Goal: Task Accomplishment & Management: Manage account settings

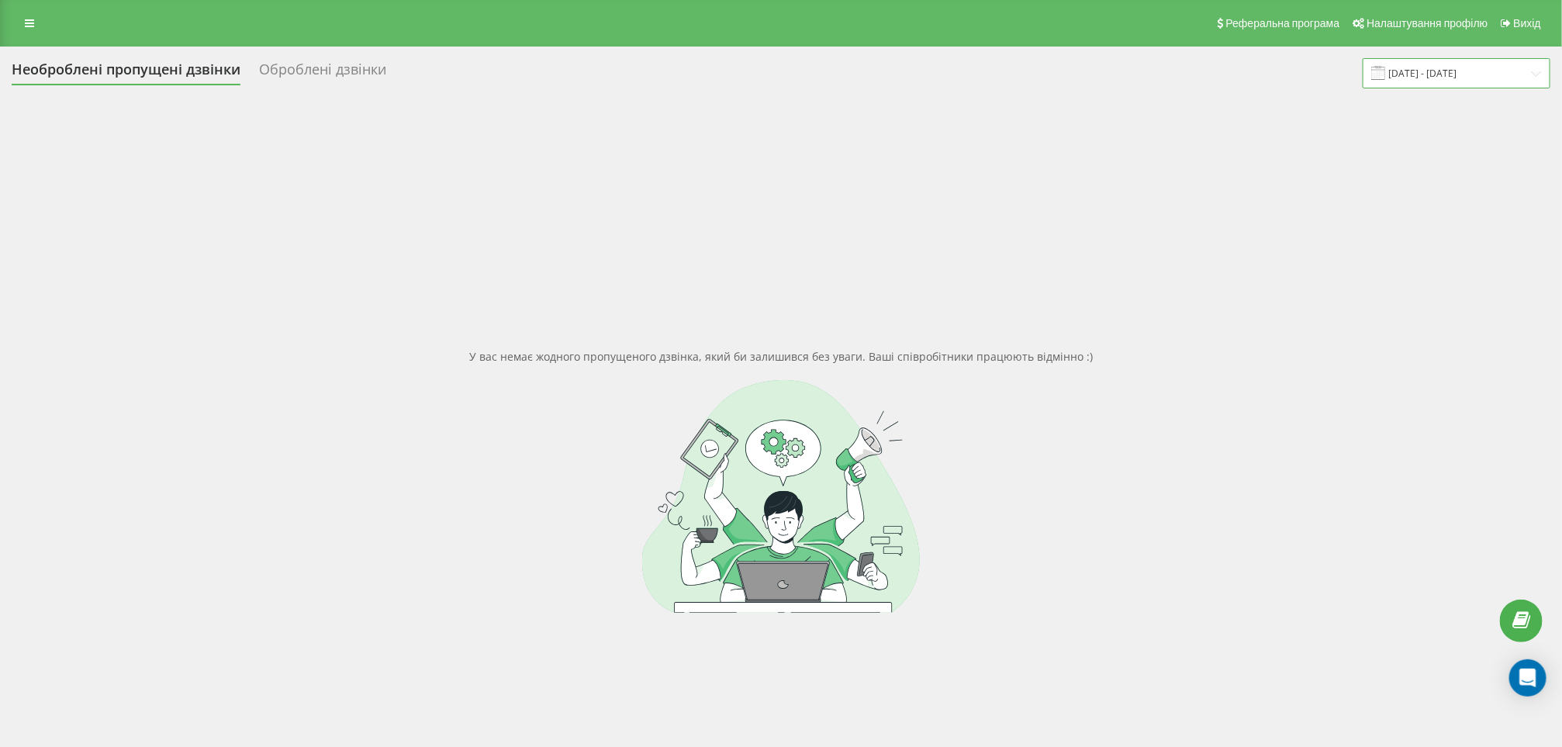
click at [1405, 68] on input "[DATE] - [DATE]" at bounding box center [1457, 73] width 188 height 30
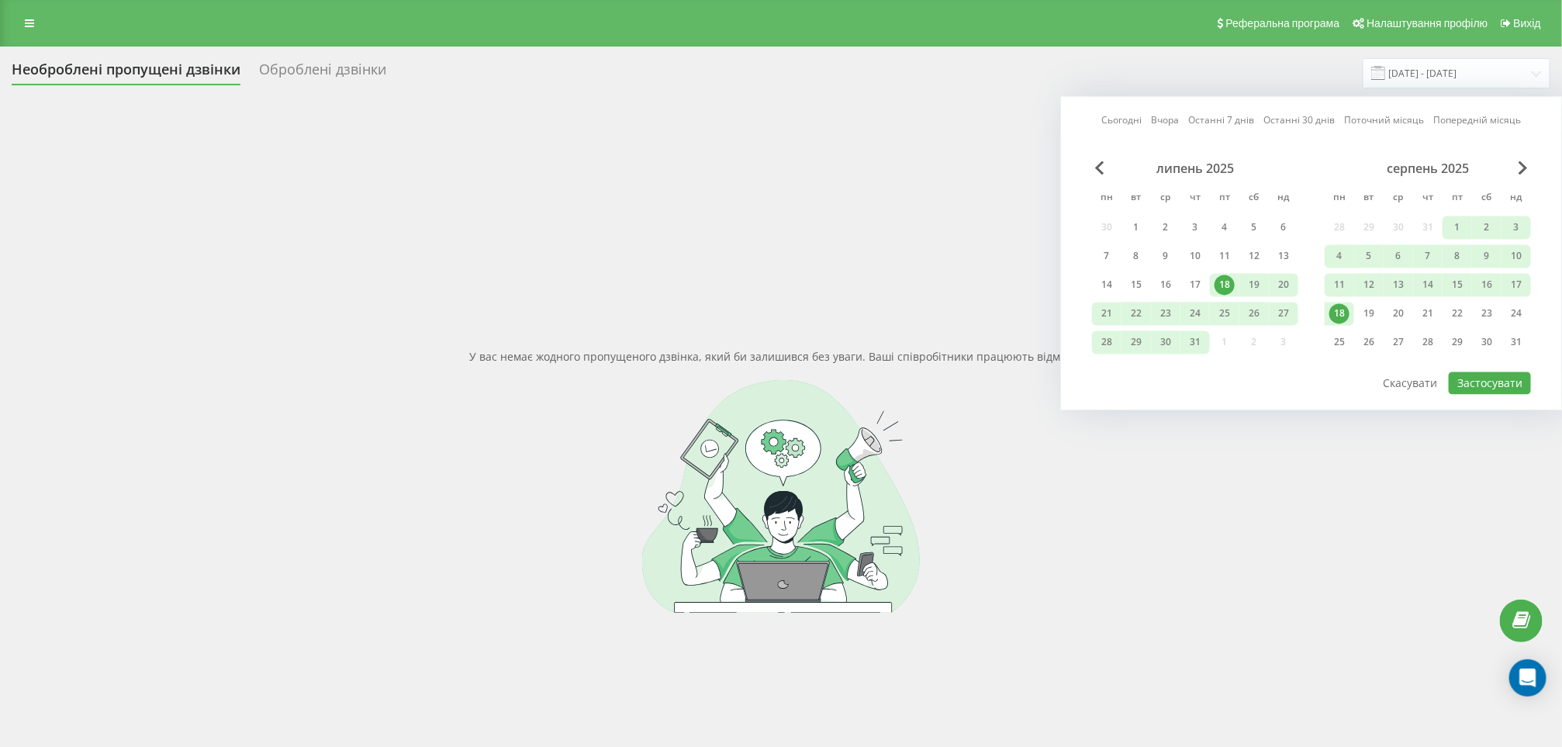
click at [1215, 117] on link "Останні 7 днів" at bounding box center [1222, 120] width 66 height 15
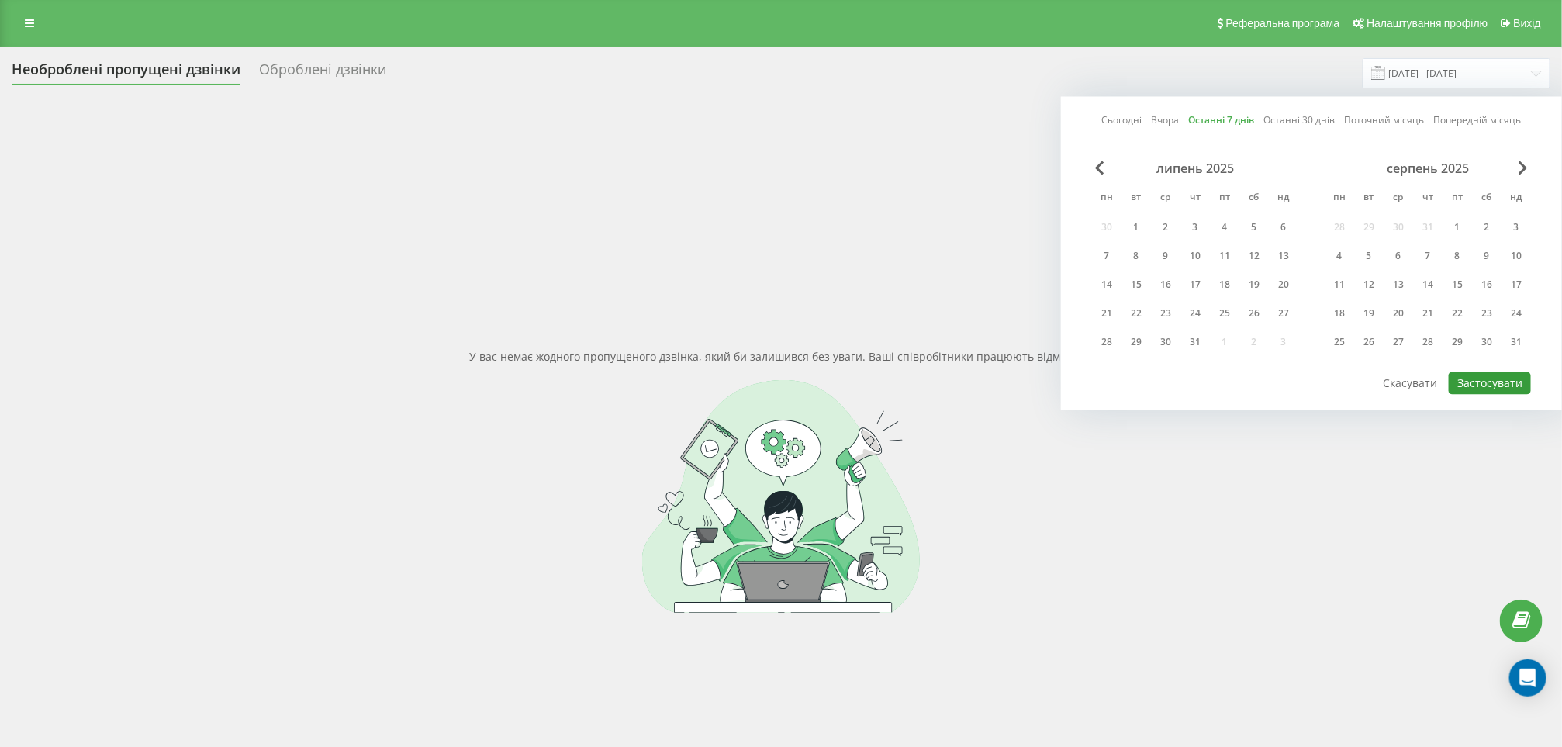
click at [1494, 384] on button "Застосувати" at bounding box center [1490, 383] width 82 height 22
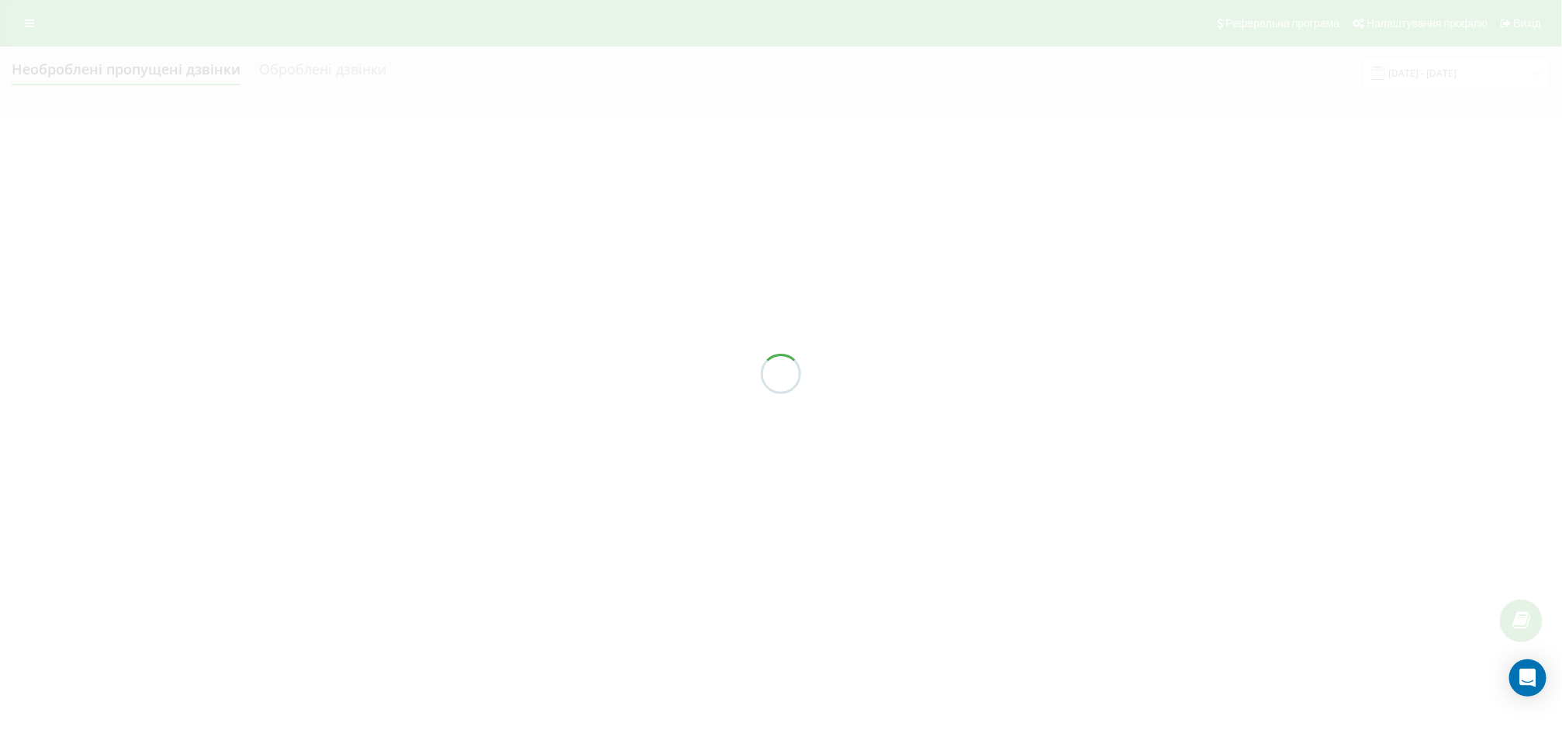
type input "[DATE] - [DATE]"
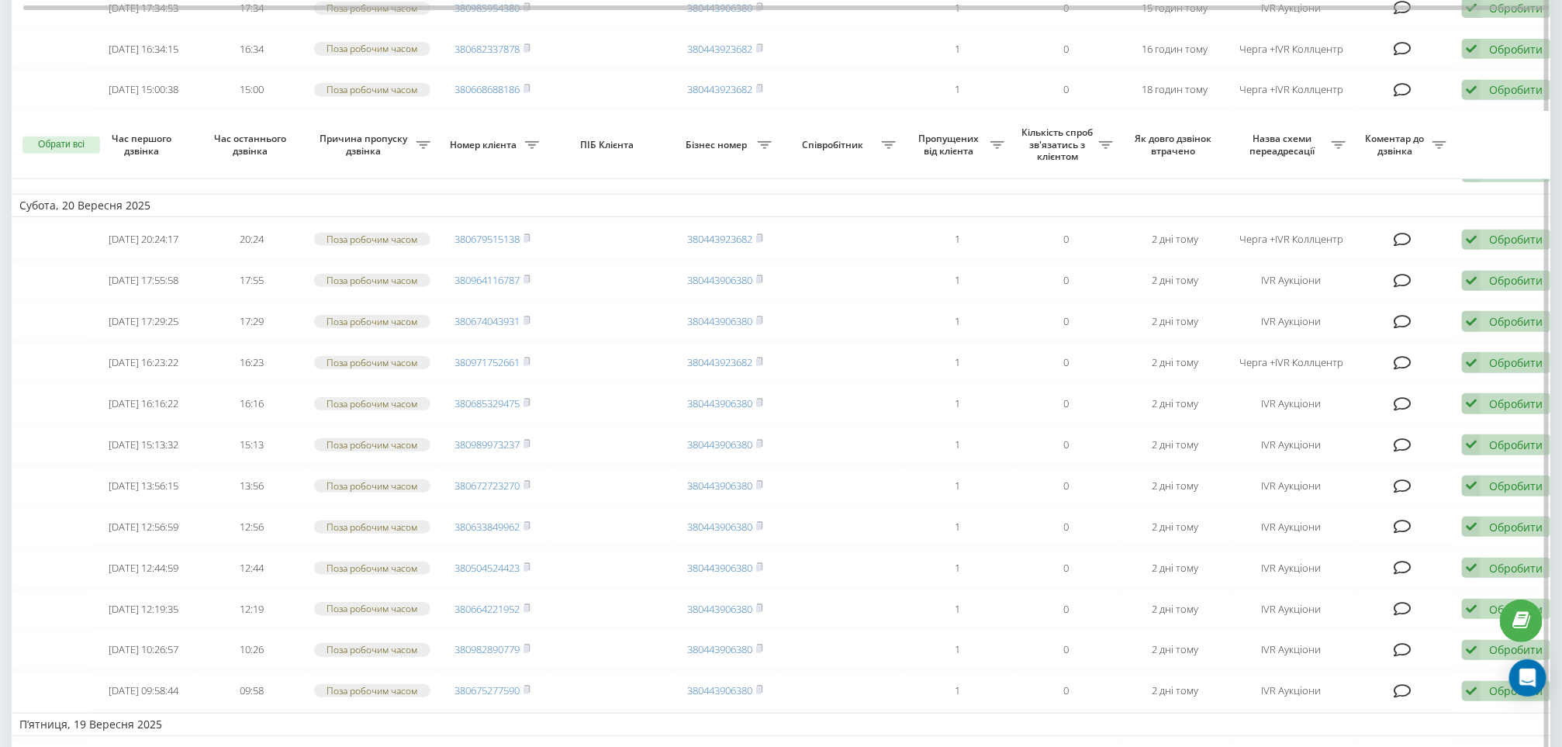
scroll to position [323, 0]
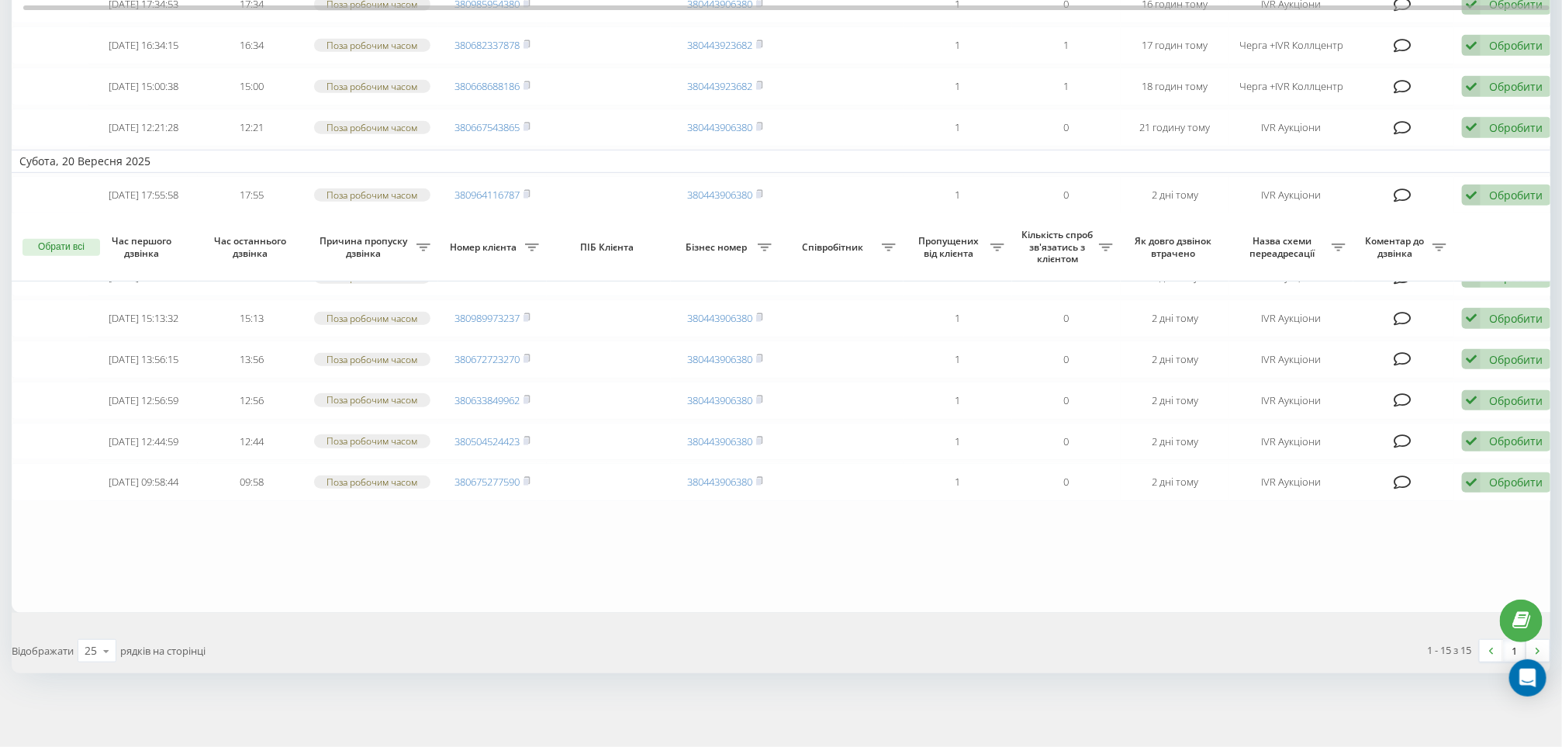
scroll to position [600, 0]
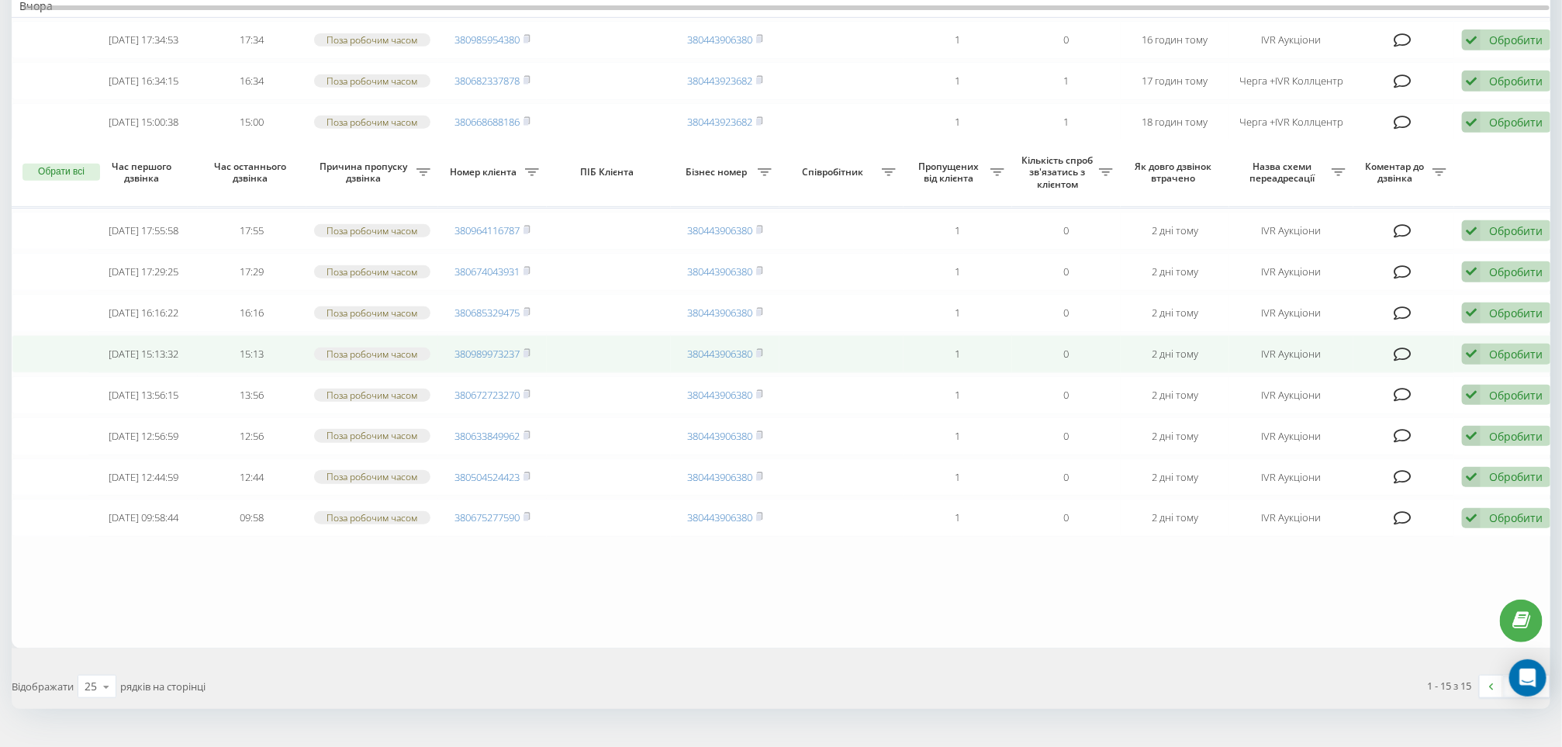
scroll to position [600, 0]
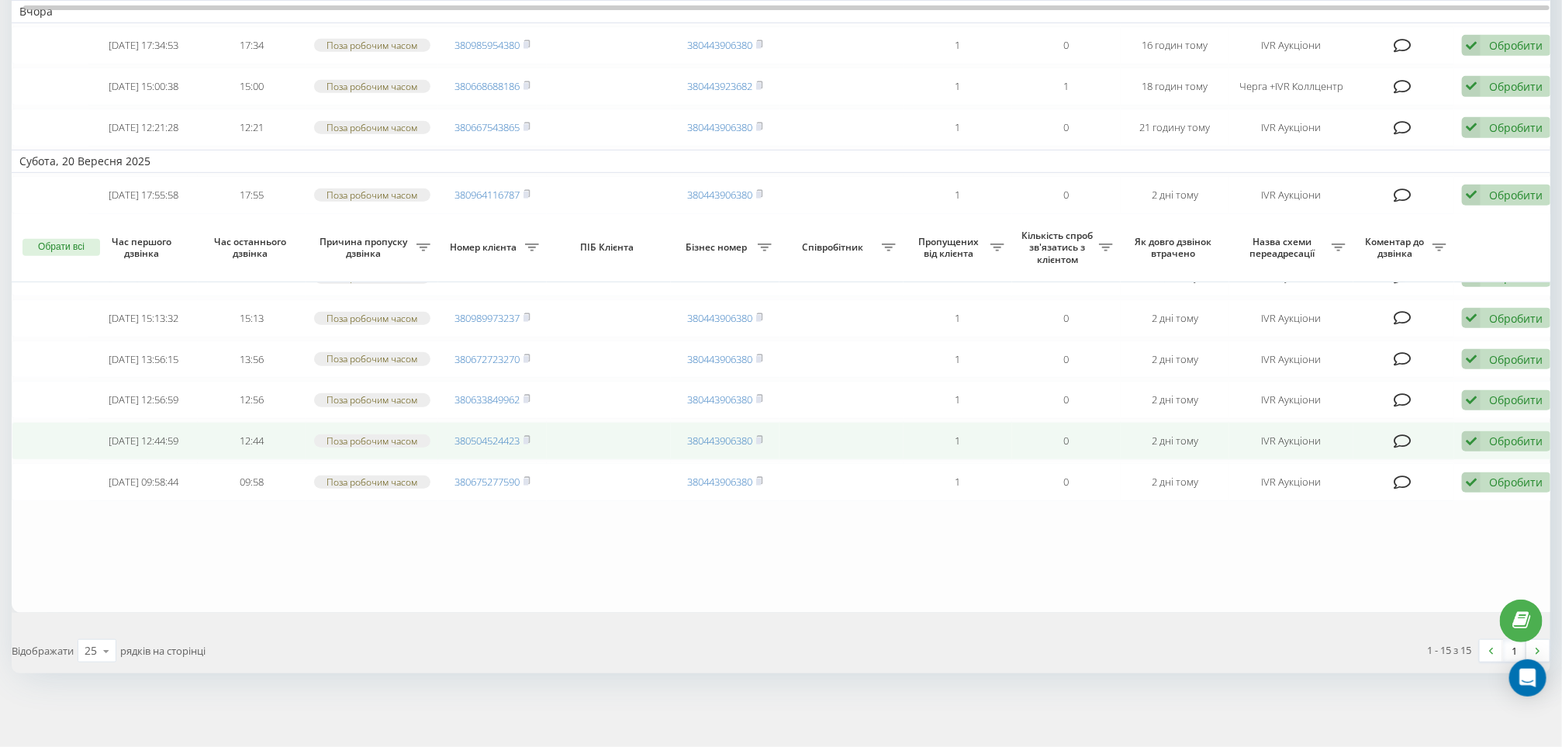
scroll to position [600, 0]
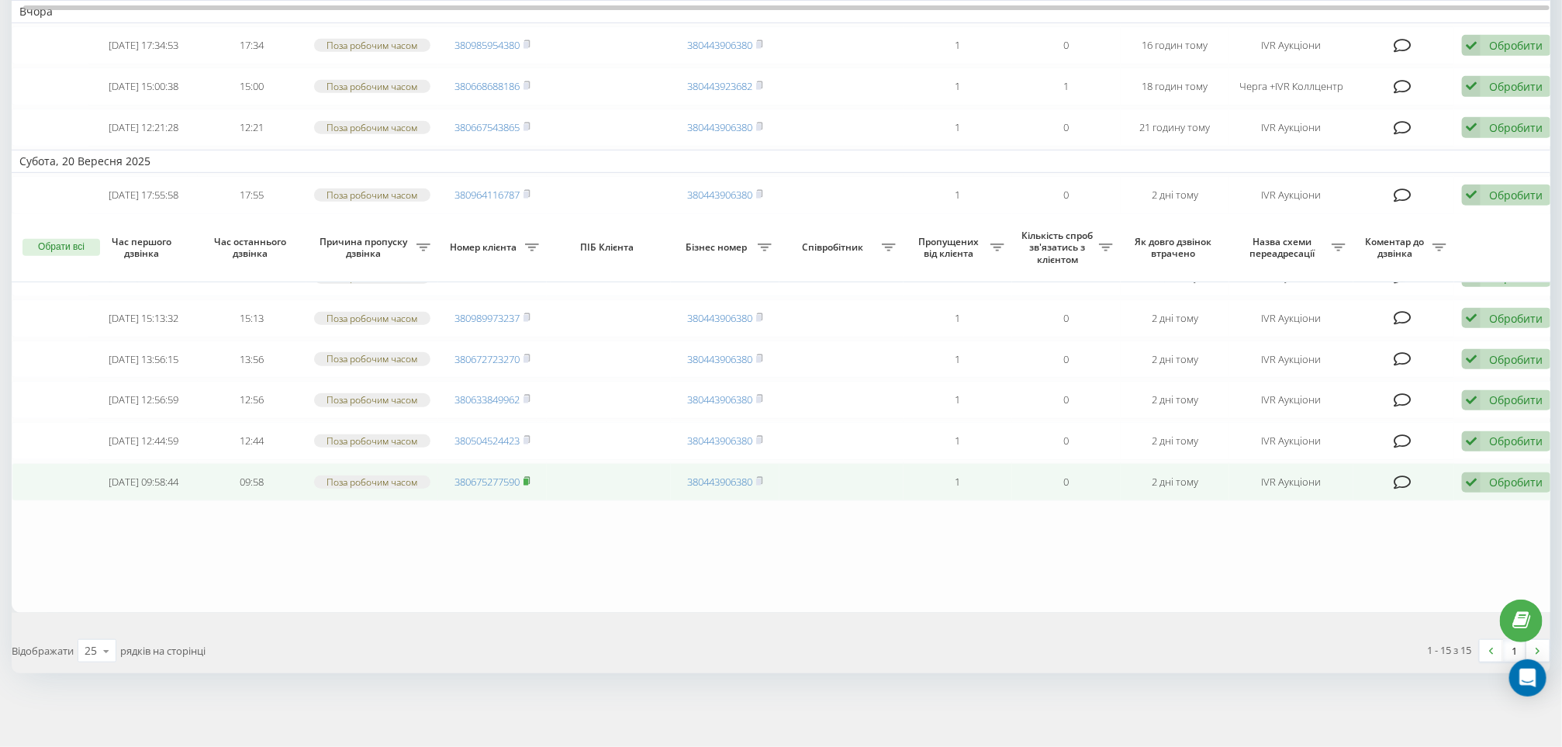
click at [531, 476] on icon at bounding box center [527, 480] width 7 height 9
click at [1499, 475] on div "Обробити" at bounding box center [1516, 482] width 54 height 15
click at [1348, 505] on span "Не вдалося зв'язатися" at bounding box center [1332, 507] width 119 height 15
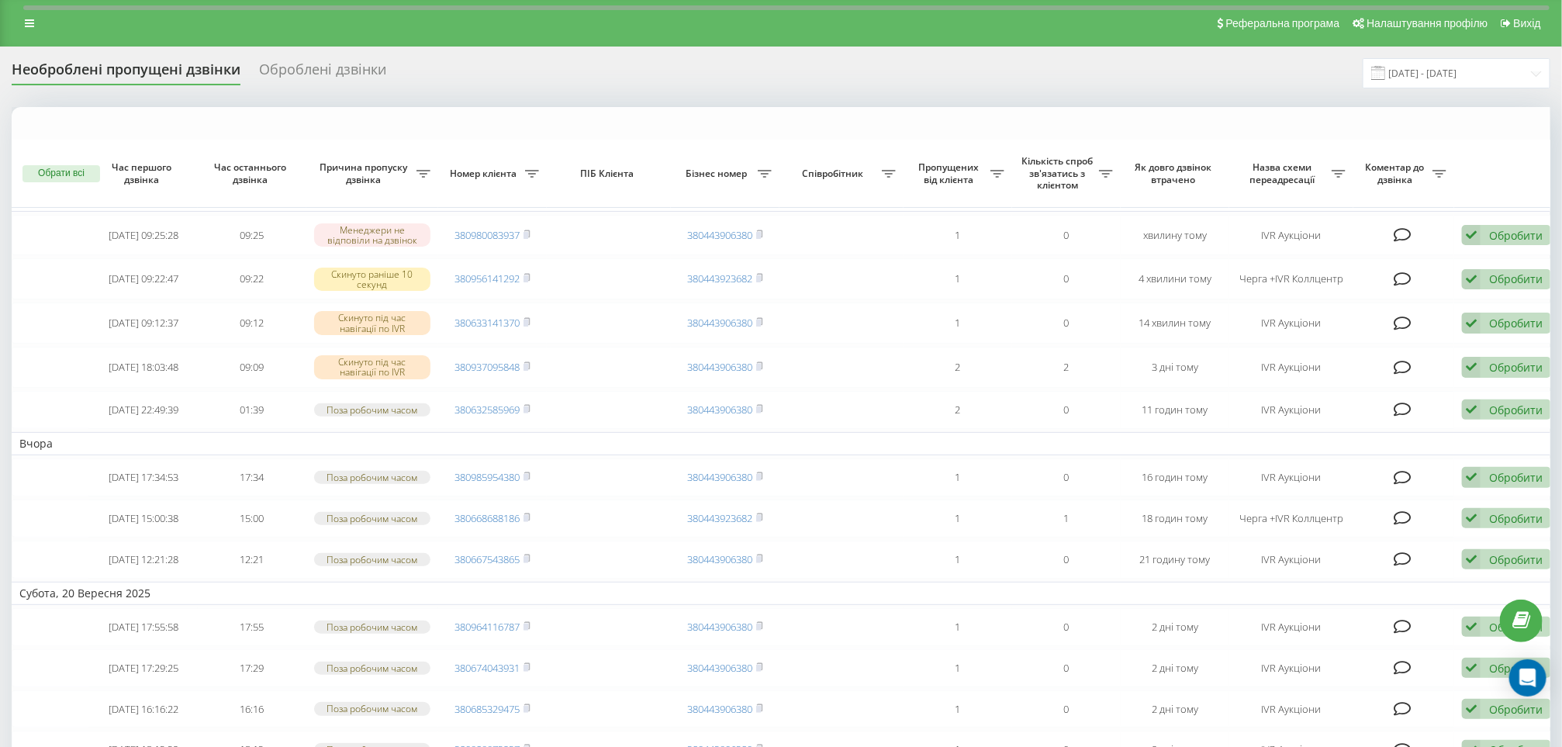
scroll to position [465, 0]
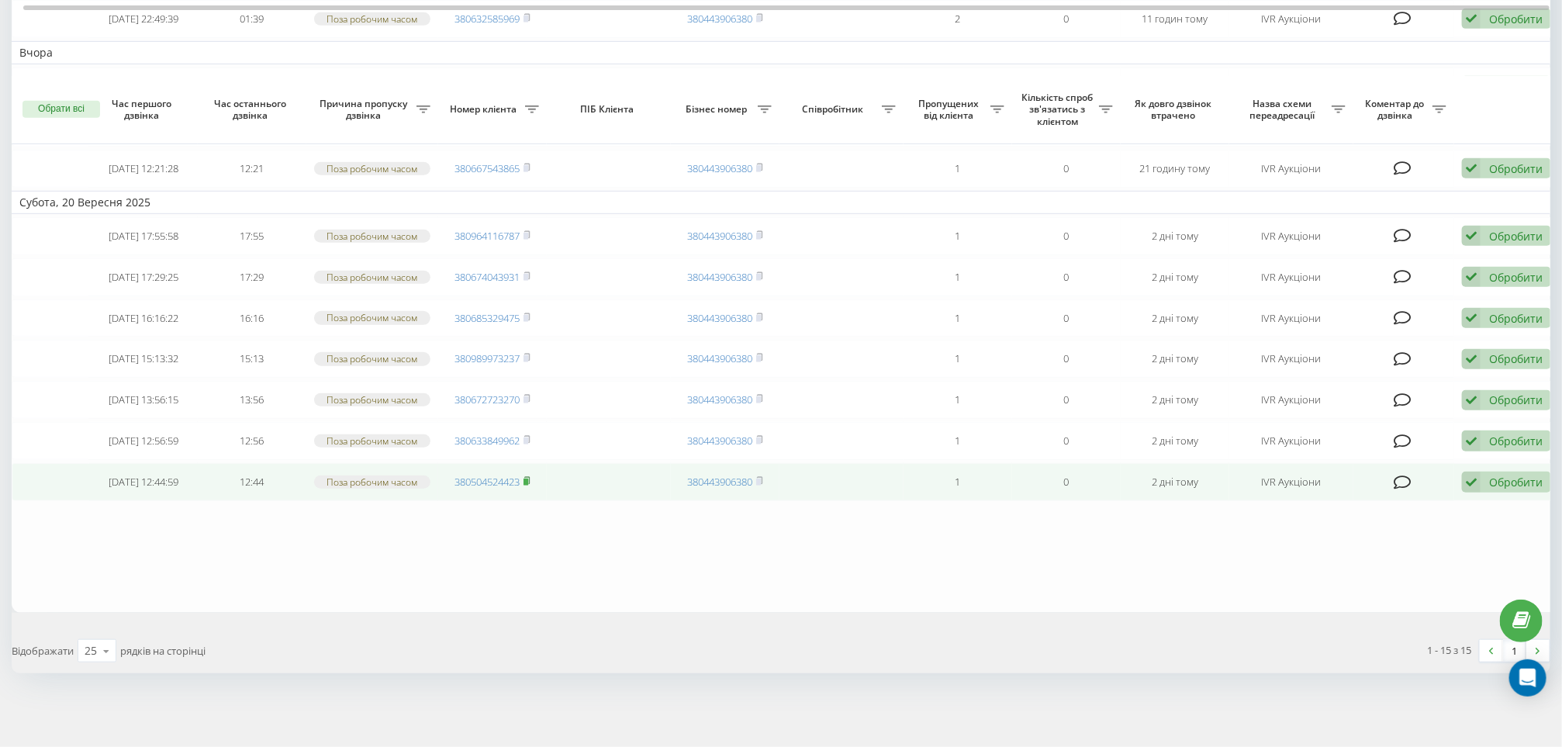
click at [531, 486] on icon at bounding box center [527, 480] width 7 height 9
click at [528, 486] on rect at bounding box center [526, 482] width 5 height 7
click at [1480, 493] on icon at bounding box center [1471, 482] width 19 height 21
click at [1329, 514] on span "Не вдалося зв'язатися" at bounding box center [1332, 507] width 119 height 15
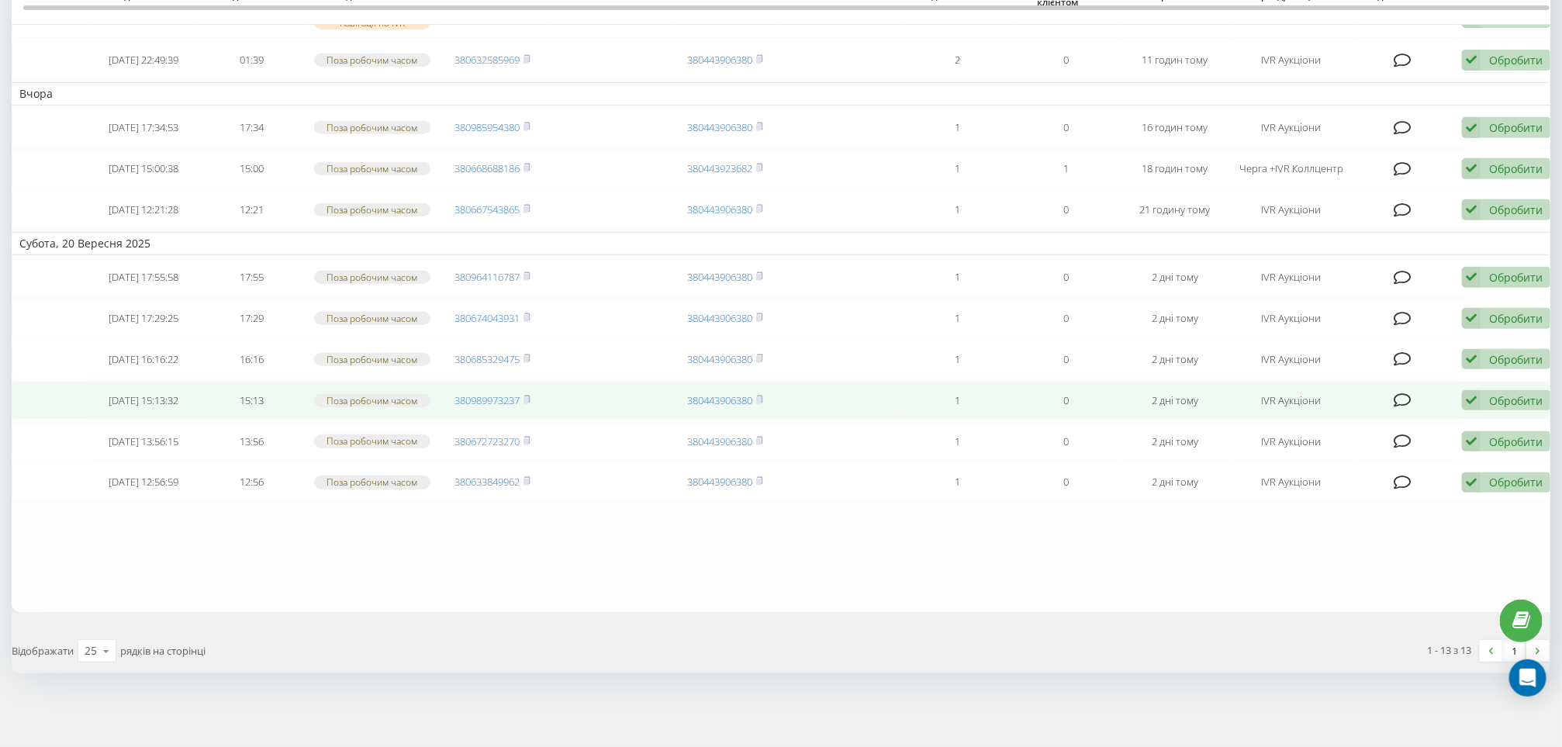
scroll to position [465, 0]
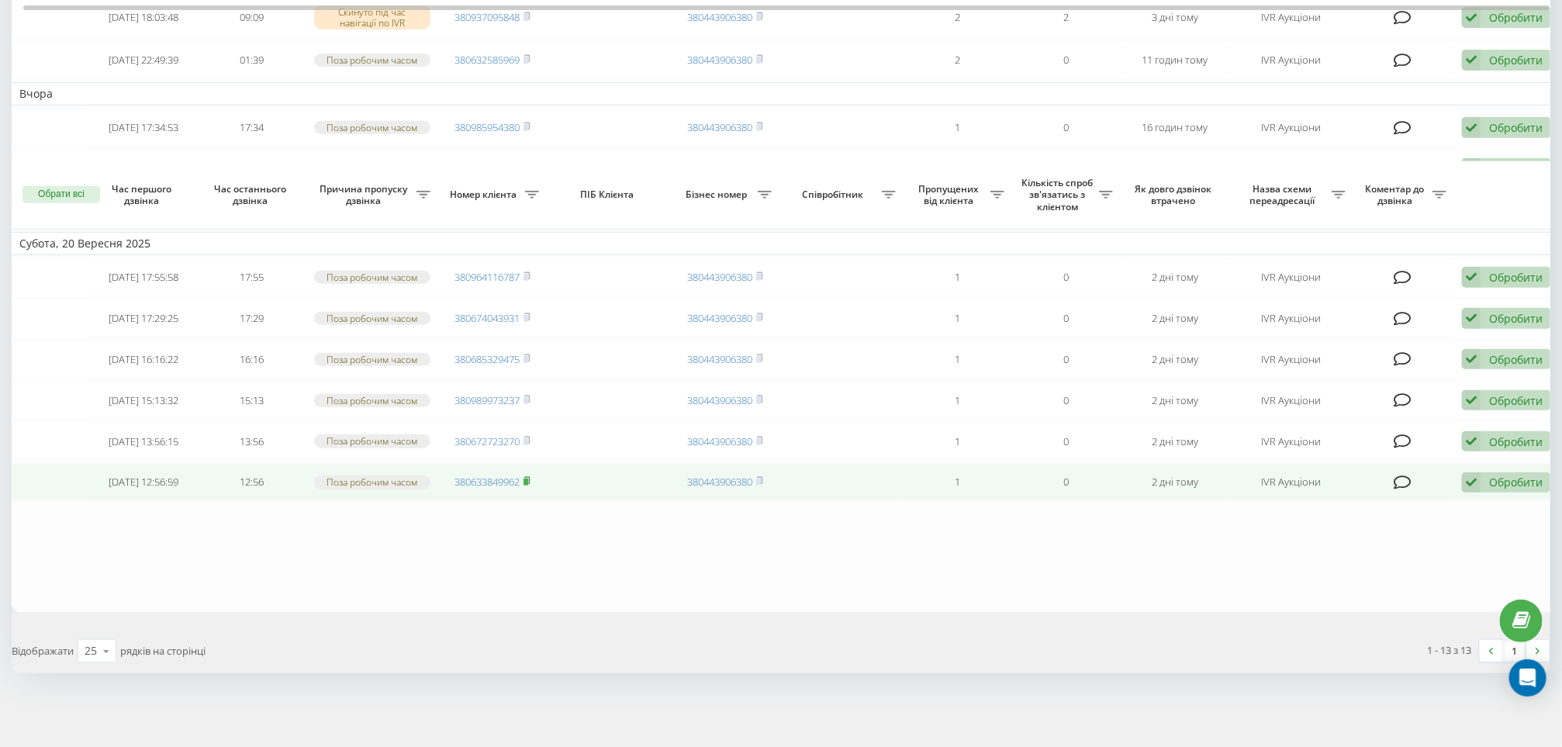
click at [531, 486] on icon at bounding box center [527, 480] width 7 height 9
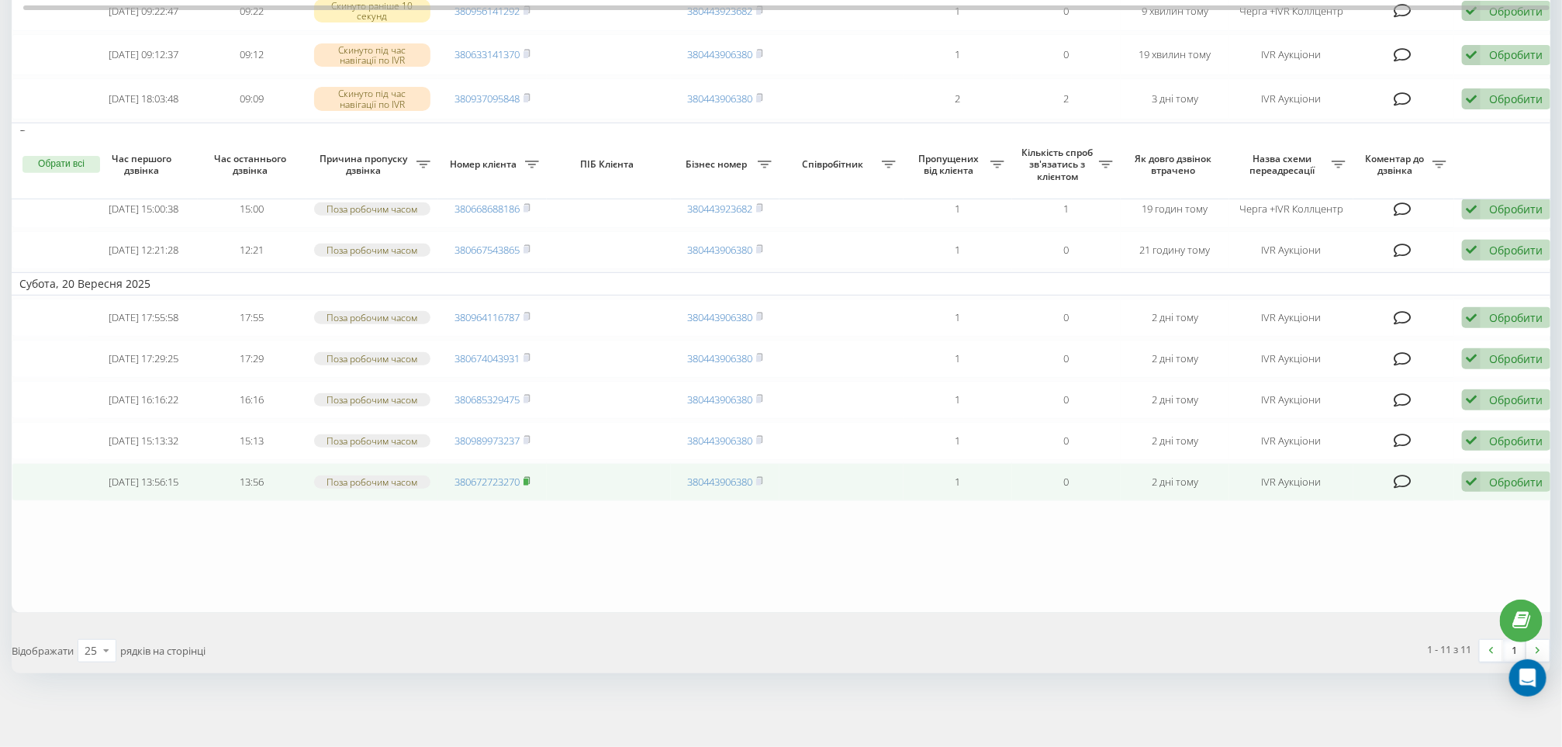
click at [528, 486] on rect at bounding box center [526, 482] width 5 height 7
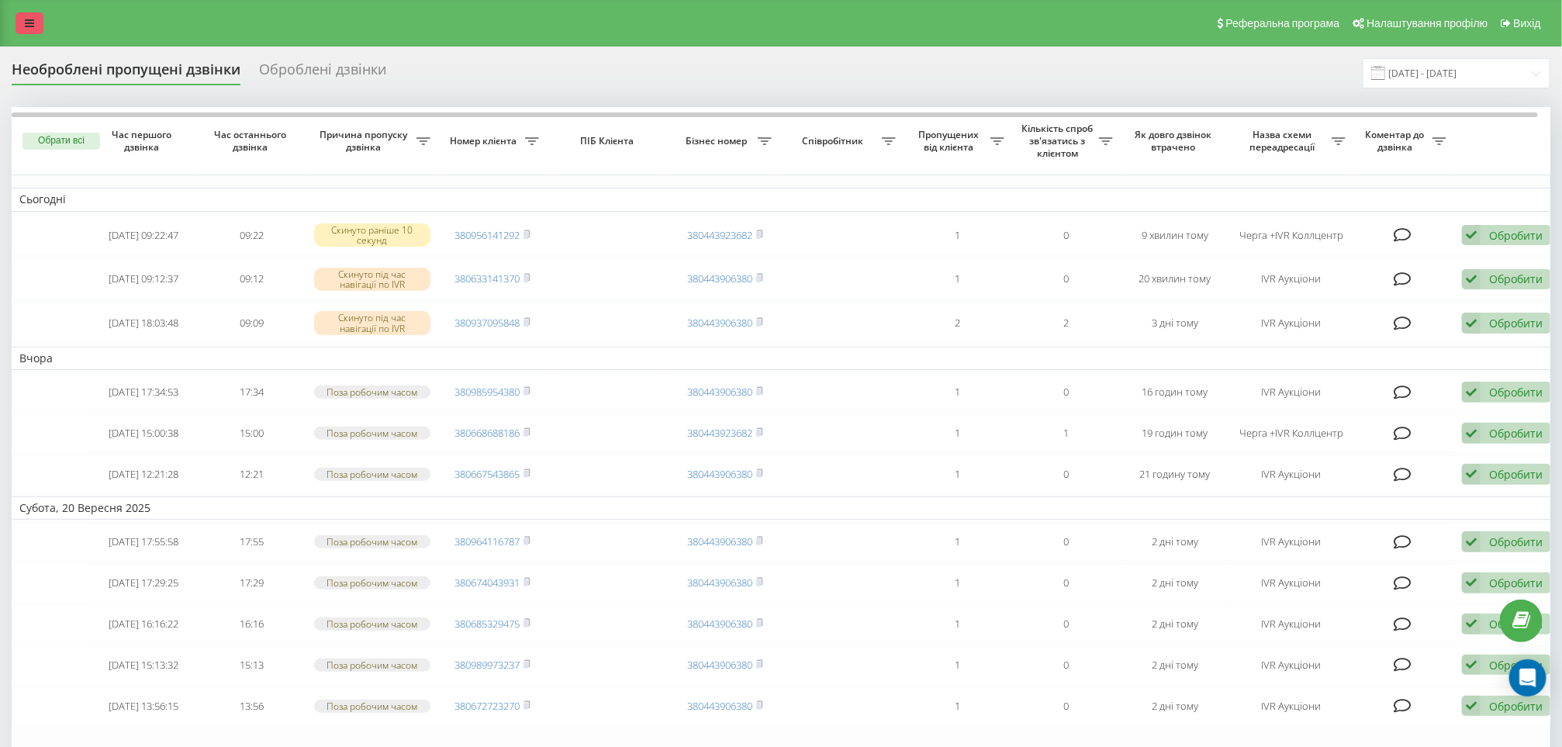
click at [8, 22] on div "Реферальна програма Налаштування профілю Вихід" at bounding box center [781, 23] width 1562 height 47
click at [29, 19] on icon at bounding box center [29, 23] width 9 height 11
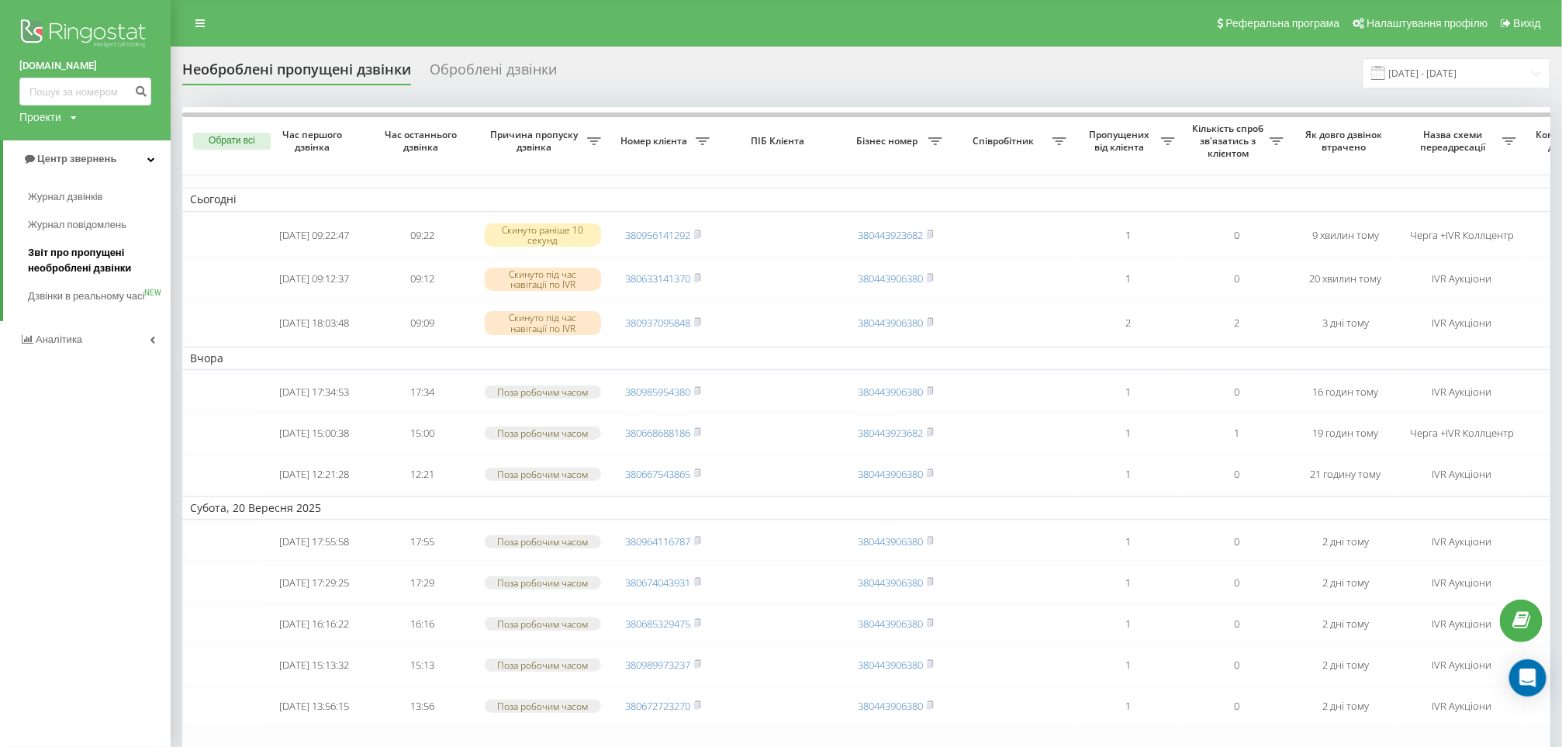
click at [99, 270] on span "Звіт про пропущені необроблені дзвінки" at bounding box center [95, 260] width 135 height 31
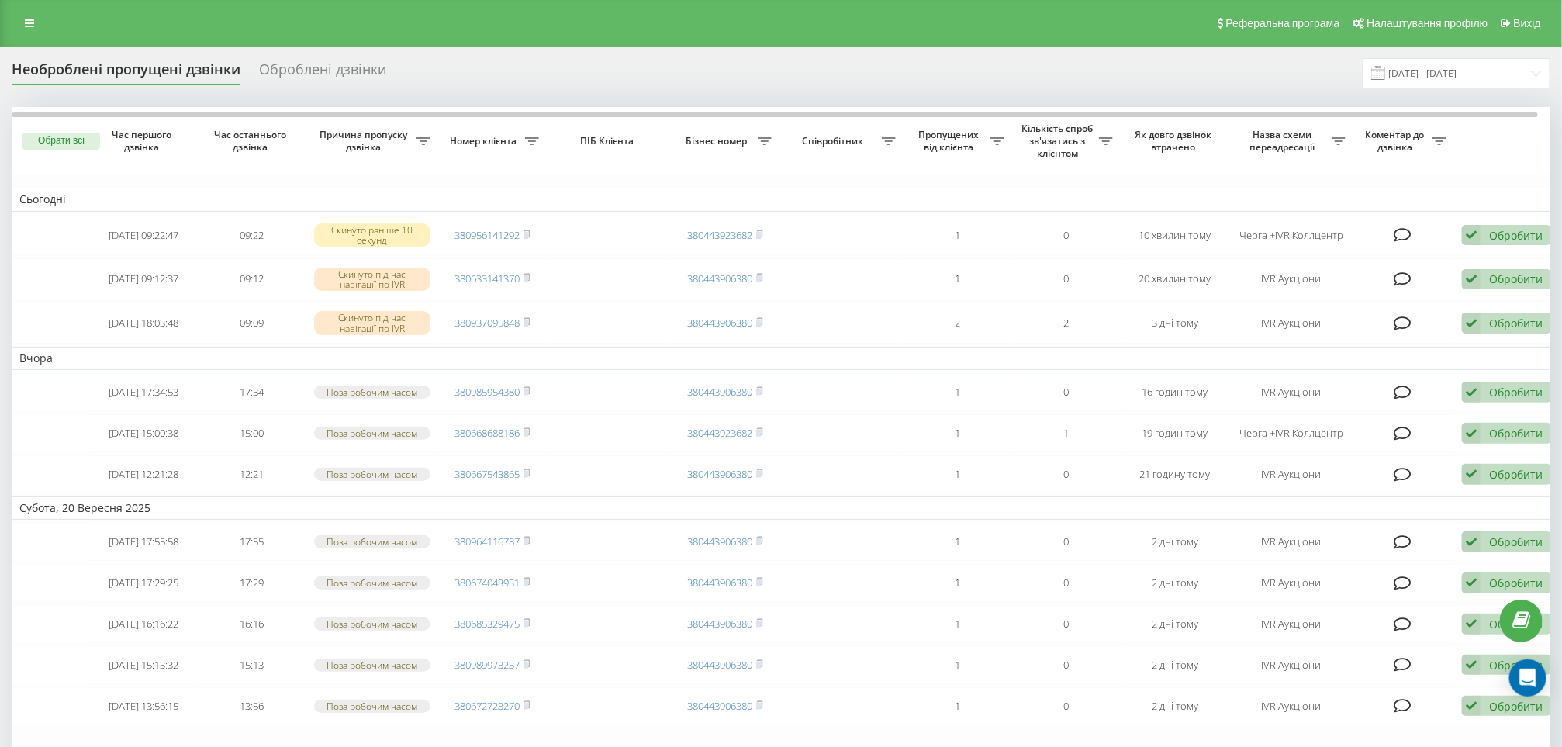
click at [303, 73] on div "Оброблені дзвінки" at bounding box center [322, 73] width 127 height 24
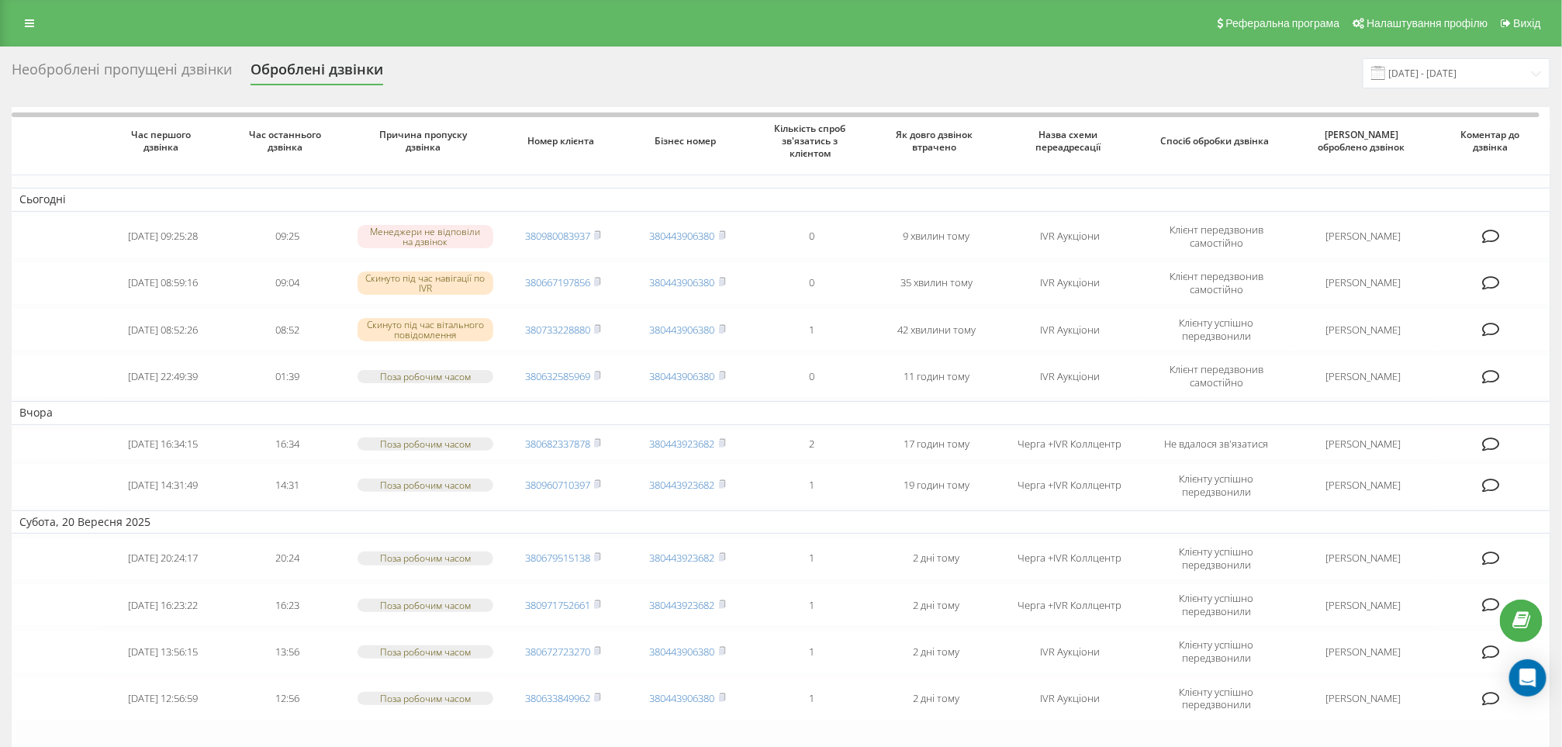
click at [150, 65] on div "Необроблені пропущені дзвінки" at bounding box center [122, 73] width 220 height 24
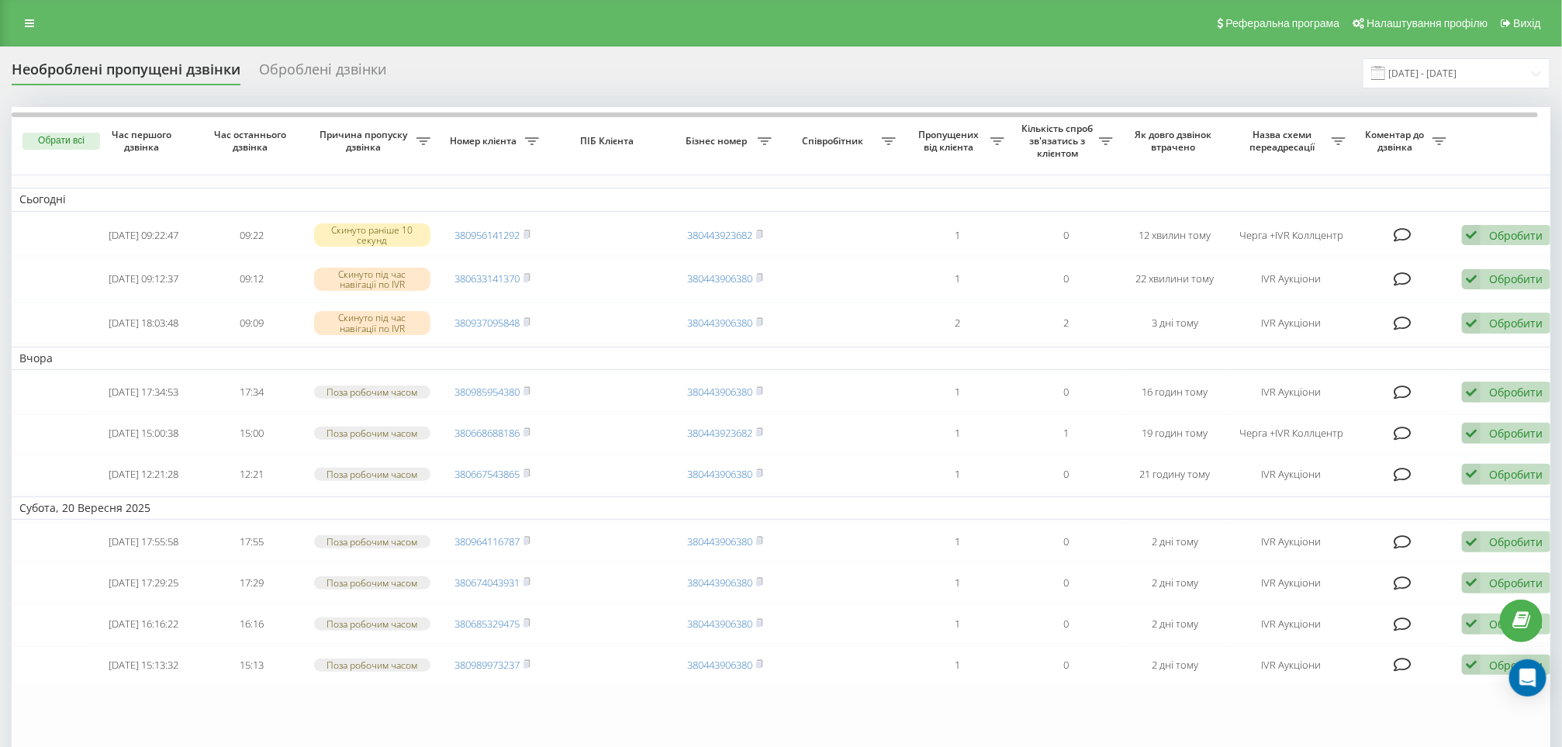
click at [313, 74] on div "Оброблені дзвінки" at bounding box center [322, 73] width 127 height 24
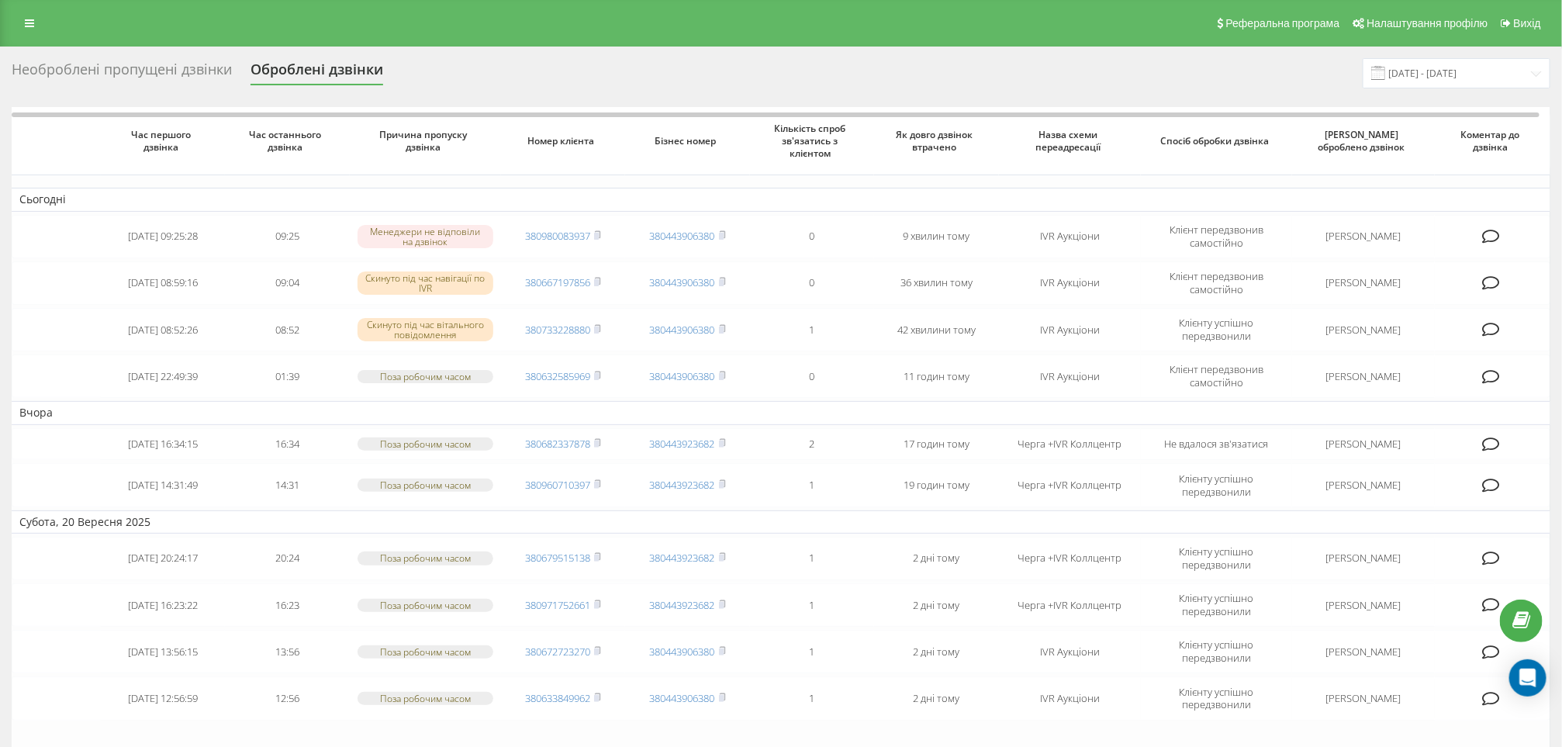
click at [152, 74] on div "Необроблені пропущені дзвінки" at bounding box center [122, 73] width 220 height 24
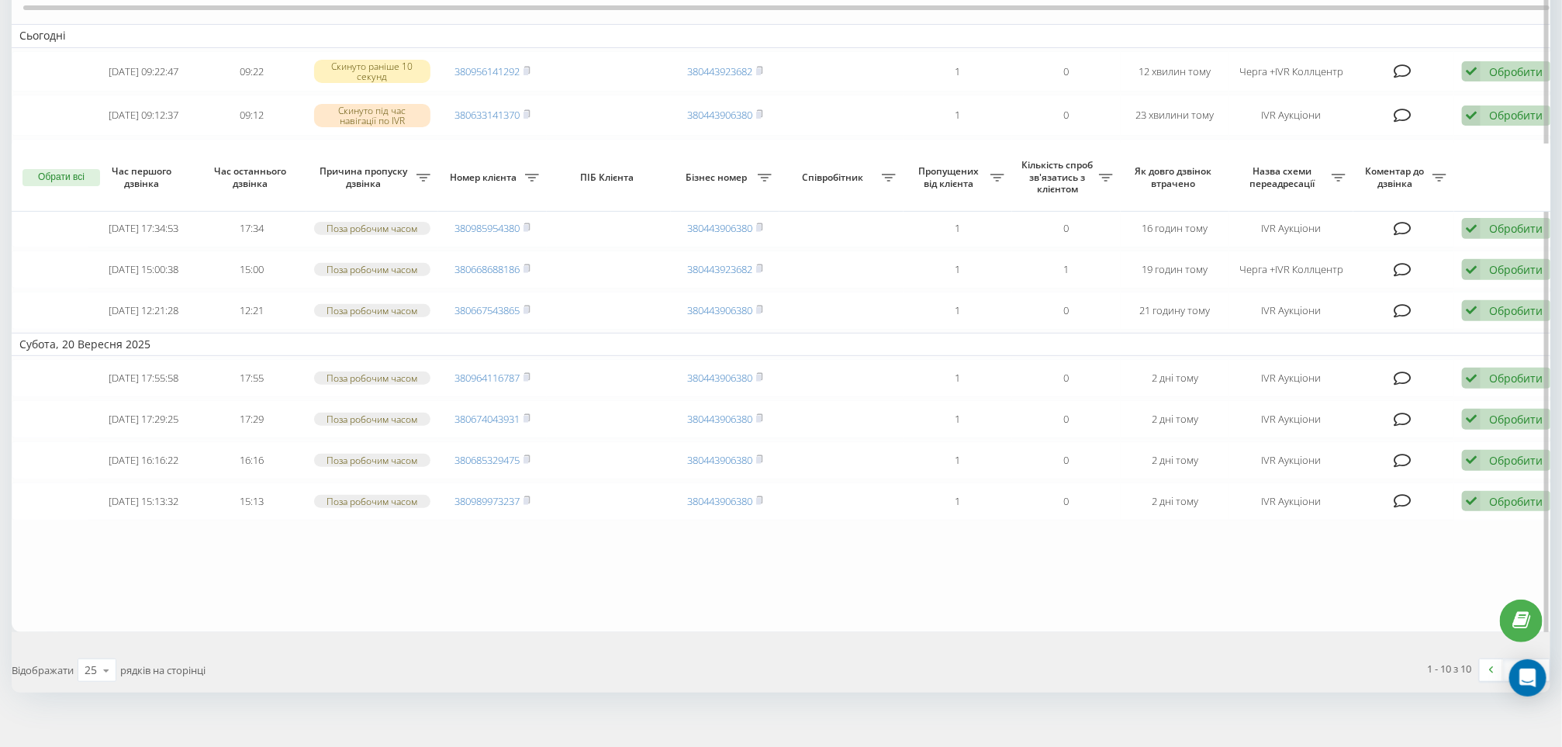
scroll to position [321, 0]
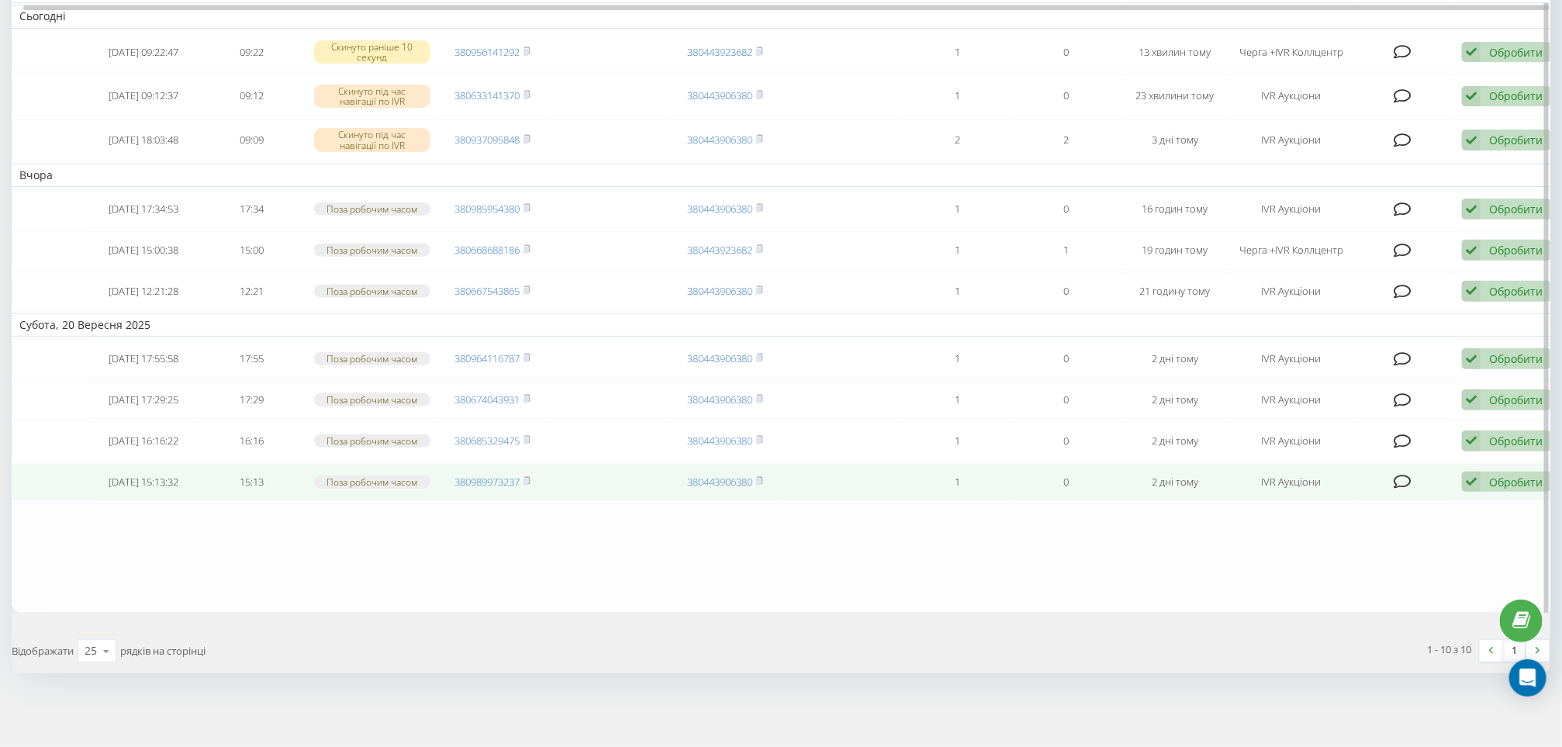
scroll to position [321, 0]
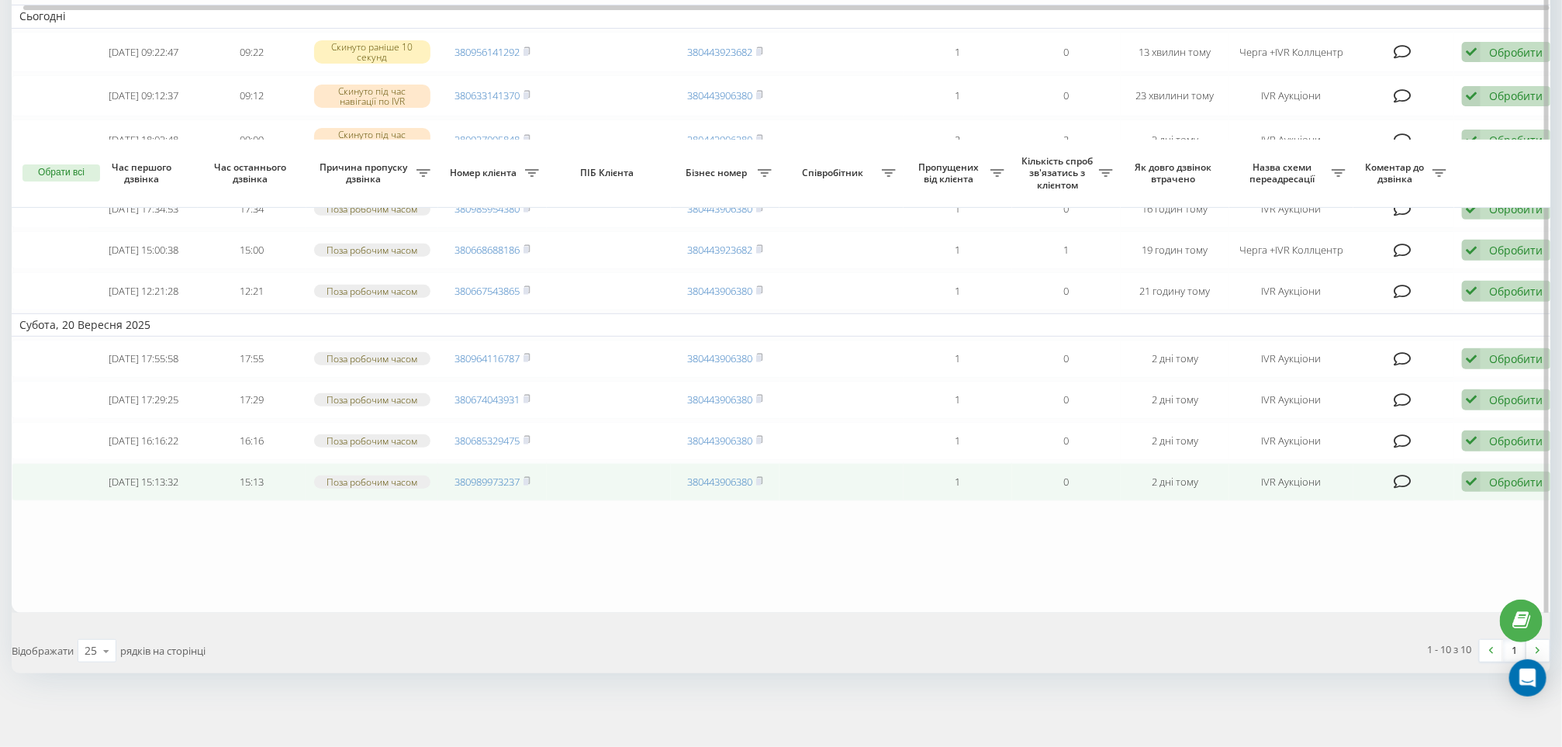
click at [534, 468] on td "380989973237" at bounding box center [492, 482] width 109 height 38
click at [519, 475] on link "380989973237" at bounding box center [487, 482] width 65 height 14
click at [530, 477] on icon at bounding box center [526, 480] width 5 height 7
click at [1478, 472] on icon at bounding box center [1471, 482] width 19 height 21
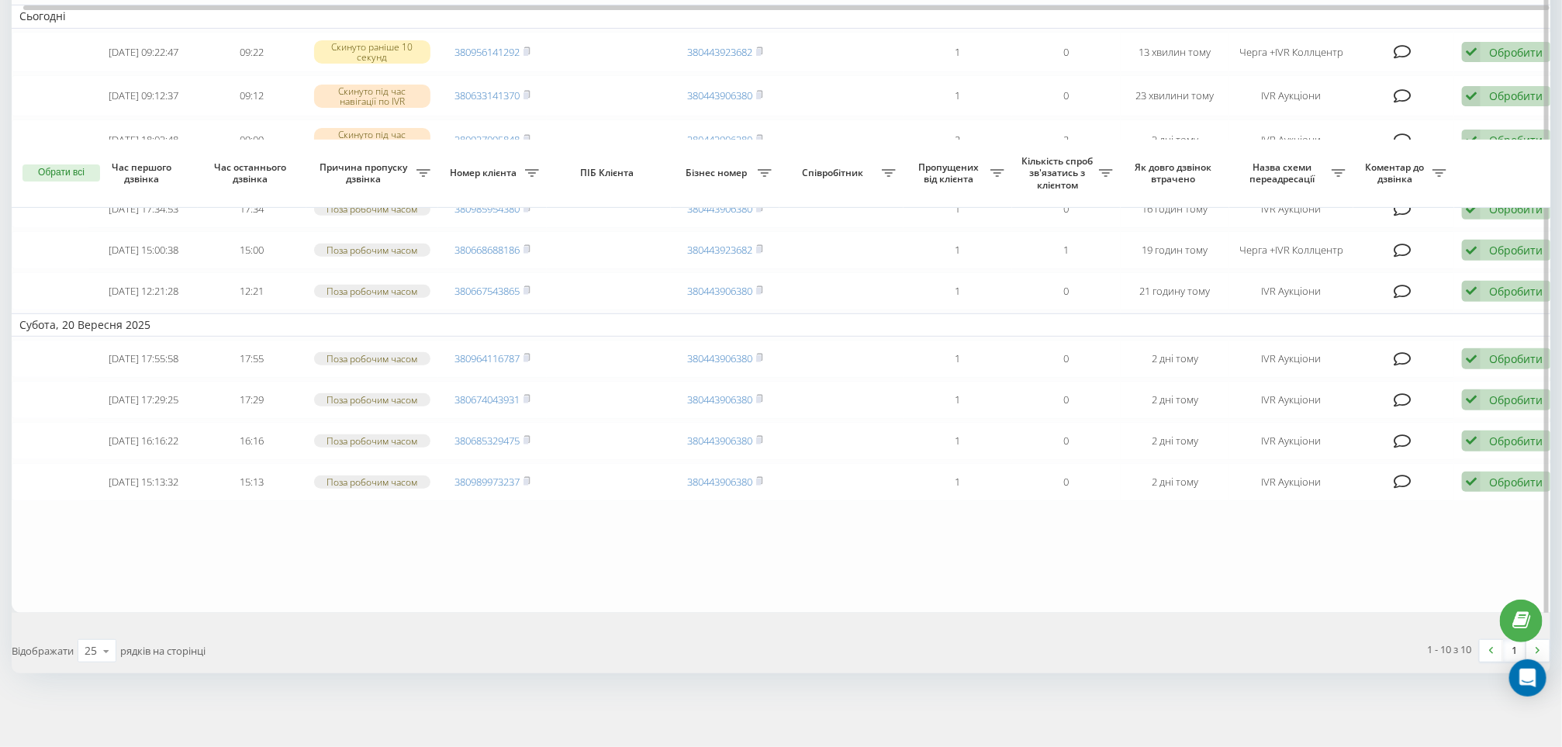
click at [592, 606] on table "Сьогодні 2025-09-22 09:22:47 09:22 Скинуто раніше 10 секунд 380956141292 380443…" at bounding box center [787, 268] width 1551 height 688
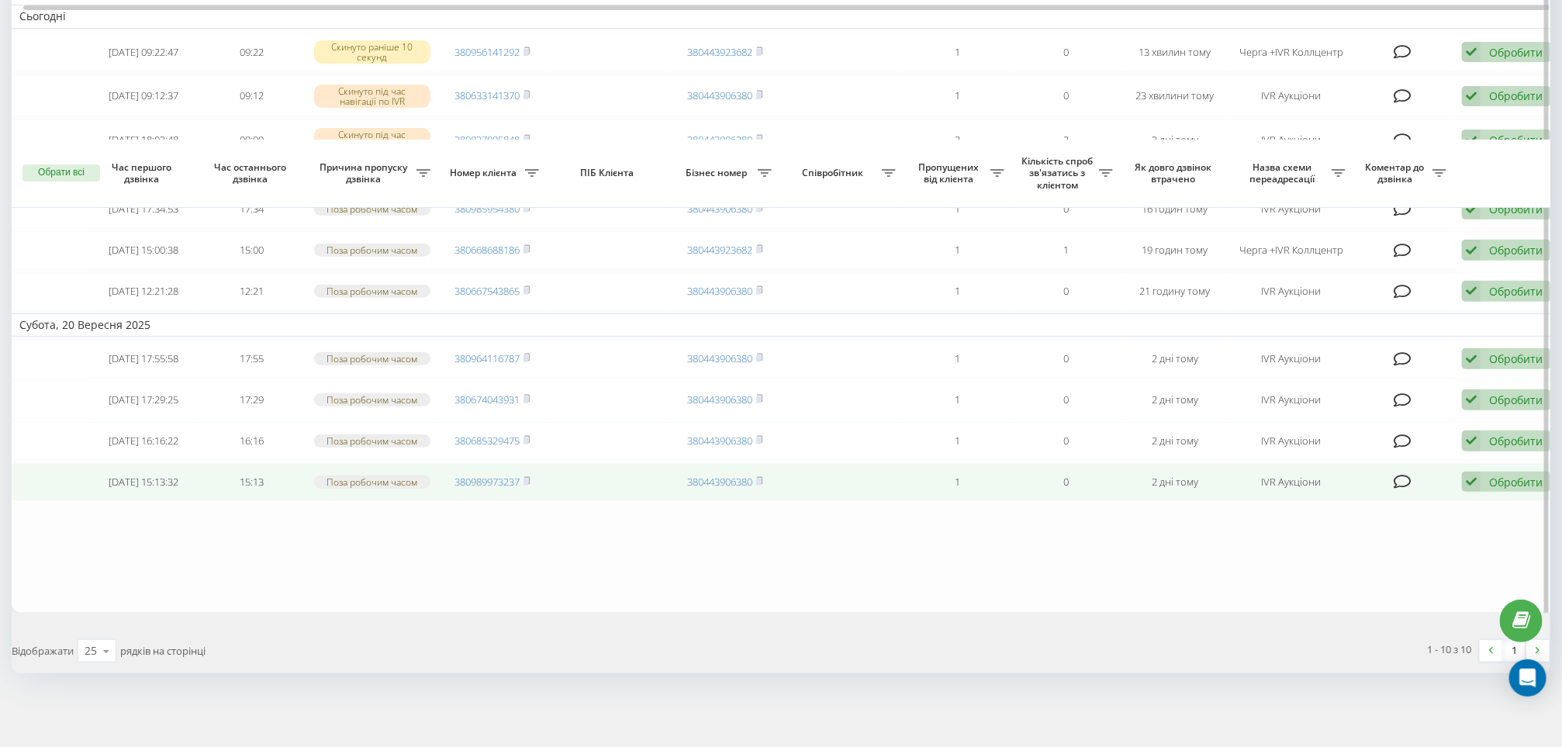
click at [1497, 478] on div "Обробити" at bounding box center [1516, 482] width 54 height 15
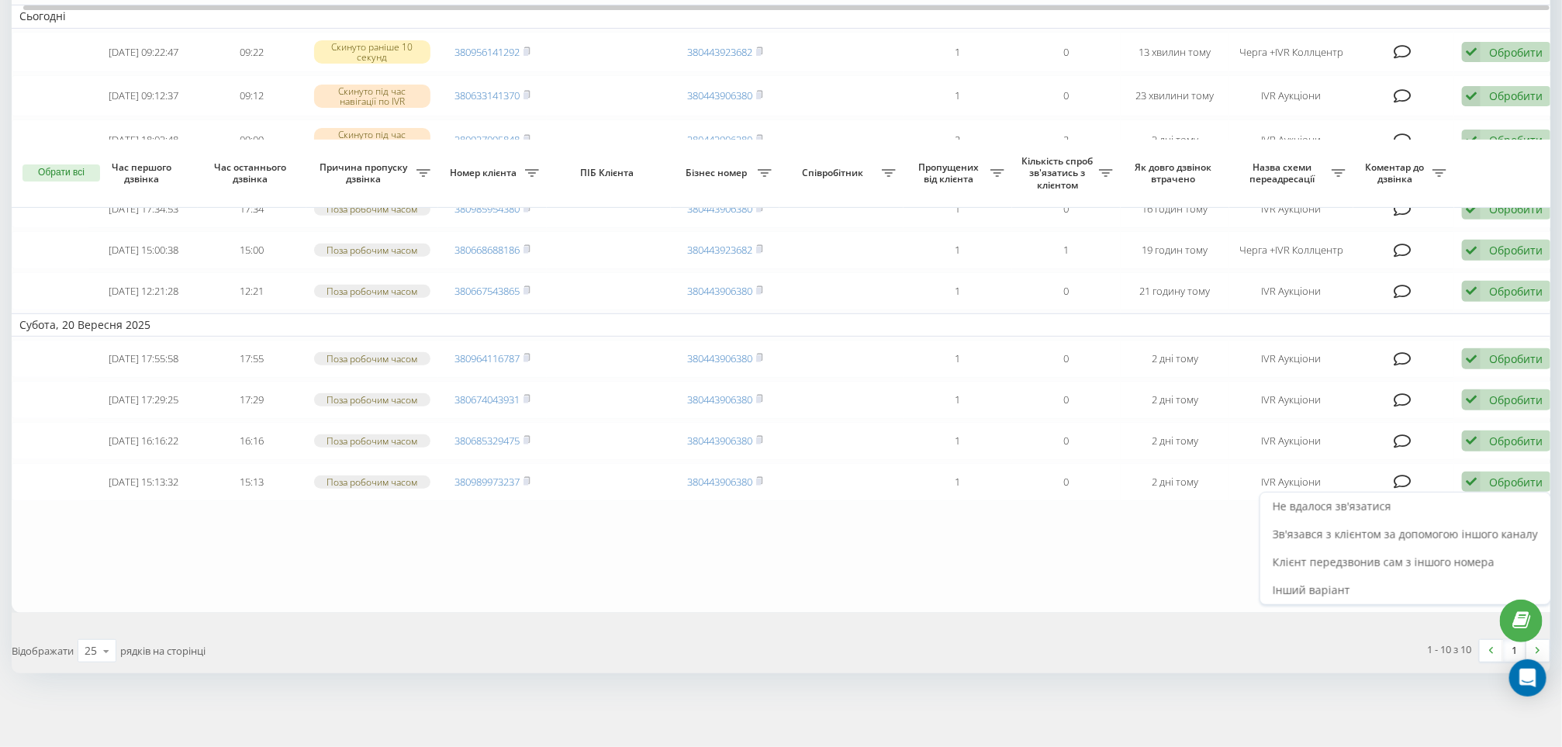
click at [1340, 524] on div "Зв'язався з клієнтом за допомогою іншого каналу" at bounding box center [1405, 534] width 290 height 28
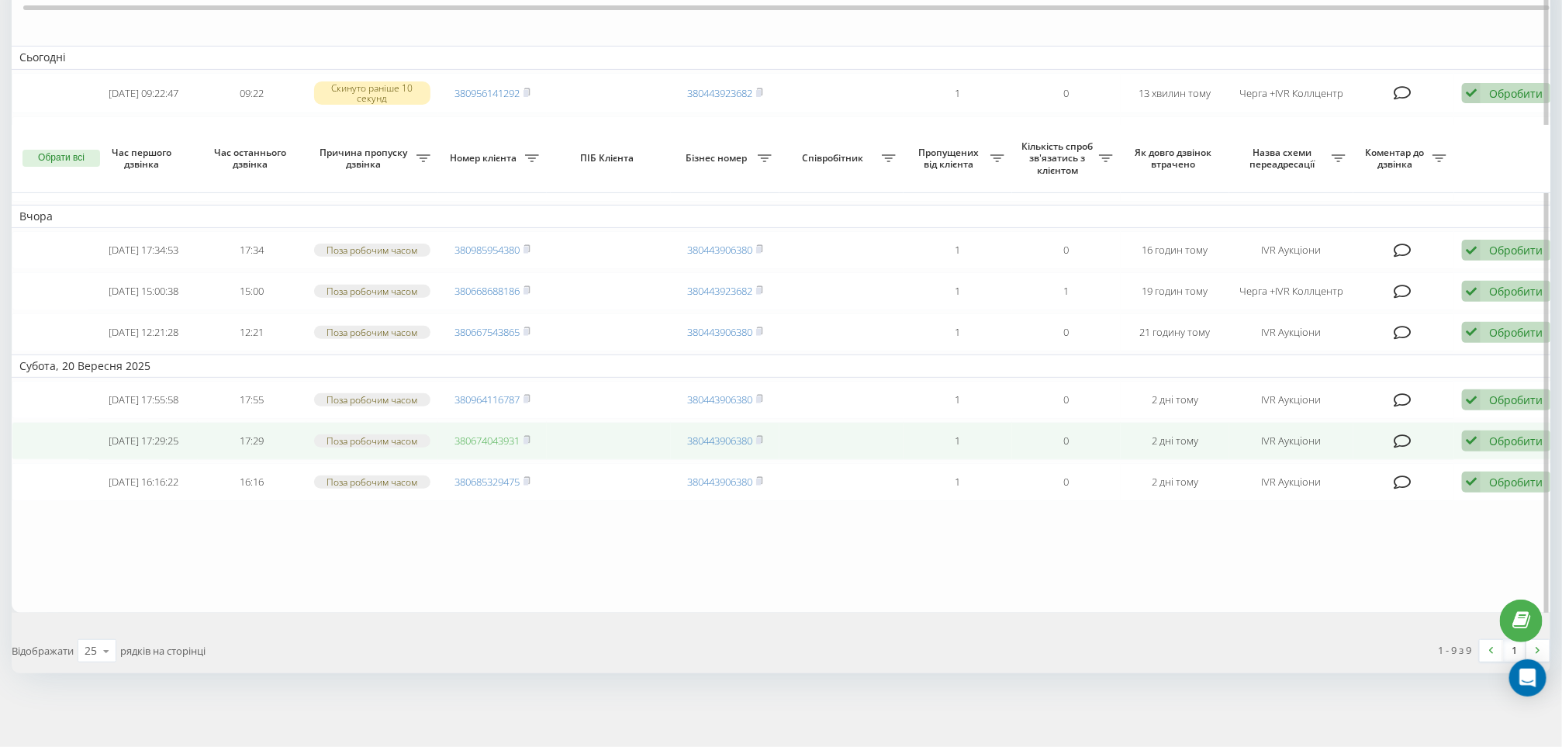
scroll to position [265, 0]
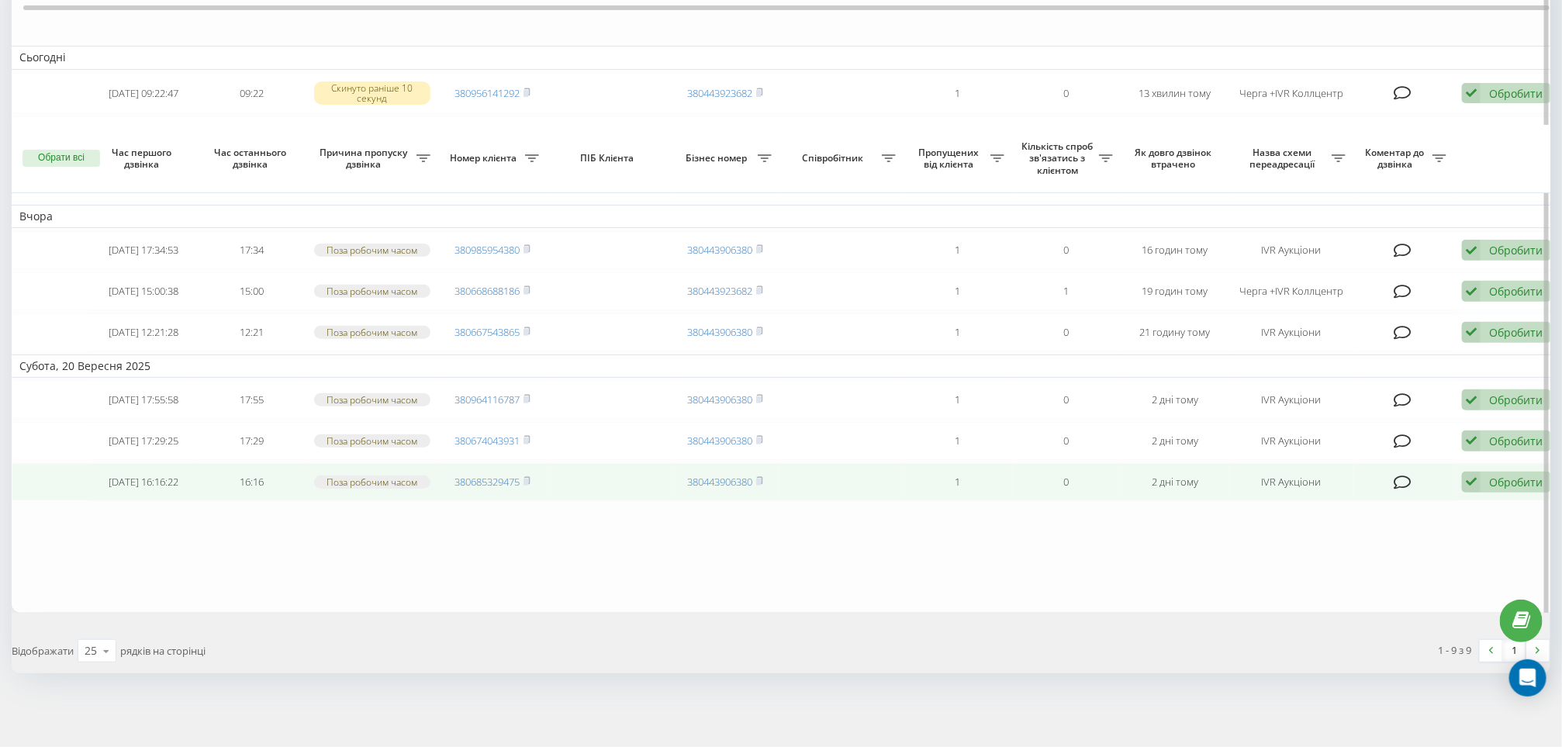
click at [536, 472] on td "380685329475" at bounding box center [492, 482] width 109 height 38
click at [528, 479] on rect at bounding box center [526, 482] width 5 height 7
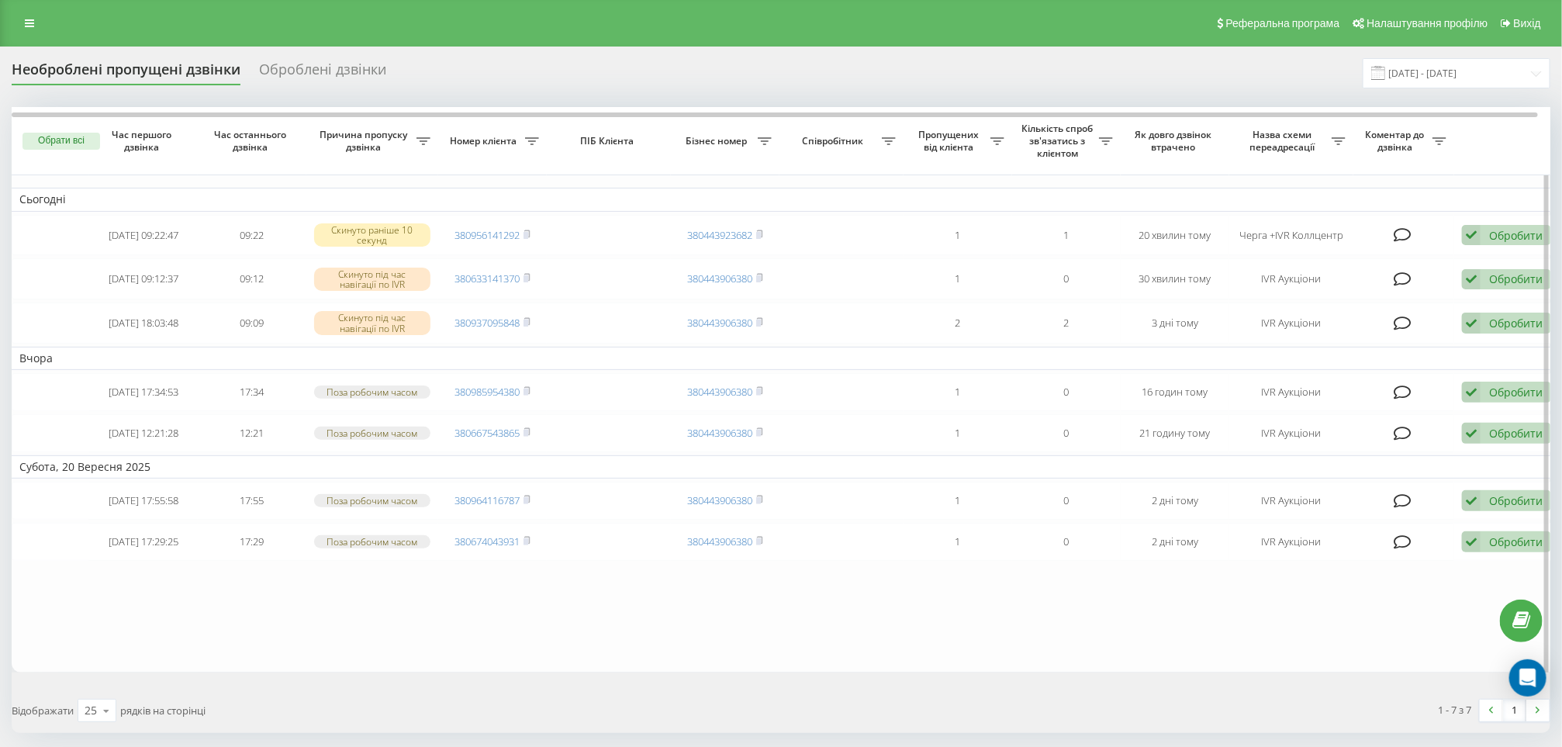
drag, startPoint x: 37, startPoint y: 19, endPoint x: 43, endPoint y: 154, distance: 135.1
click at [37, 21] on link at bounding box center [30, 23] width 28 height 22
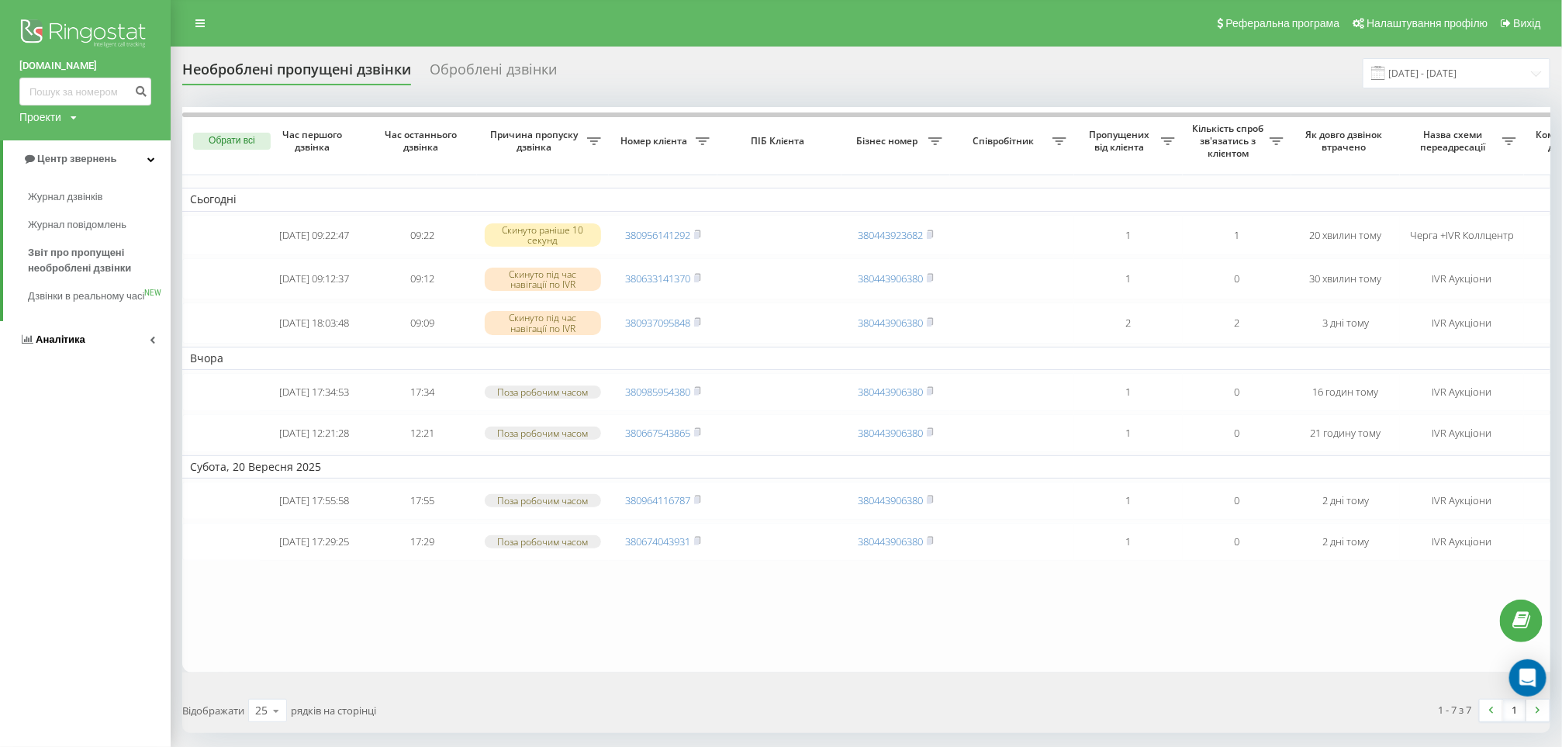
click at [79, 345] on span "Аналiтика" at bounding box center [61, 340] width 50 height 12
click at [87, 240] on span "Співробітники у реальному часі" at bounding box center [87, 241] width 118 height 31
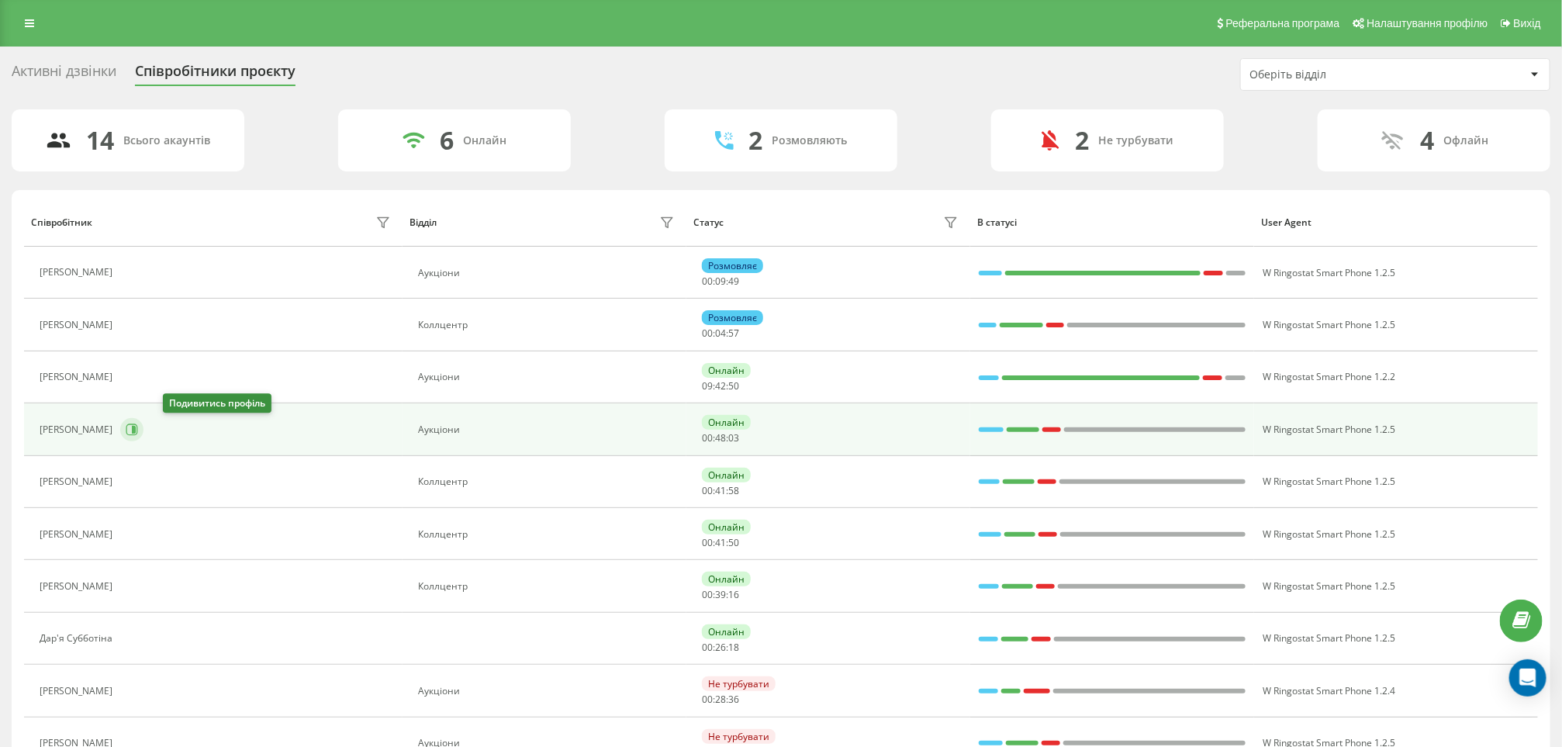
click at [138, 436] on icon at bounding box center [132, 430] width 12 height 12
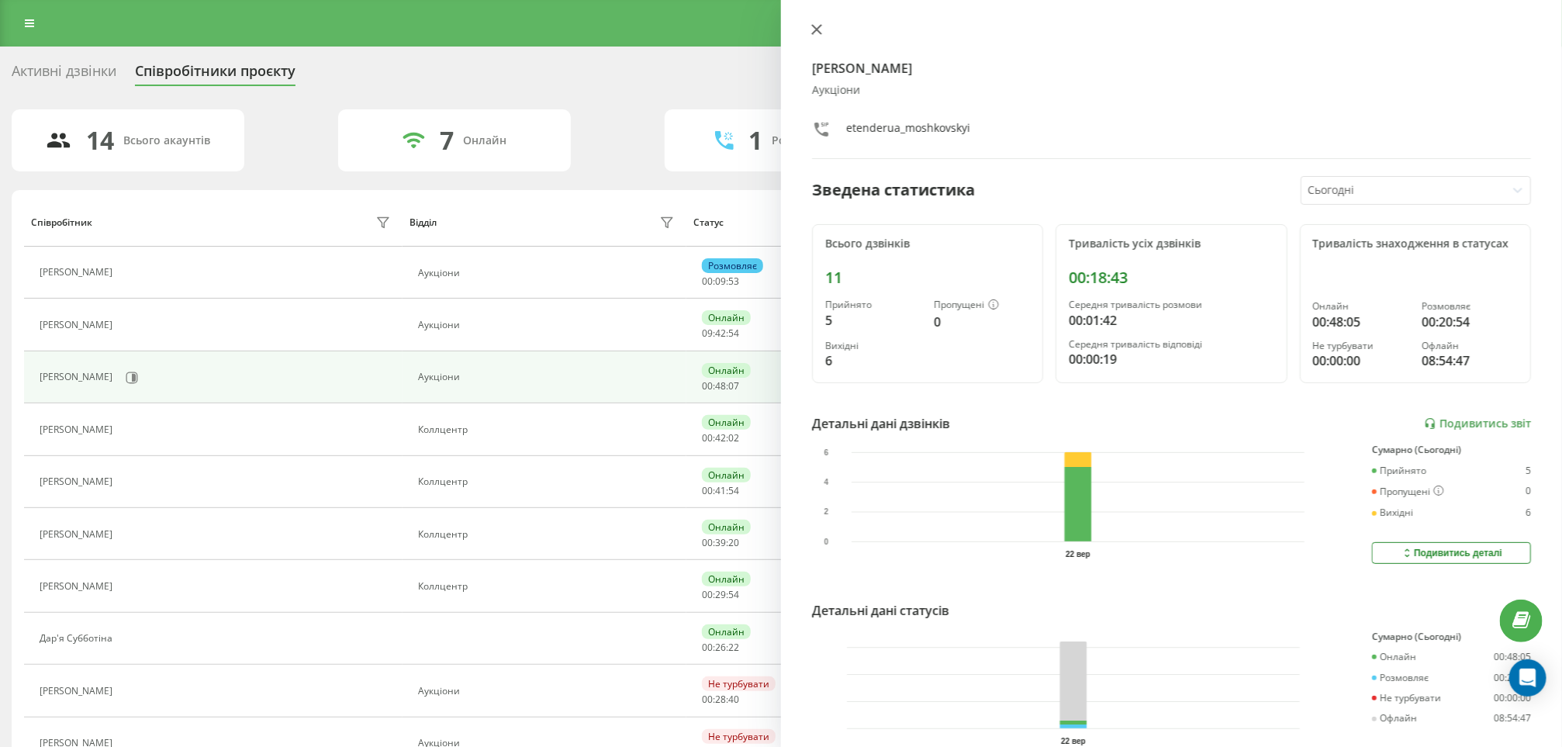
click at [814, 26] on icon at bounding box center [816, 29] width 9 height 9
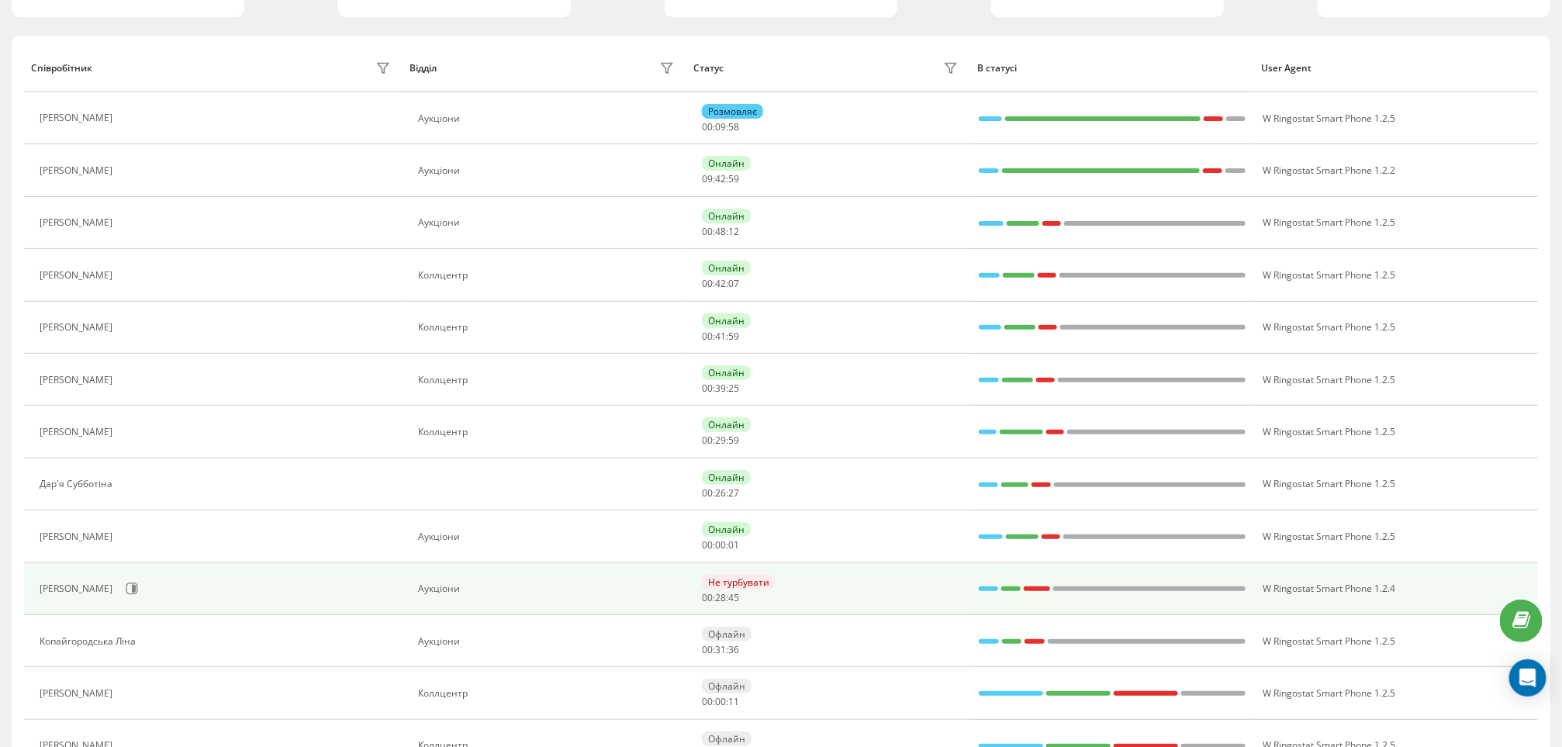
scroll to position [296, 0]
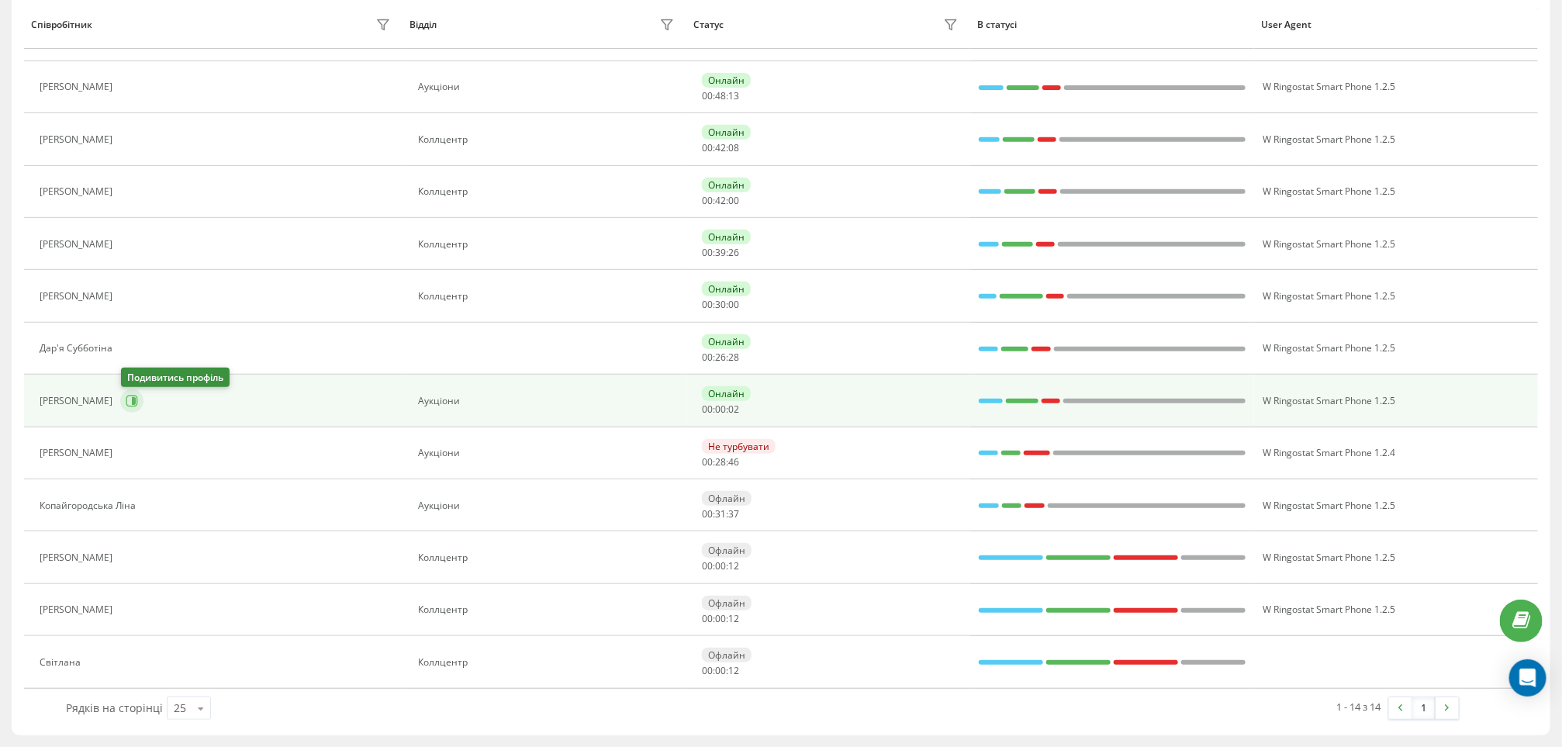
click at [126, 401] on icon at bounding box center [132, 401] width 12 height 12
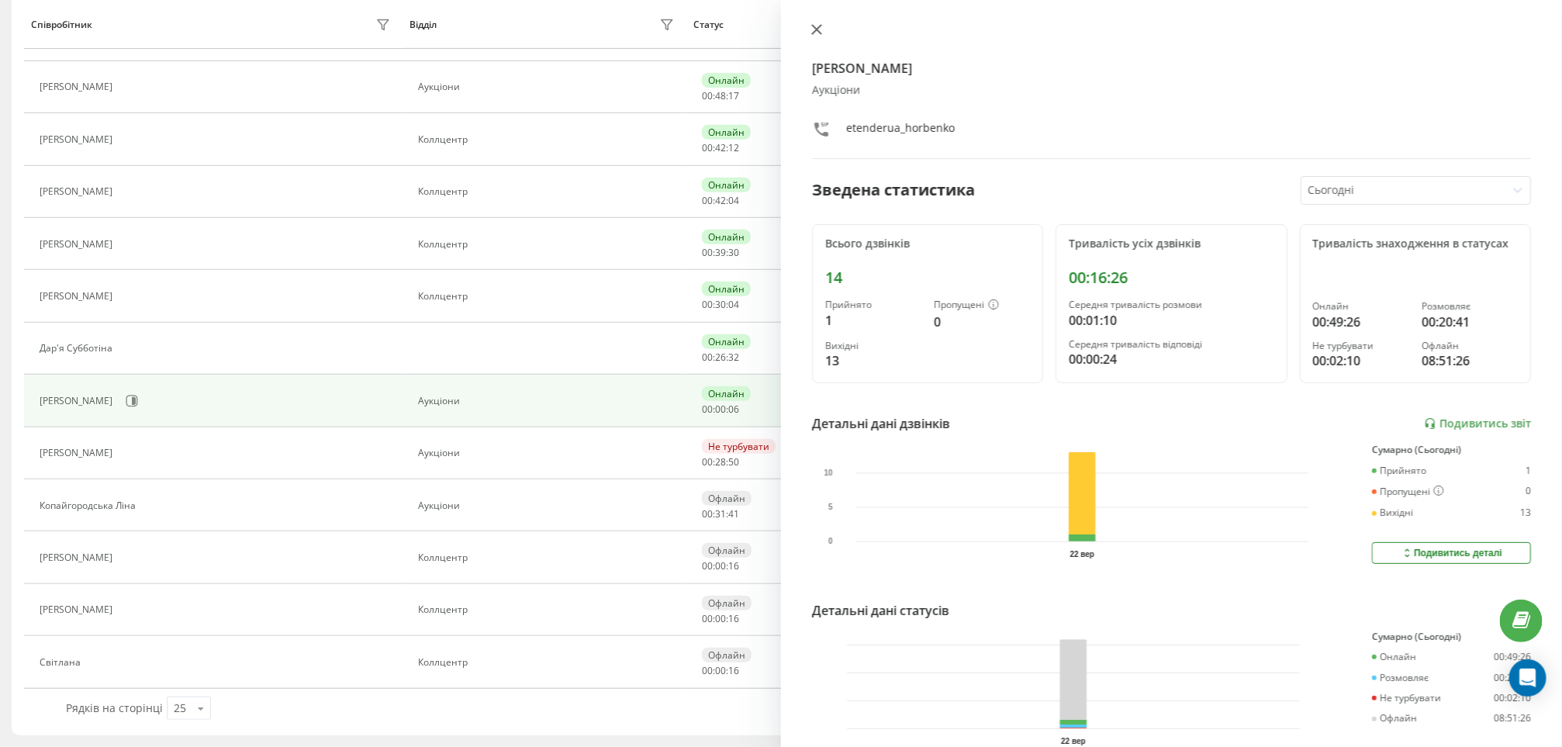
click at [818, 31] on icon at bounding box center [816, 29] width 9 height 9
click at [824, 26] on button at bounding box center [817, 30] width 20 height 15
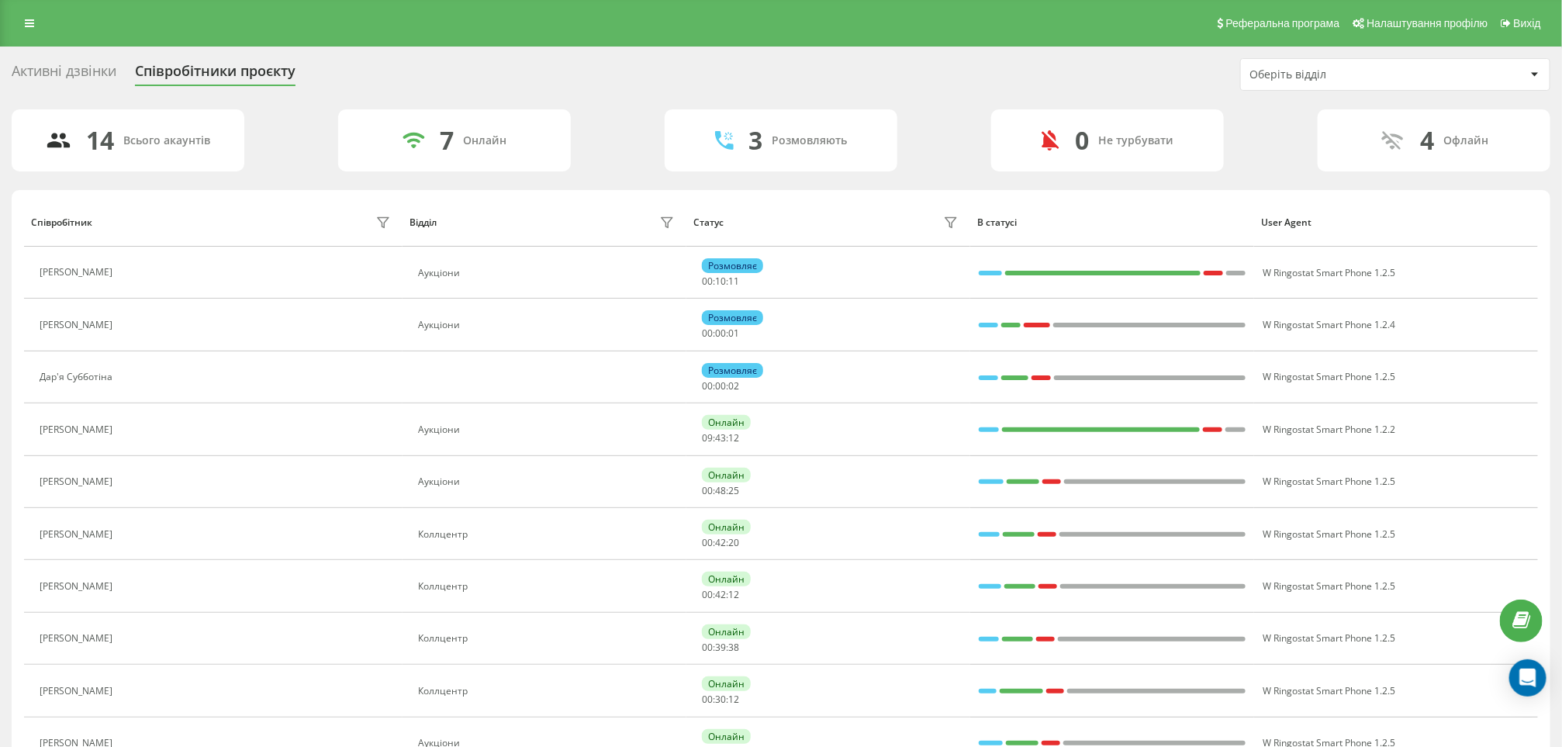
click at [72, 67] on div "Активні дзвінки" at bounding box center [64, 75] width 105 height 24
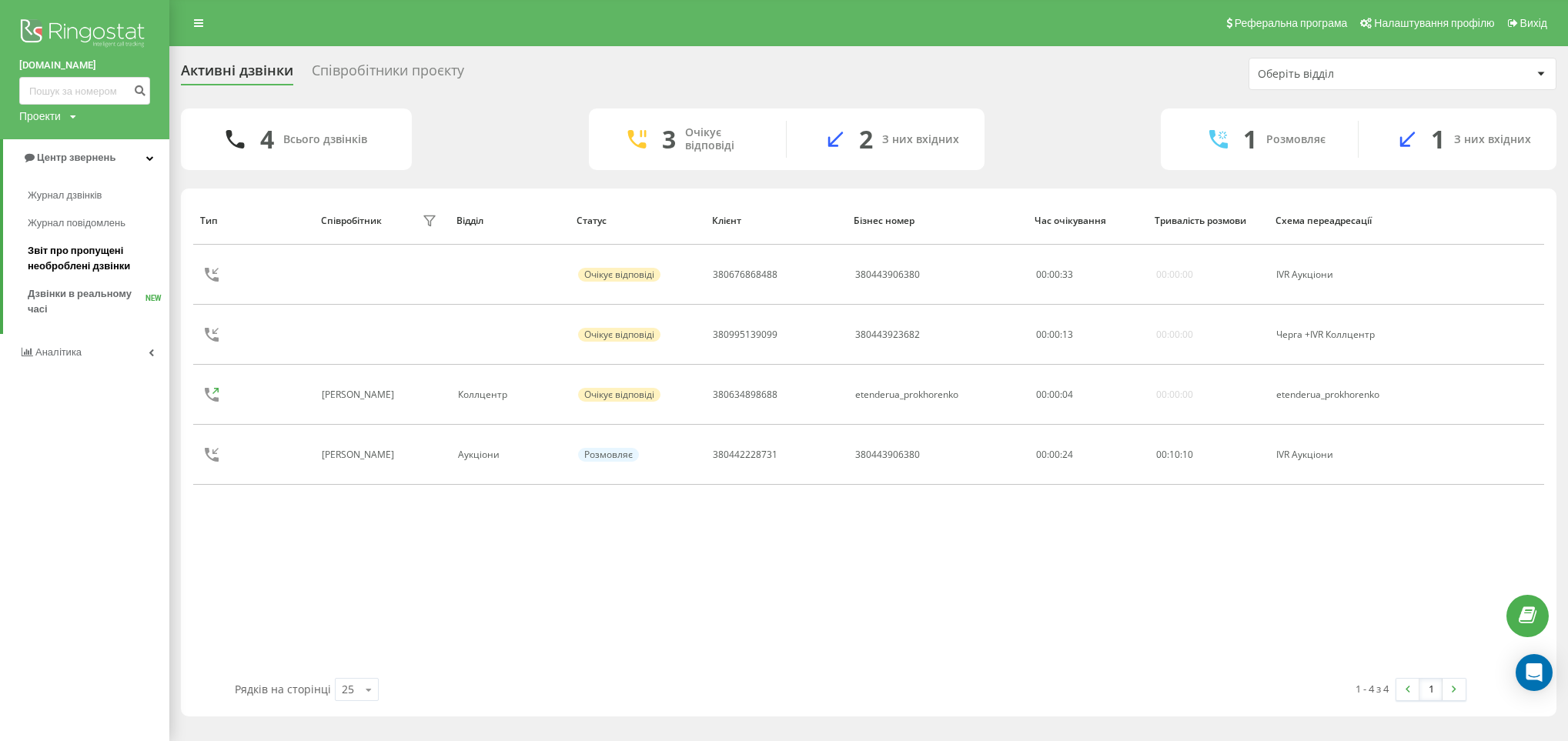
click at [101, 254] on span "Звіт про пропущені необроблені дзвінки" at bounding box center [94, 258] width 134 height 31
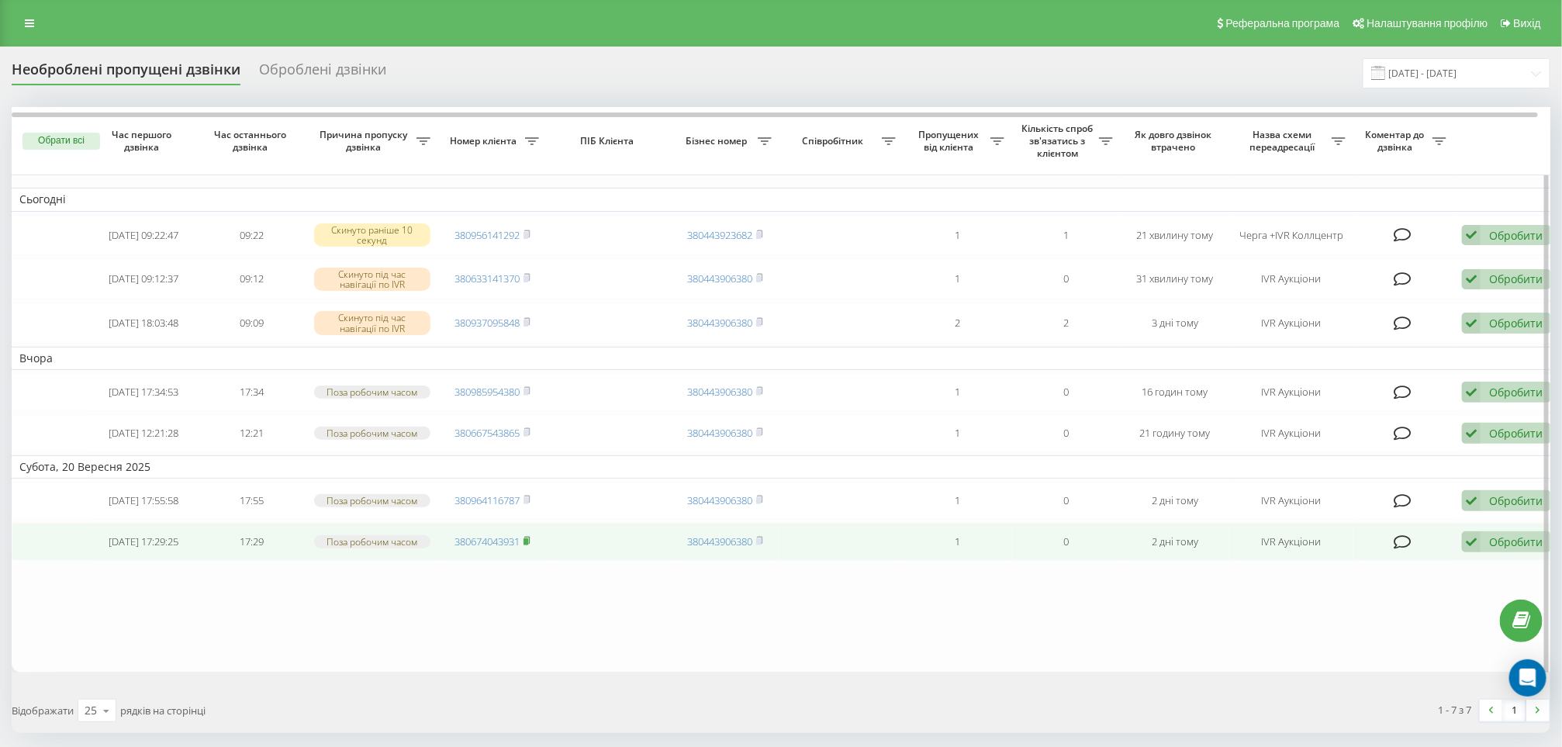
click at [528, 545] on rect at bounding box center [526, 541] width 5 height 7
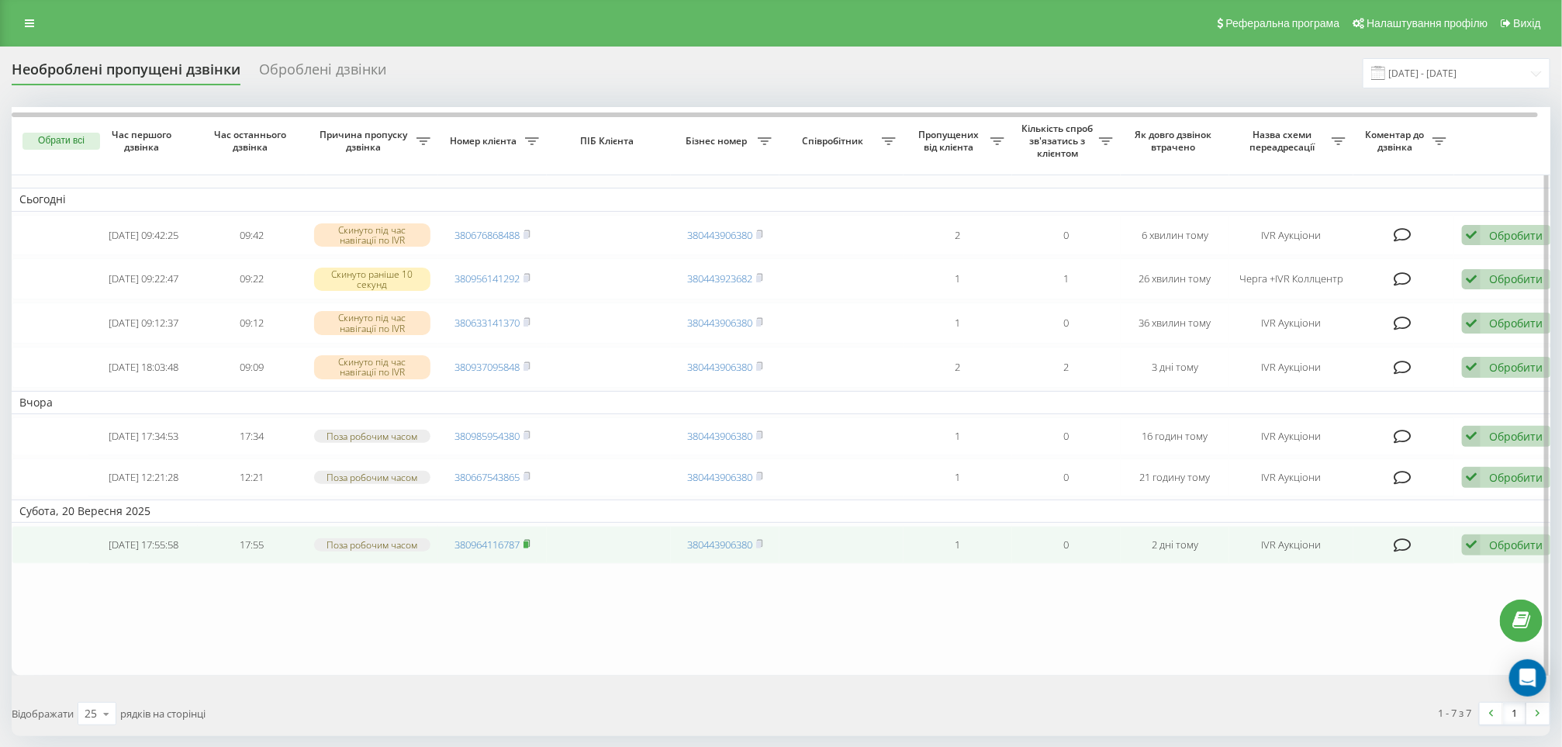
click at [528, 548] on rect at bounding box center [526, 544] width 5 height 7
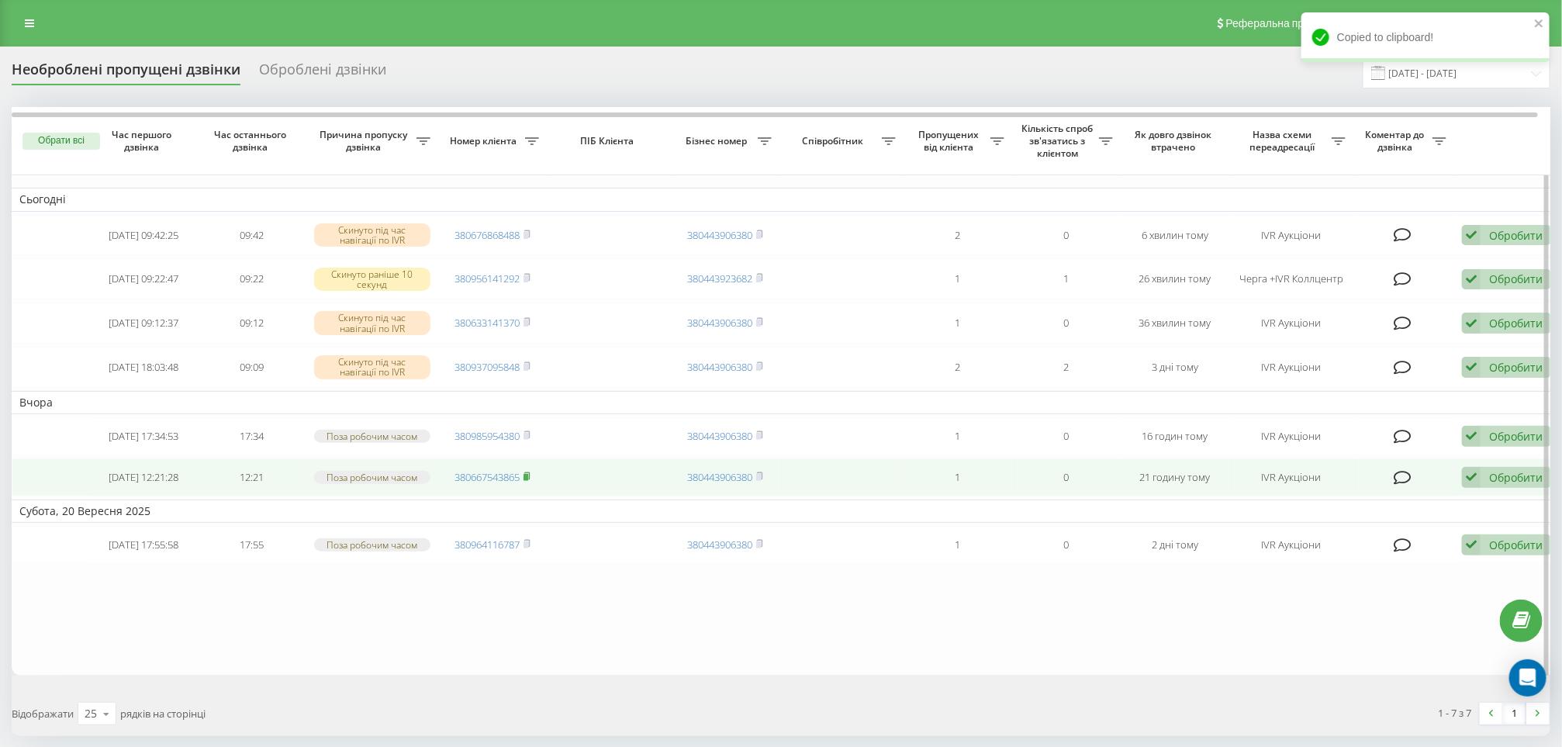
click at [528, 481] on rect at bounding box center [526, 477] width 5 height 7
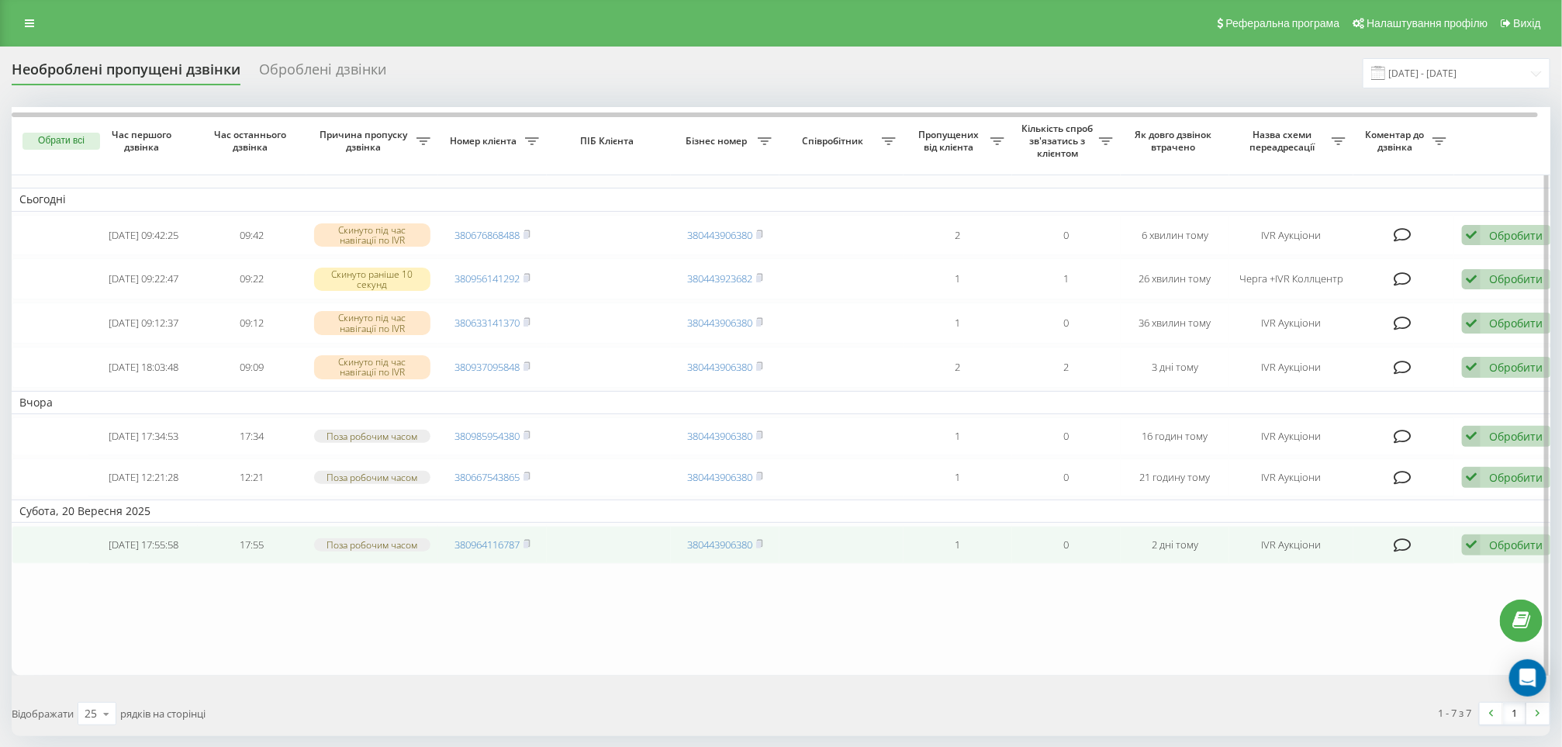
click at [1478, 555] on icon at bounding box center [1471, 544] width 19 height 21
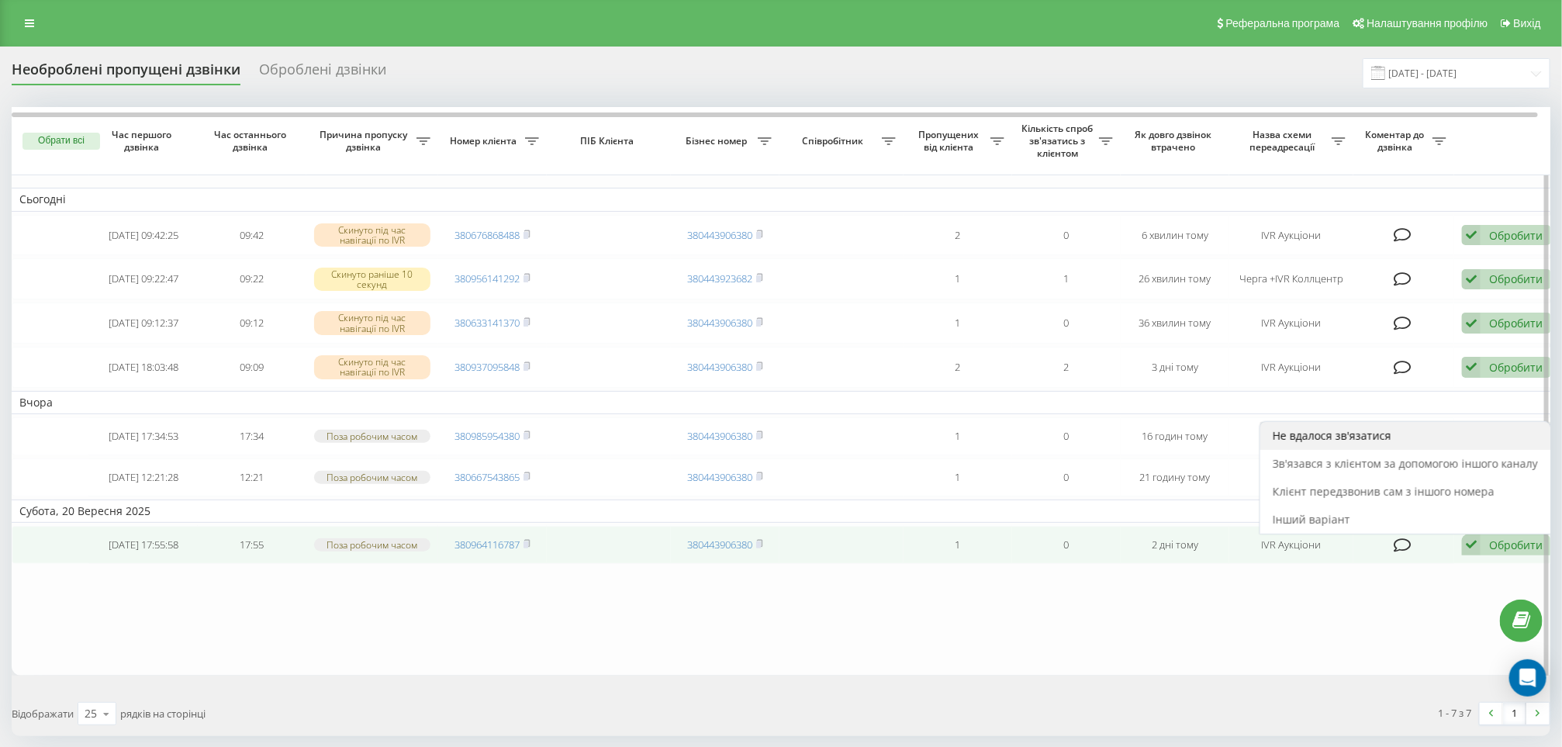
click at [1289, 443] on span "Не вдалося зв'язатися" at bounding box center [1332, 435] width 119 height 15
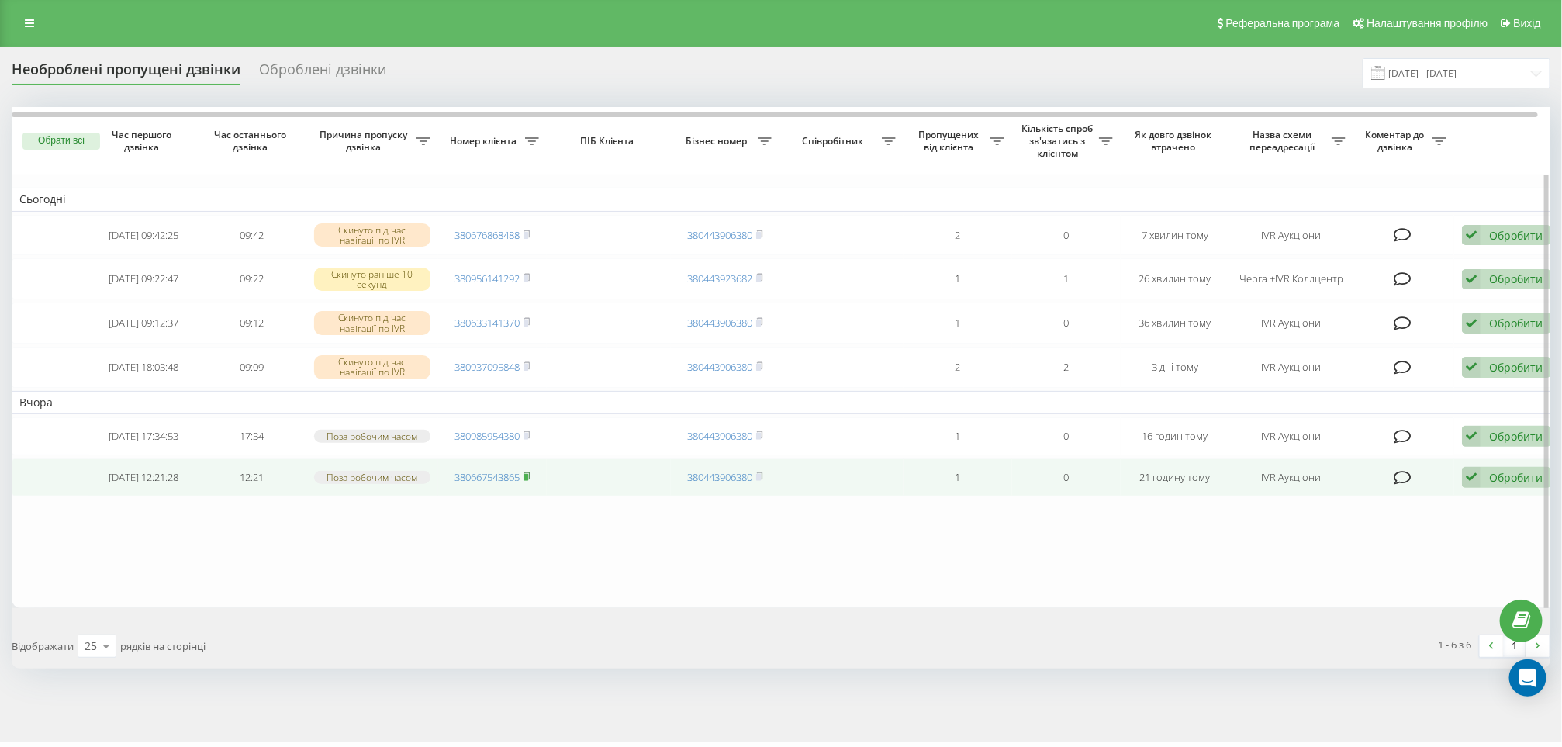
click at [530, 479] on icon at bounding box center [526, 475] width 5 height 7
click at [1478, 488] on icon at bounding box center [1471, 477] width 19 height 21
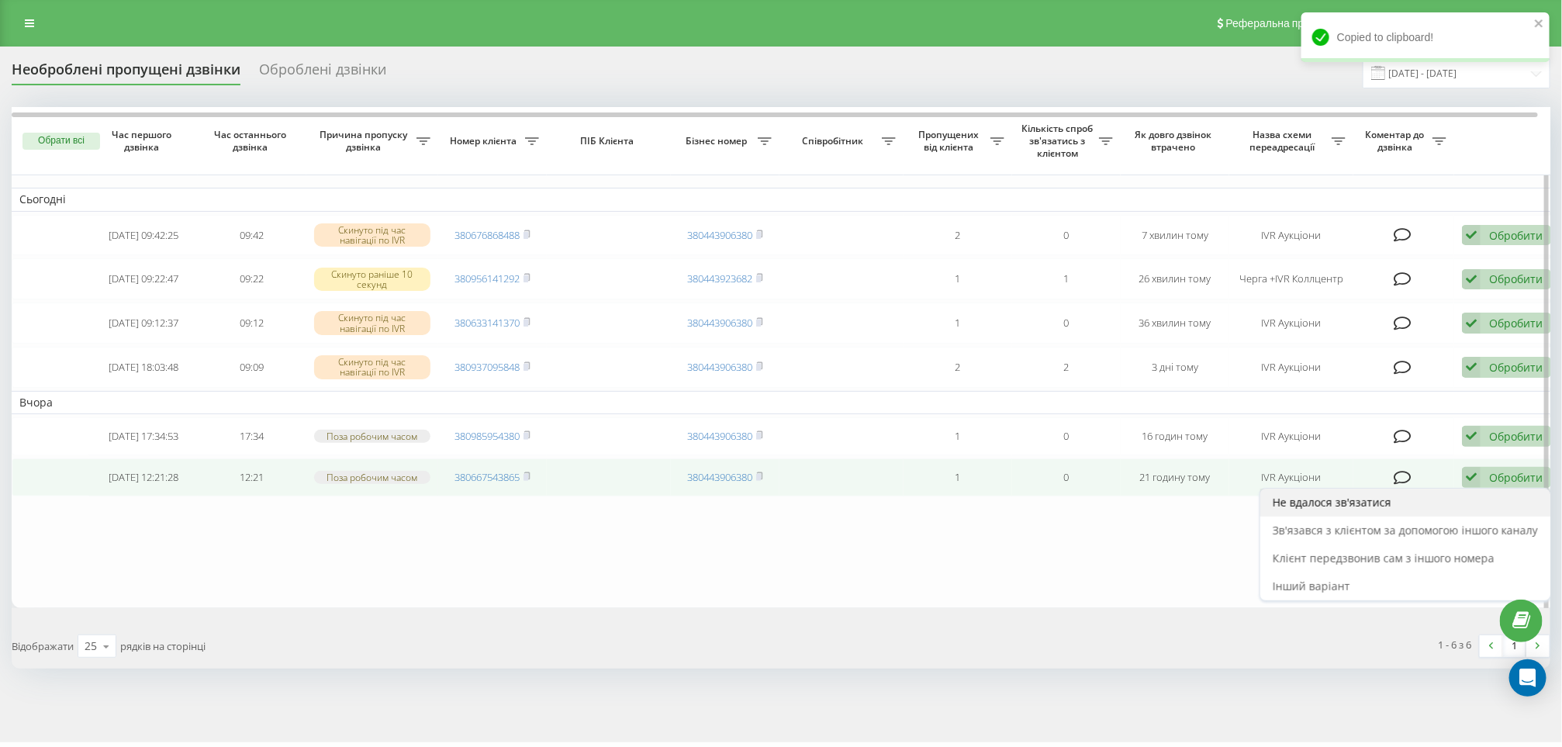
click at [1385, 510] on span "Не вдалося зв'язатися" at bounding box center [1332, 502] width 119 height 15
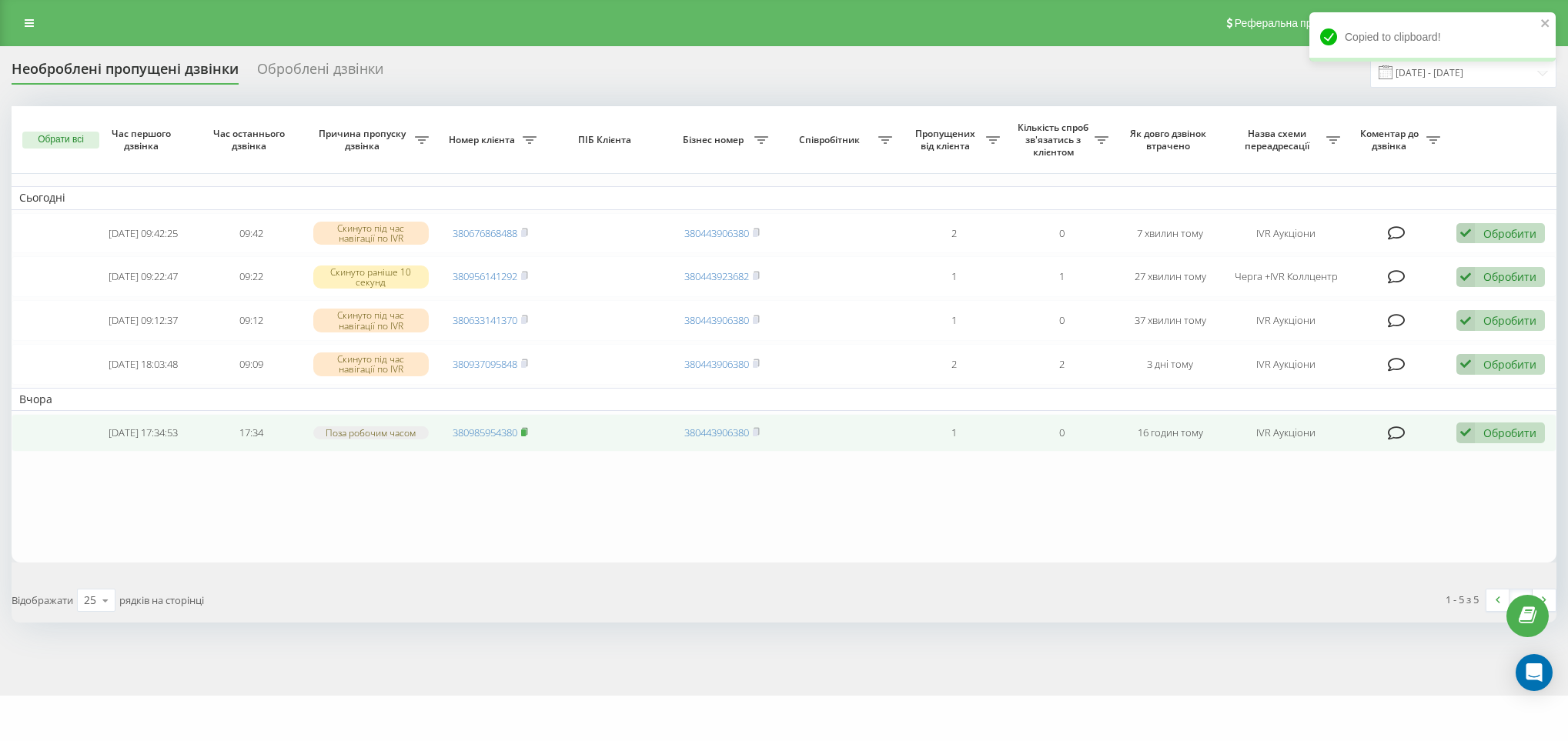
click at [528, 434] on icon at bounding box center [525, 431] width 5 height 7
click at [1488, 432] on td "Обробити Не вдалося зв'язатися Зв'язався з клієнтом за допомогою іншого каналу …" at bounding box center [1502, 432] width 108 height 38
click at [1476, 441] on div "Обробити Не вдалося зв'язатися Зв'язався з клієнтом за допомогою іншого каналу …" at bounding box center [1501, 432] width 88 height 21
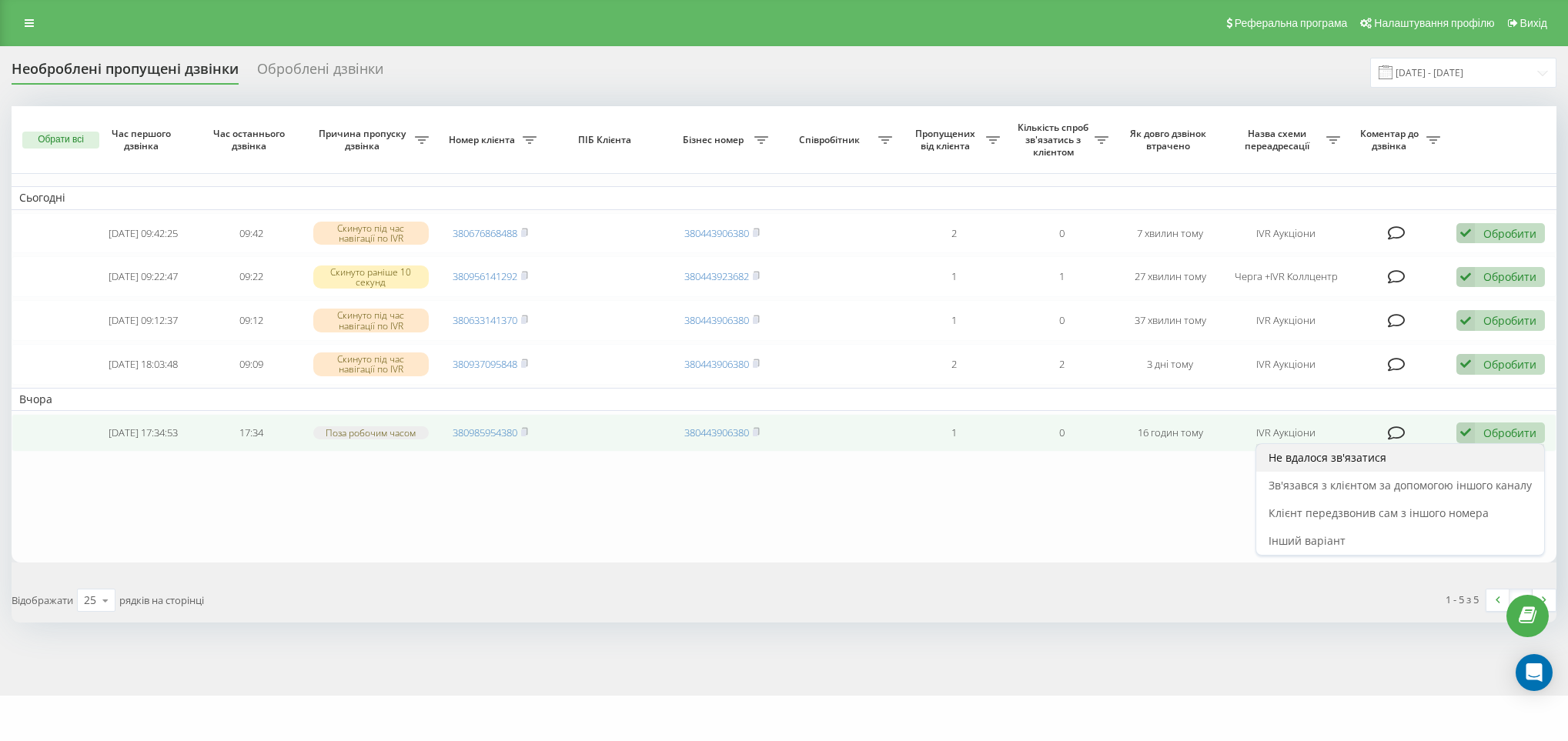
click at [1358, 460] on div "Не вдалося зв'язатися" at bounding box center [1400, 458] width 288 height 28
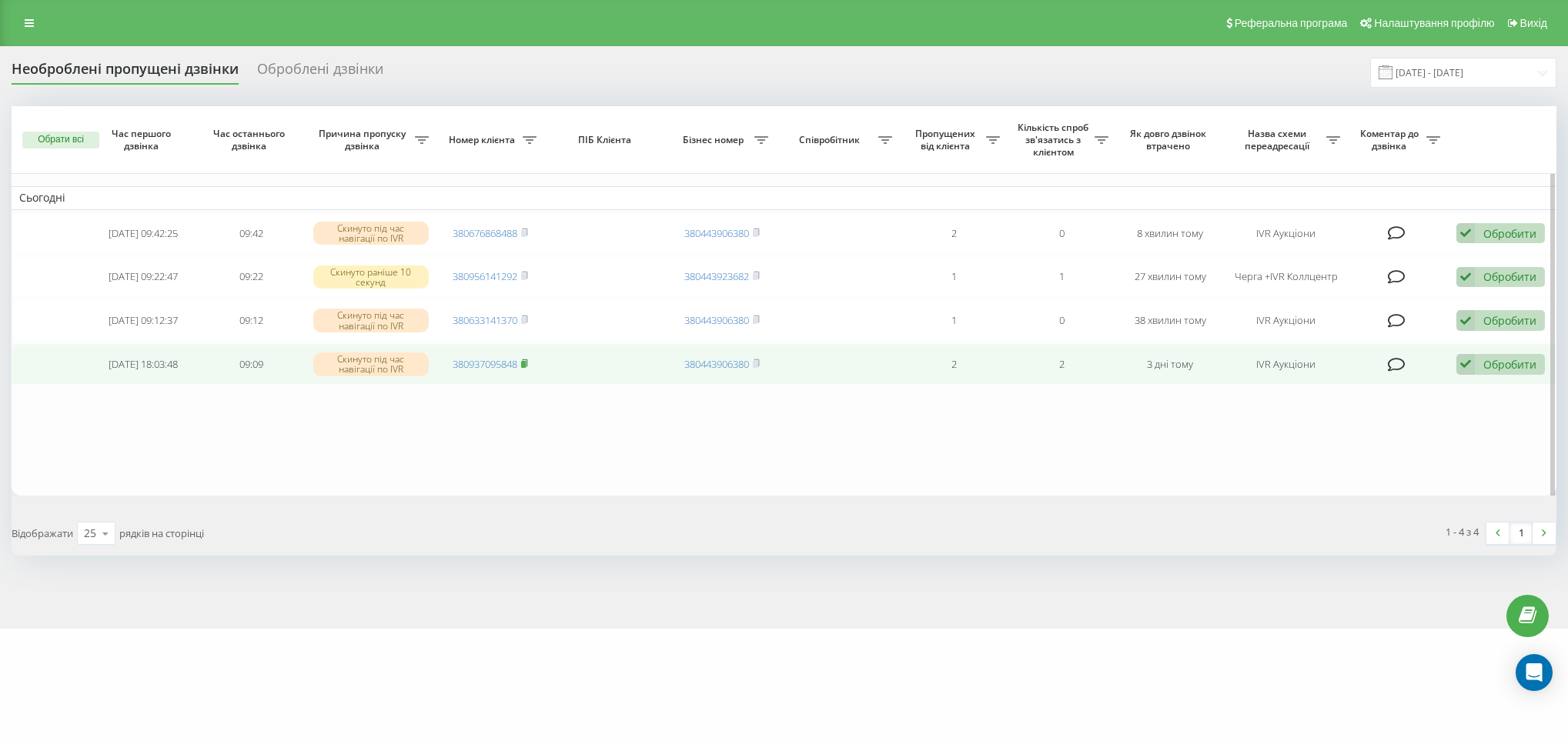
click at [527, 365] on icon at bounding box center [524, 362] width 7 height 9
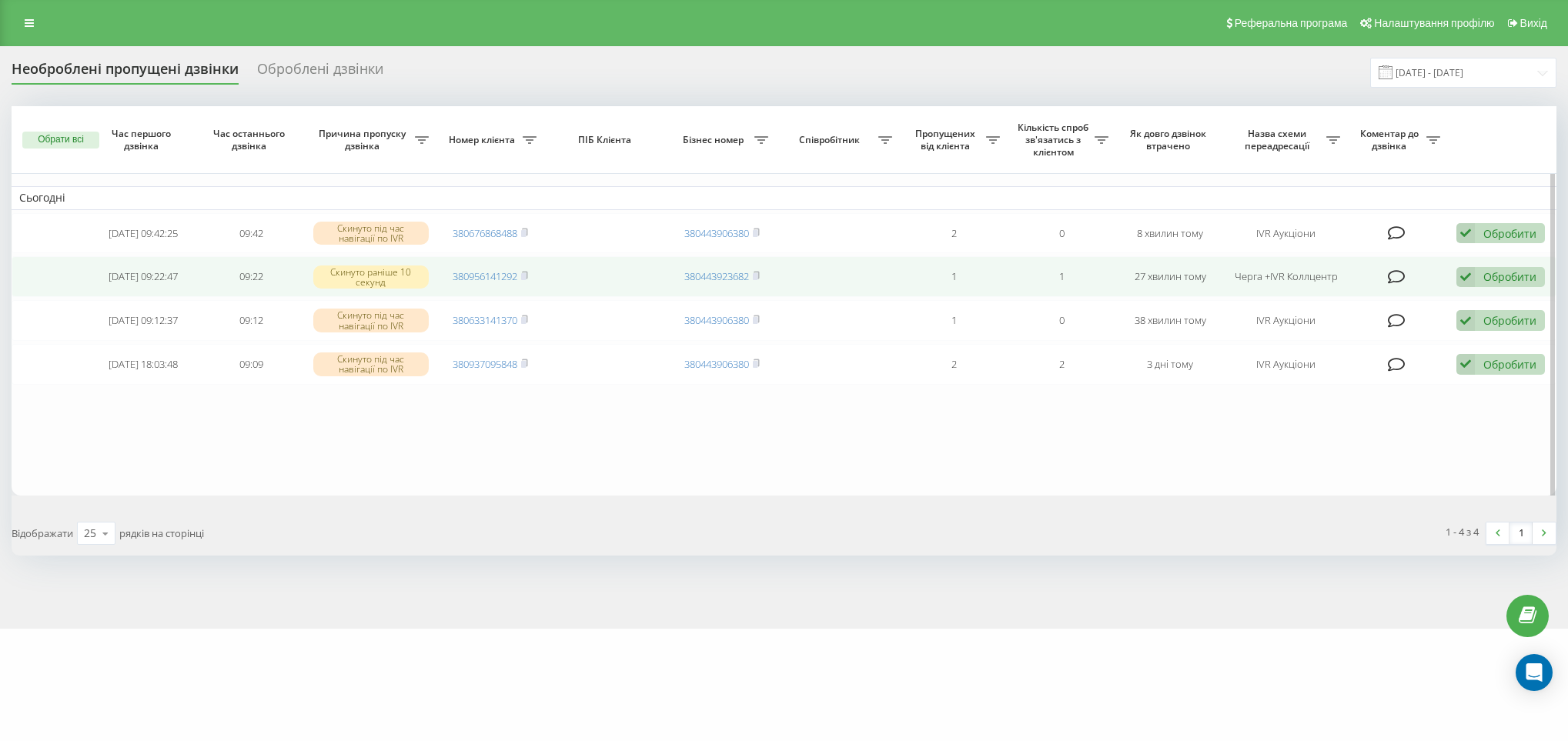
click at [1472, 280] on icon at bounding box center [1466, 277] width 19 height 21
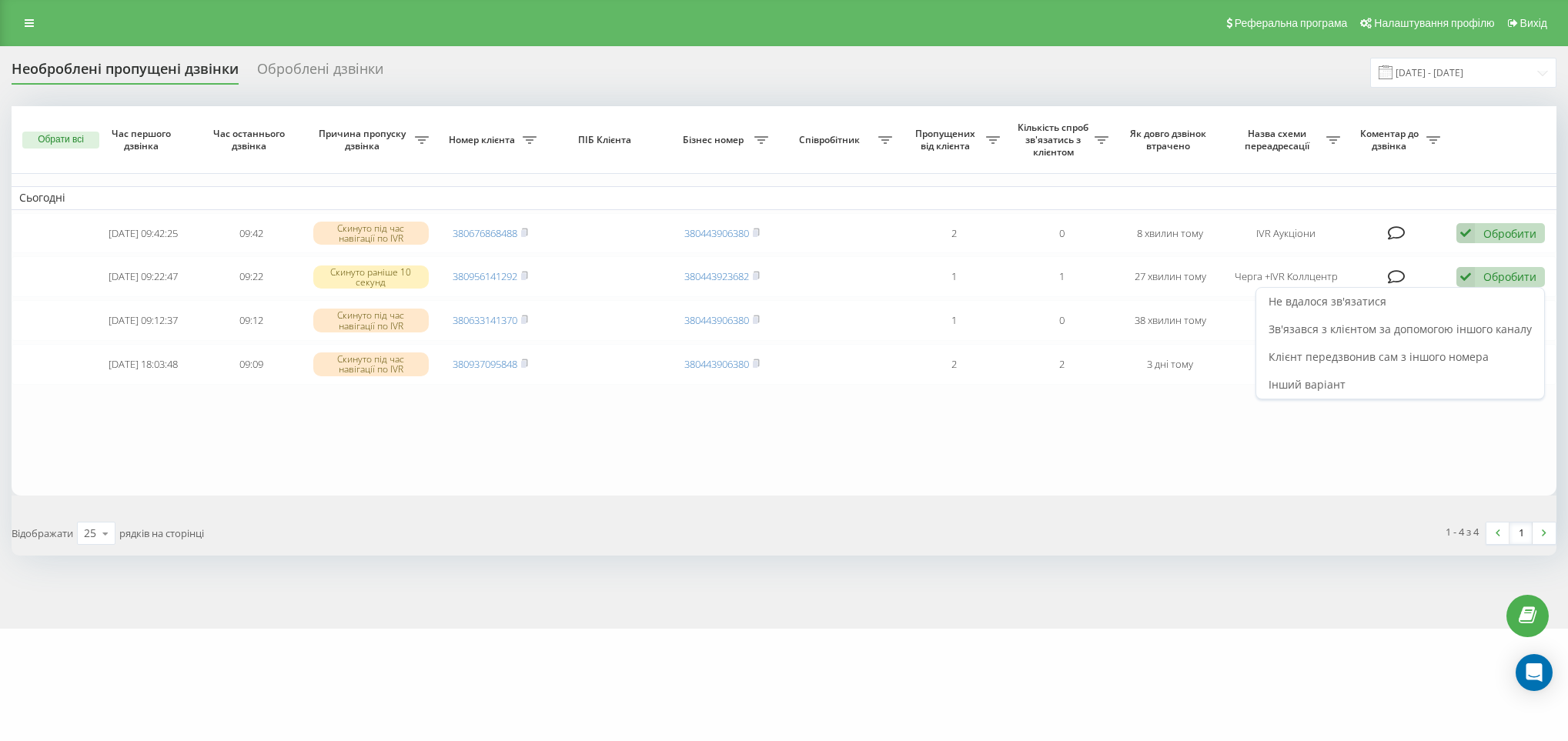
click at [912, 581] on div "Необроблені пропущені дзвінки Оброблені дзвінки 22.08.2025 - 22.09.2025 Обрати …" at bounding box center [784, 337] width 1568 height 582
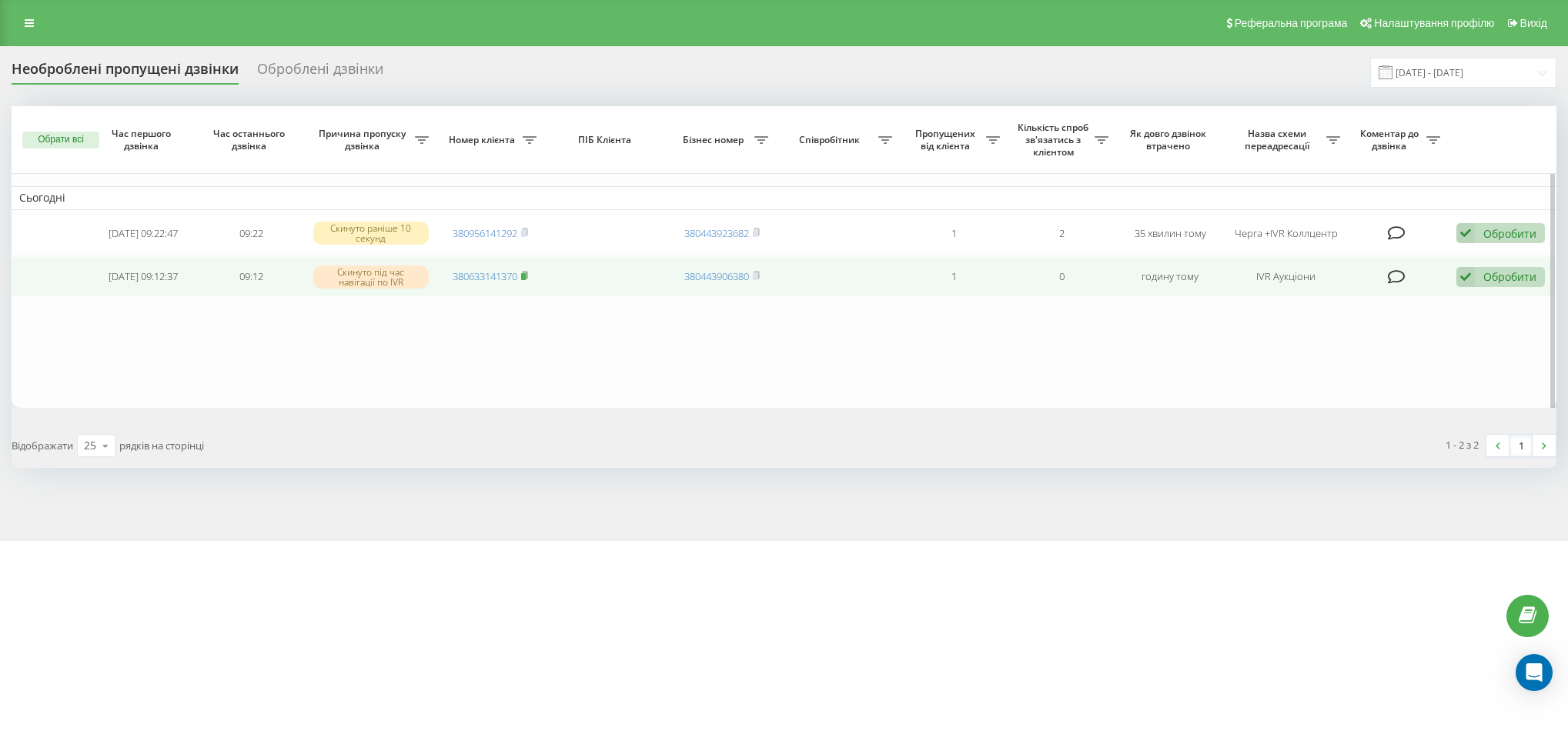
click at [527, 275] on icon at bounding box center [525, 275] width 5 height 7
click at [524, 280] on rect at bounding box center [523, 276] width 5 height 7
click at [527, 275] on icon at bounding box center [525, 275] width 5 height 7
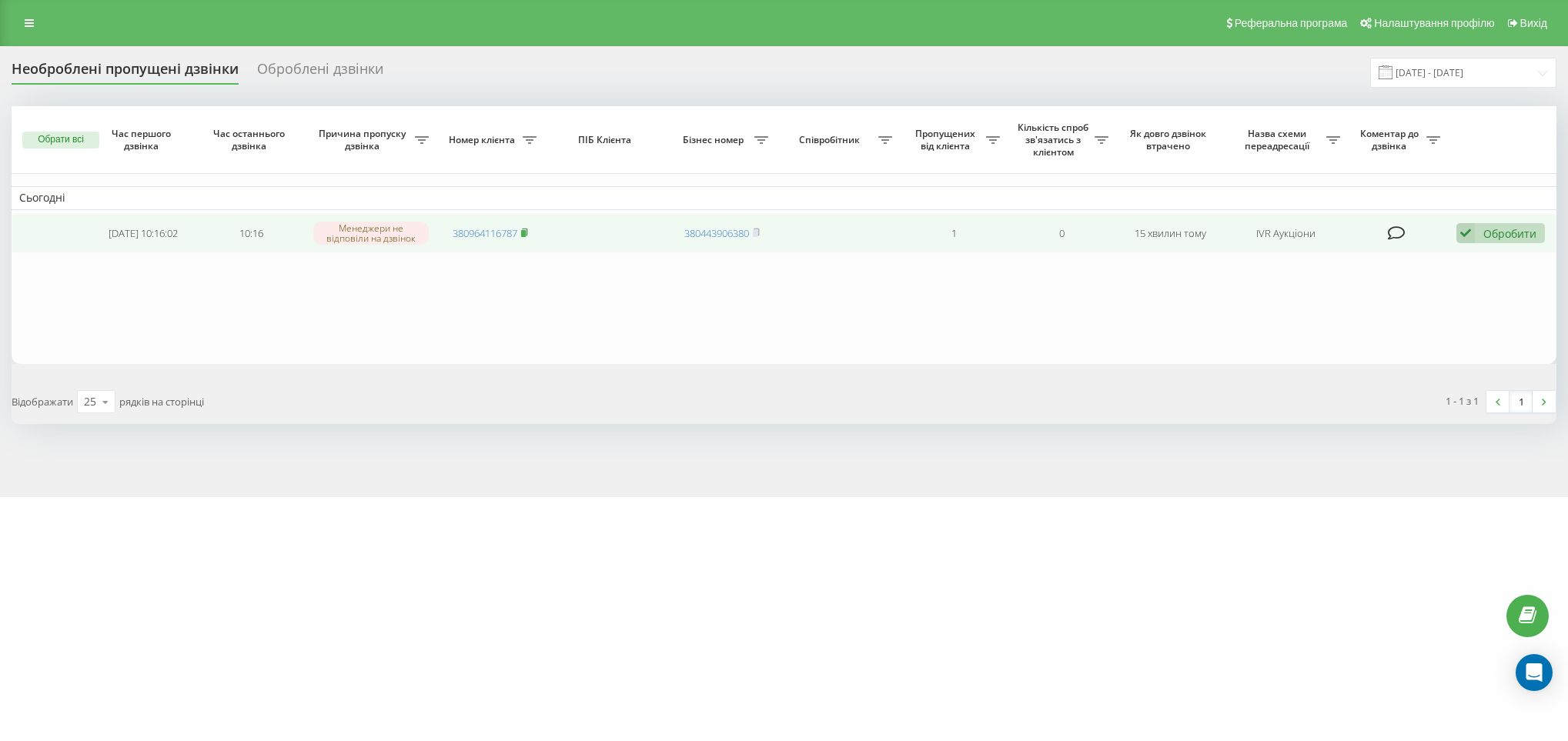
click at [524, 229] on icon at bounding box center [524, 232] width 7 height 9
click at [1497, 214] on td "Обробити Не вдалося зв'язатися Зв'язався з клієнтом за допомогою іншого каналу …" at bounding box center [1502, 233] width 108 height 41
click at [1488, 245] on td "Обробити Не вдалося зв'язатися Зв'язався з клієнтом за допомогою іншого каналу …" at bounding box center [1502, 233] width 108 height 41
click at [1492, 231] on div "Обробити" at bounding box center [1510, 233] width 54 height 15
click at [1388, 266] on div "Не вдалося зв'язатися" at bounding box center [1400, 258] width 288 height 28
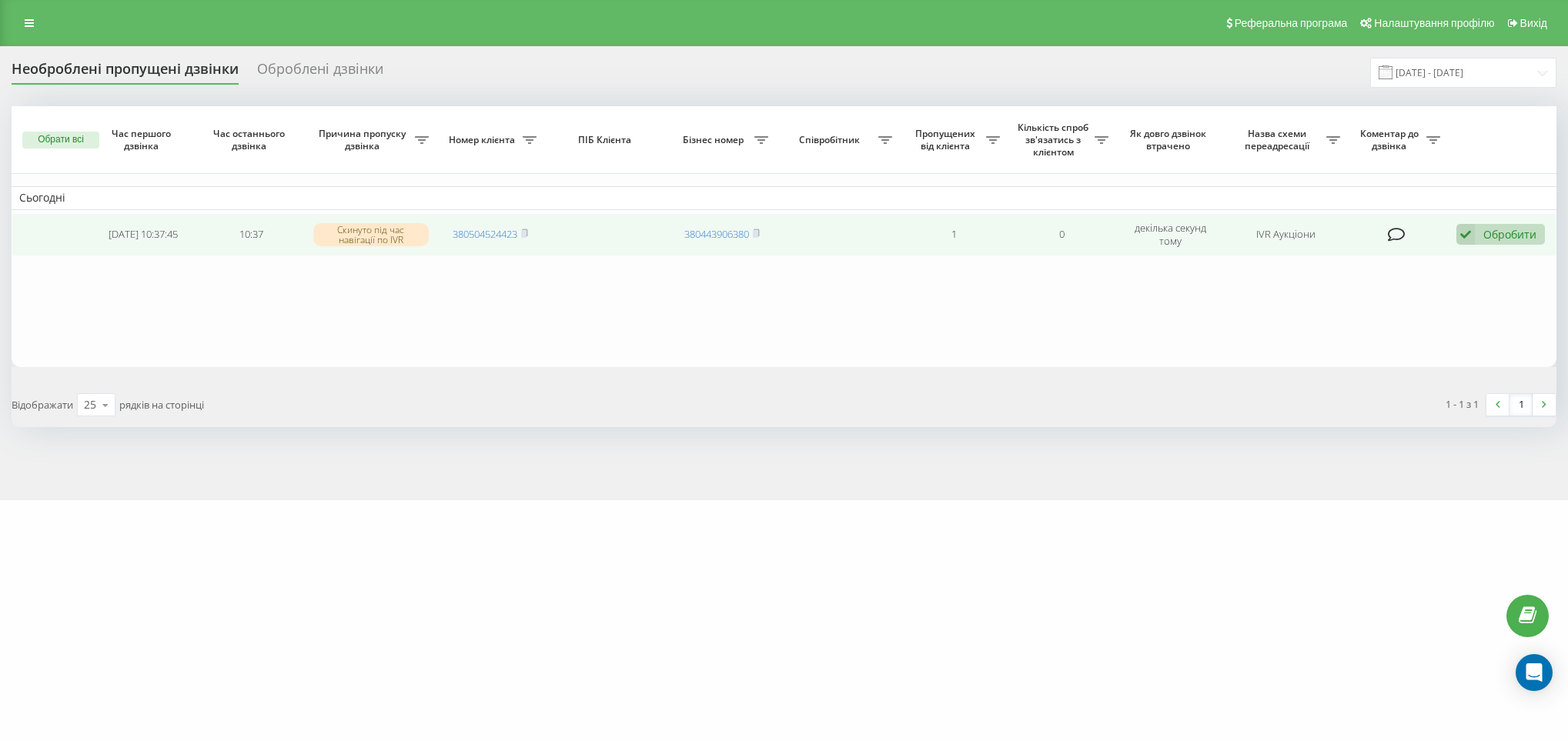
click at [531, 228] on td "380504524423" at bounding box center [490, 234] width 108 height 43
click at [527, 231] on icon at bounding box center [524, 232] width 7 height 9
drag, startPoint x: 1503, startPoint y: 231, endPoint x: 1407, endPoint y: 256, distance: 99.2
click at [1502, 231] on div "Обробити" at bounding box center [1510, 233] width 54 height 15
click at [1314, 289] on span "Зв'язався з клієнтом за допомогою іншого каналу" at bounding box center [1399, 285] width 263 height 15
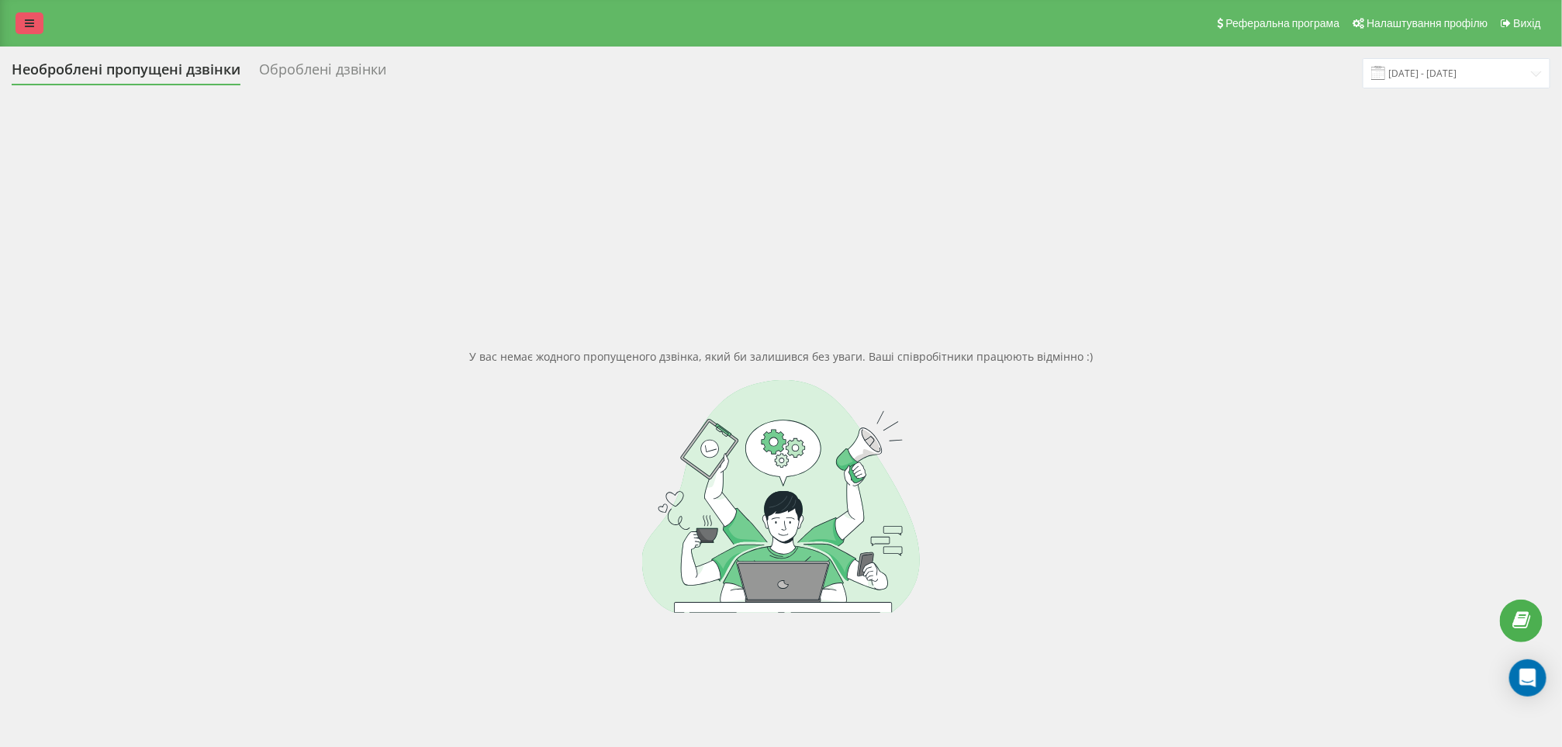
click at [21, 22] on link at bounding box center [30, 23] width 28 height 22
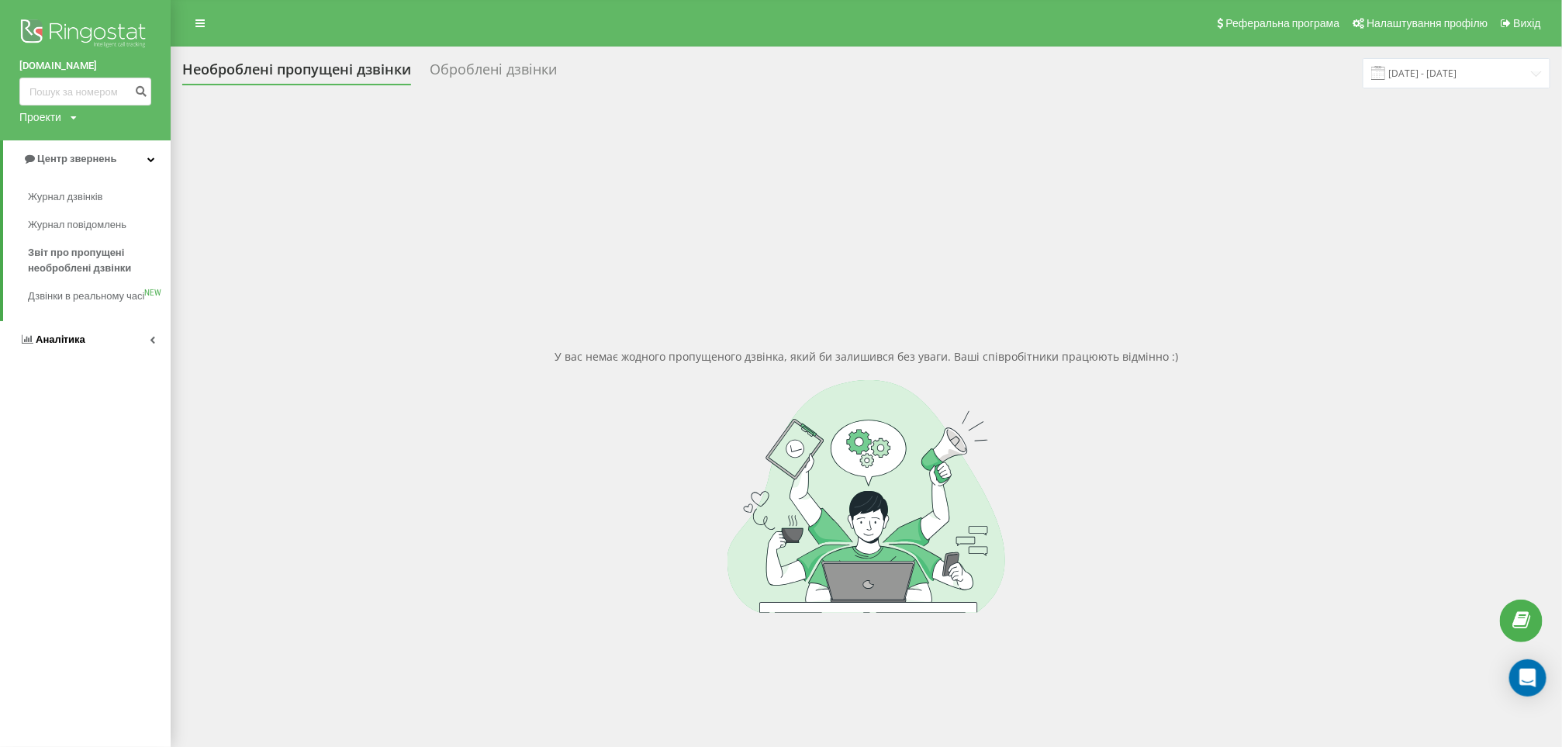
click at [105, 351] on link "Аналiтика" at bounding box center [85, 339] width 171 height 37
click at [91, 236] on span "Співробітники у реальному часі" at bounding box center [87, 241] width 118 height 31
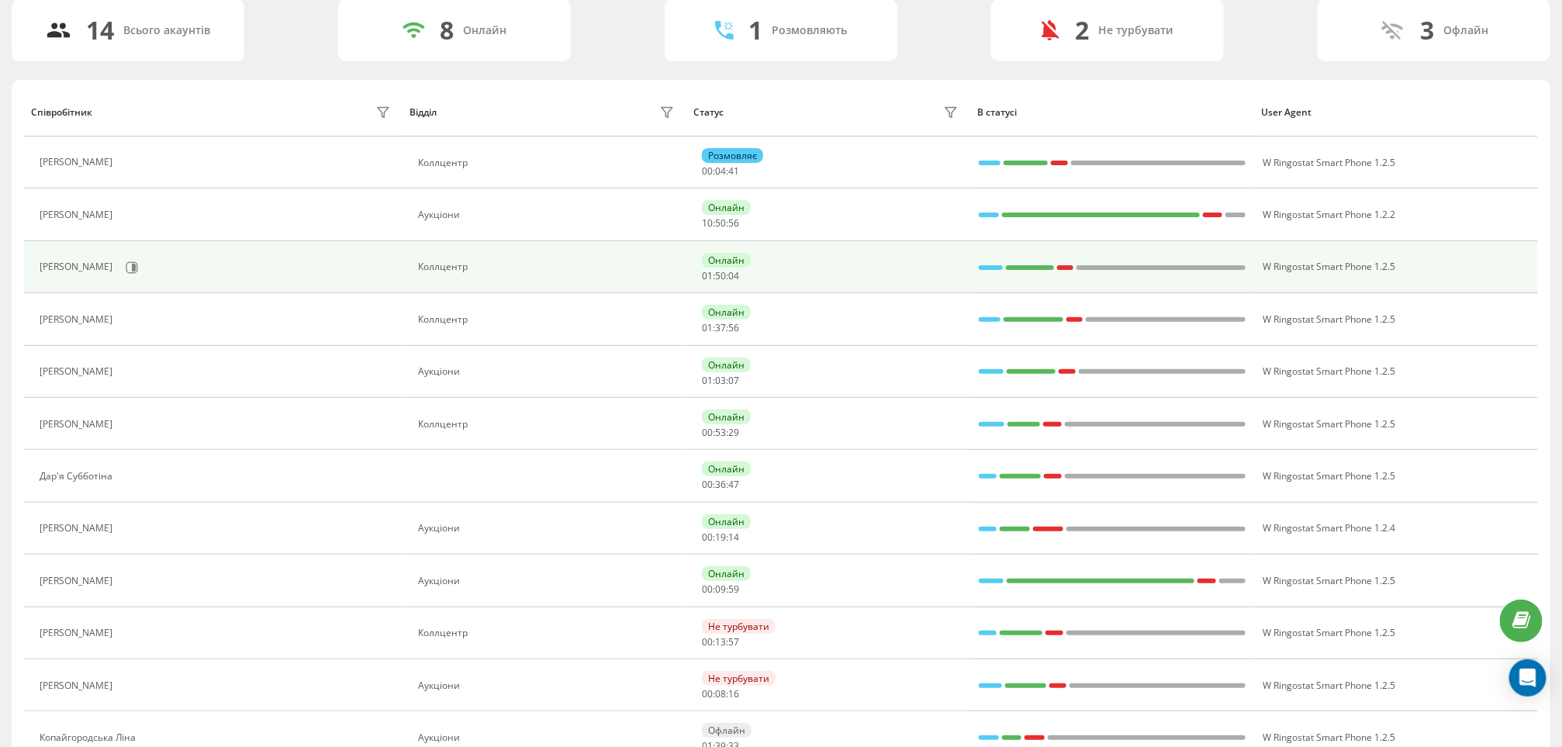
scroll to position [116, 0]
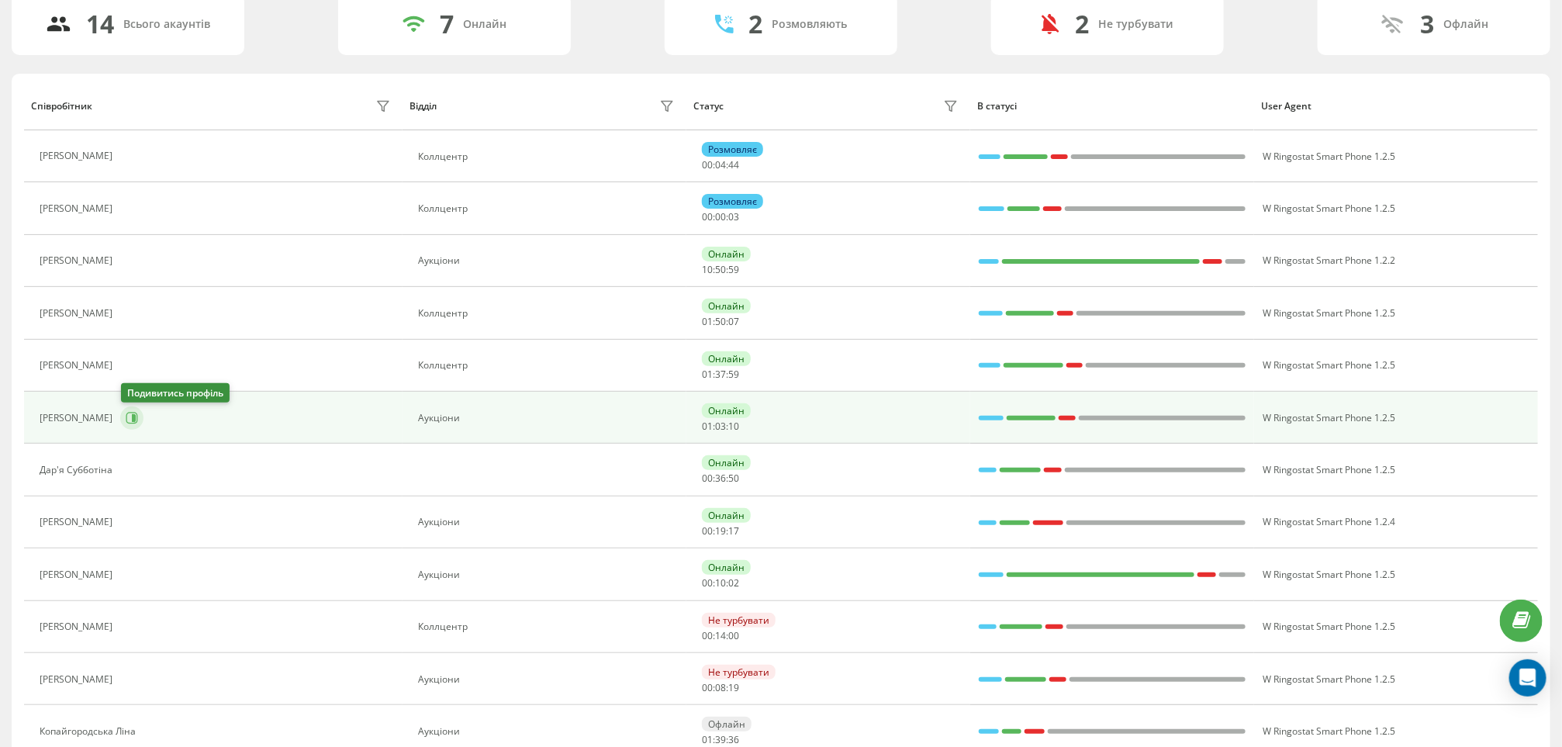
click at [135, 422] on icon at bounding box center [134, 418] width 4 height 8
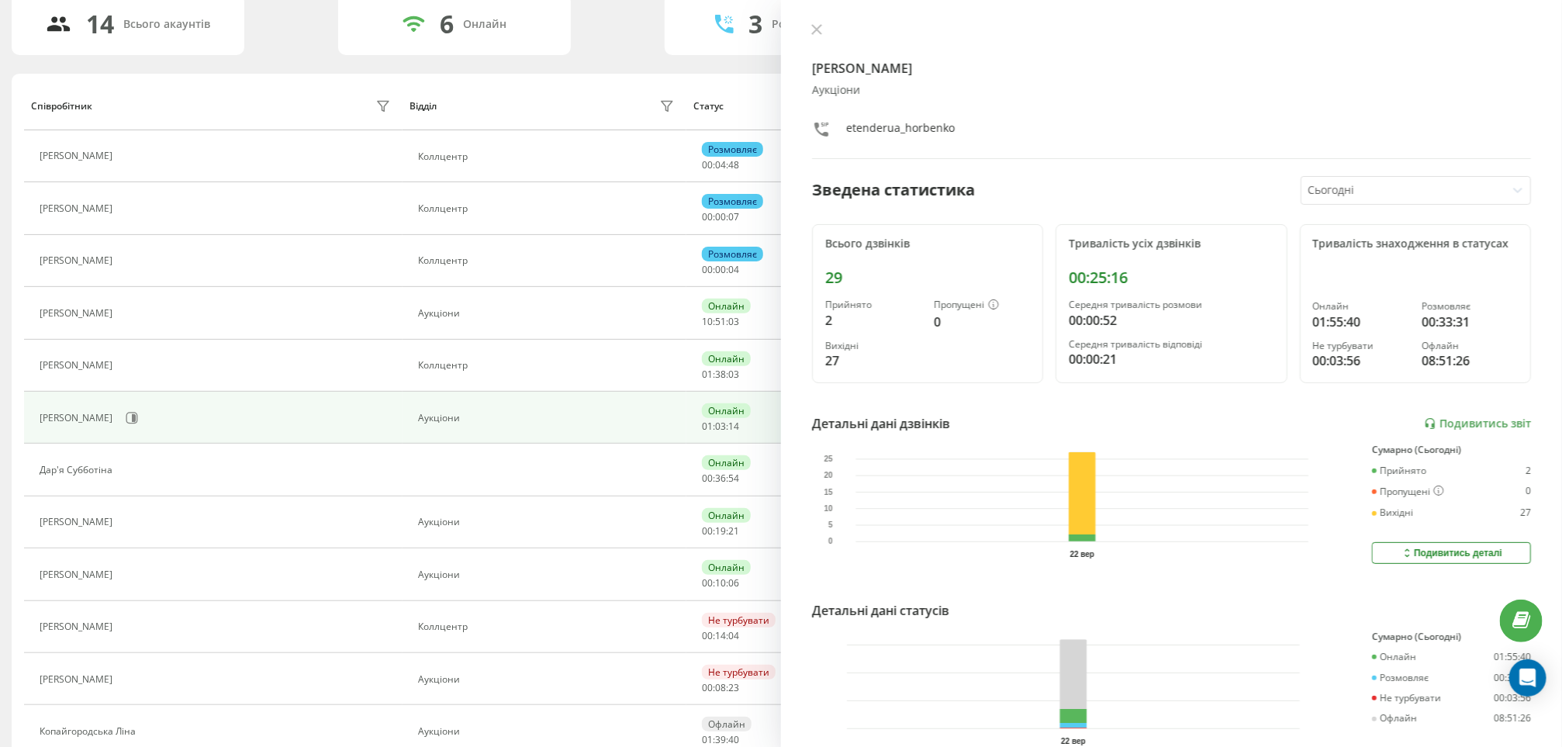
click at [813, 22] on div "Горбенко Антон Аукціони etenderua_horbenko Зведена статистика Сьогодні Всього д…" at bounding box center [1171, 373] width 781 height 747
click at [812, 24] on icon at bounding box center [816, 29] width 11 height 11
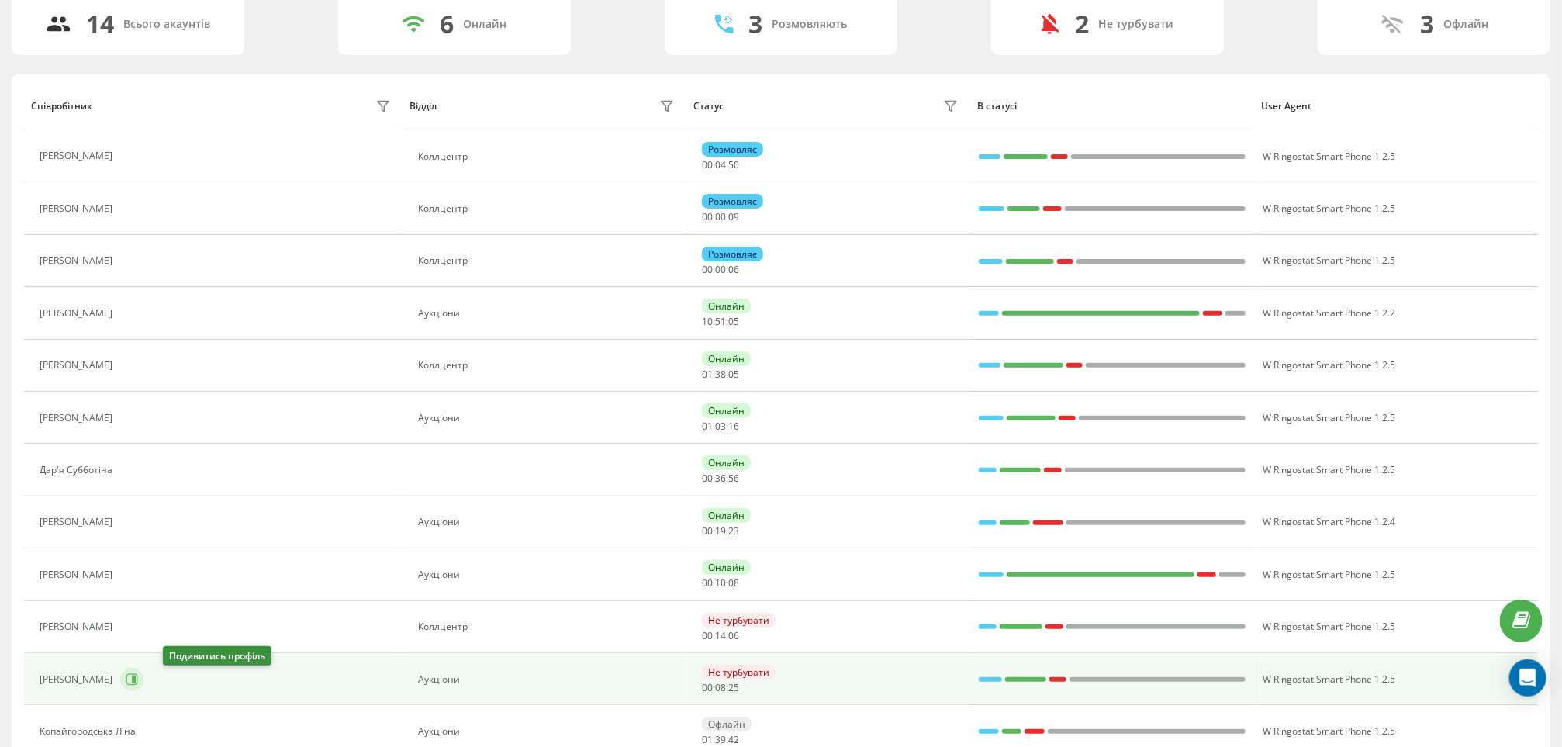
click at [138, 685] on icon at bounding box center [132, 679] width 12 height 12
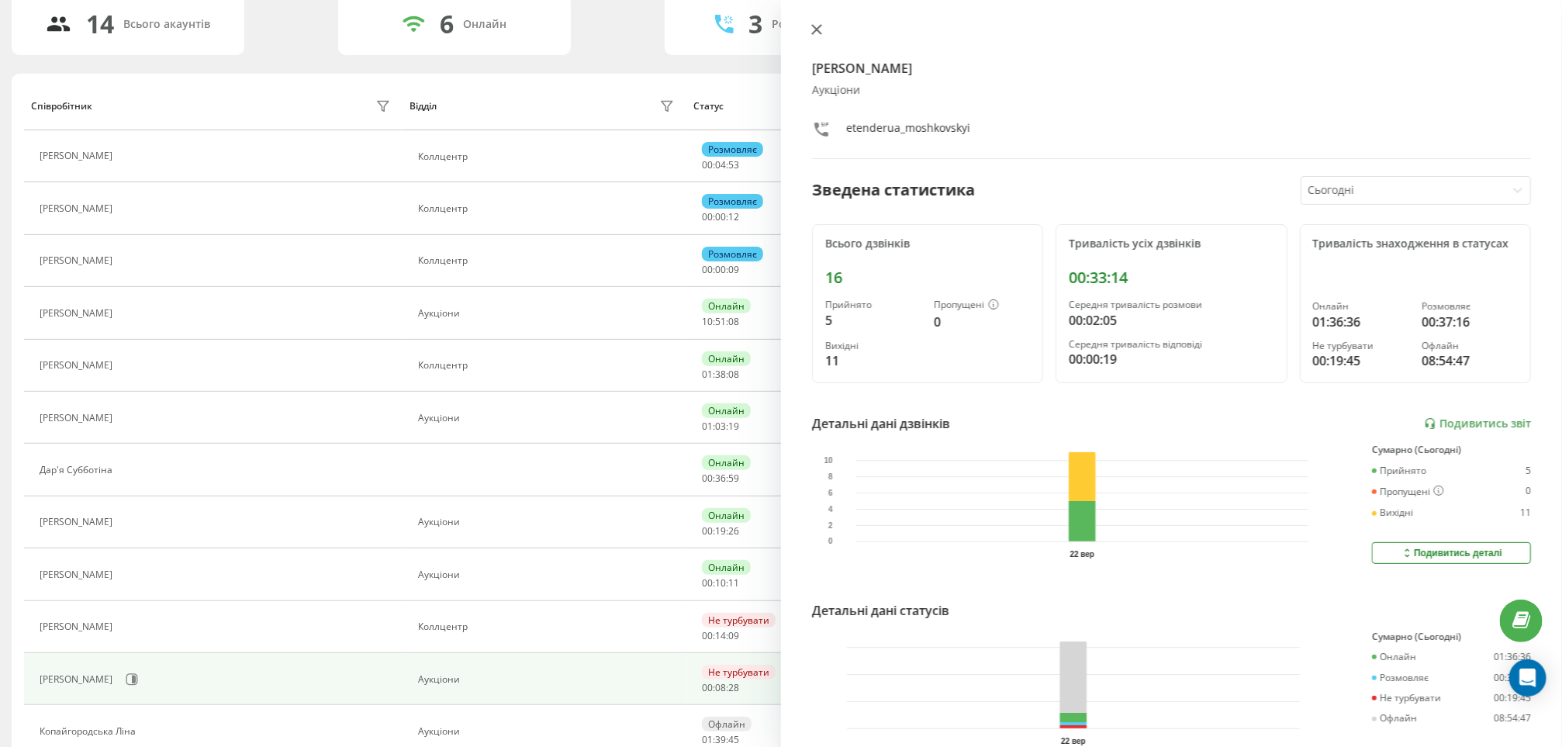
click at [822, 33] on button at bounding box center [817, 30] width 20 height 15
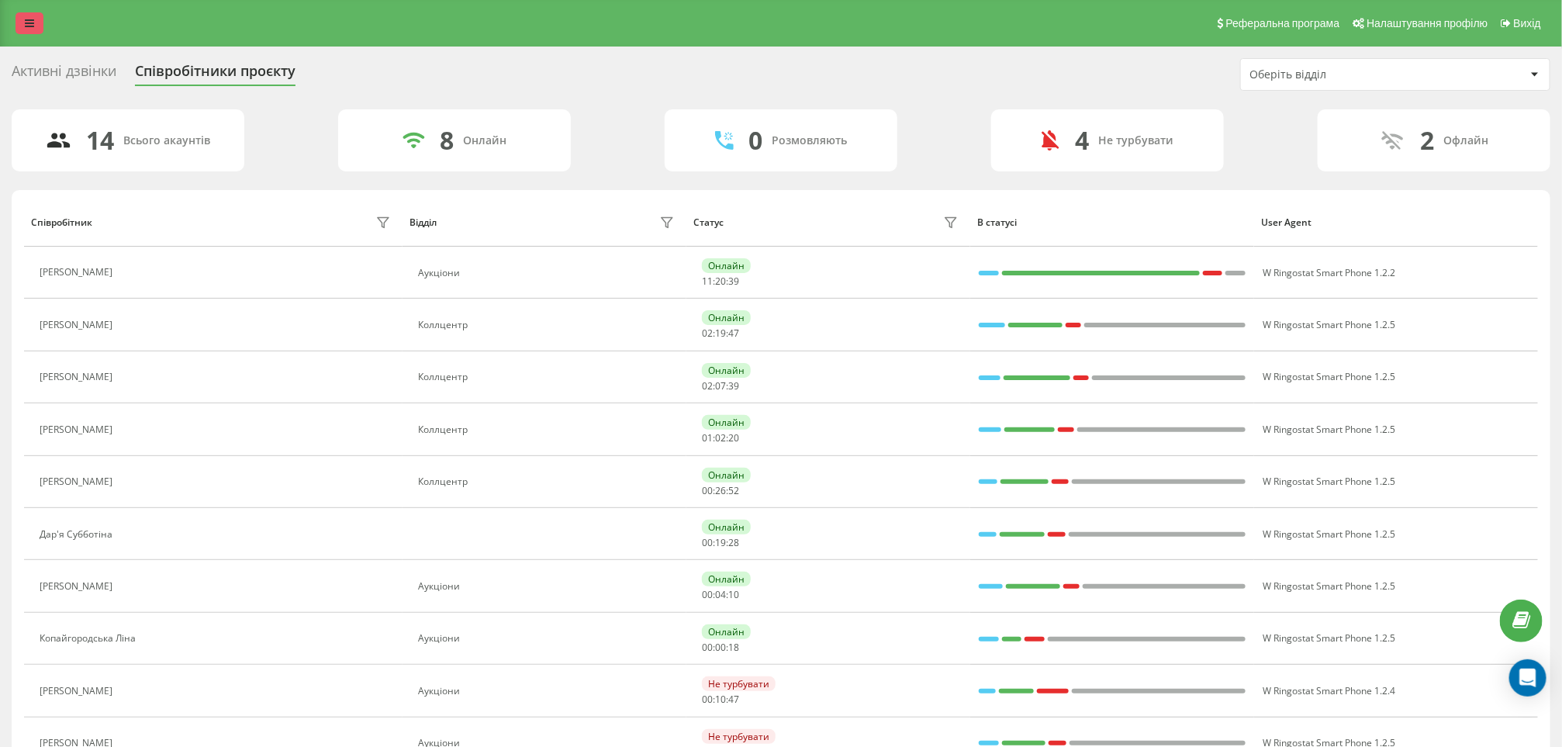
click at [33, 24] on icon at bounding box center [29, 23] width 9 height 11
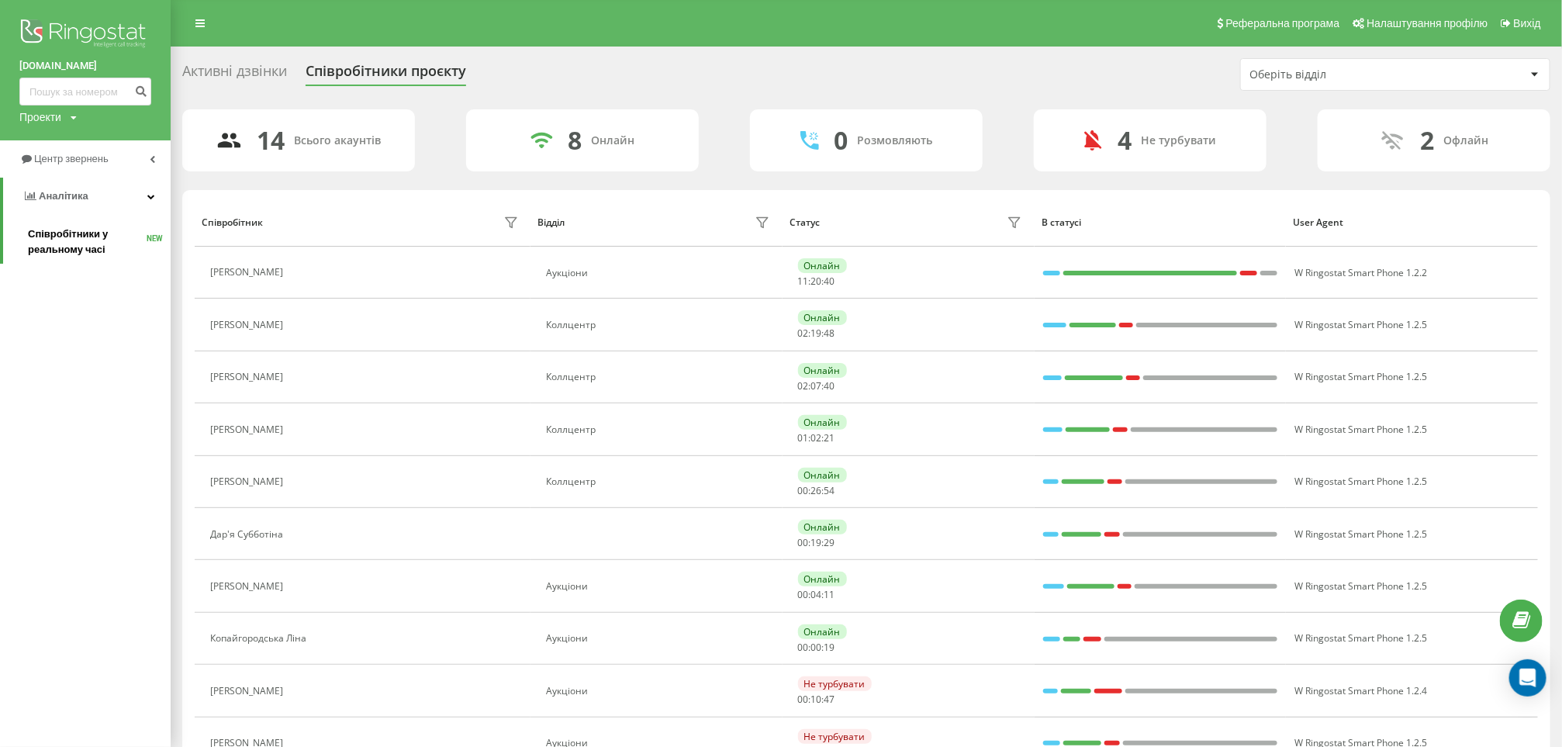
click at [94, 245] on span "Співробітники у реальному часі" at bounding box center [87, 241] width 119 height 31
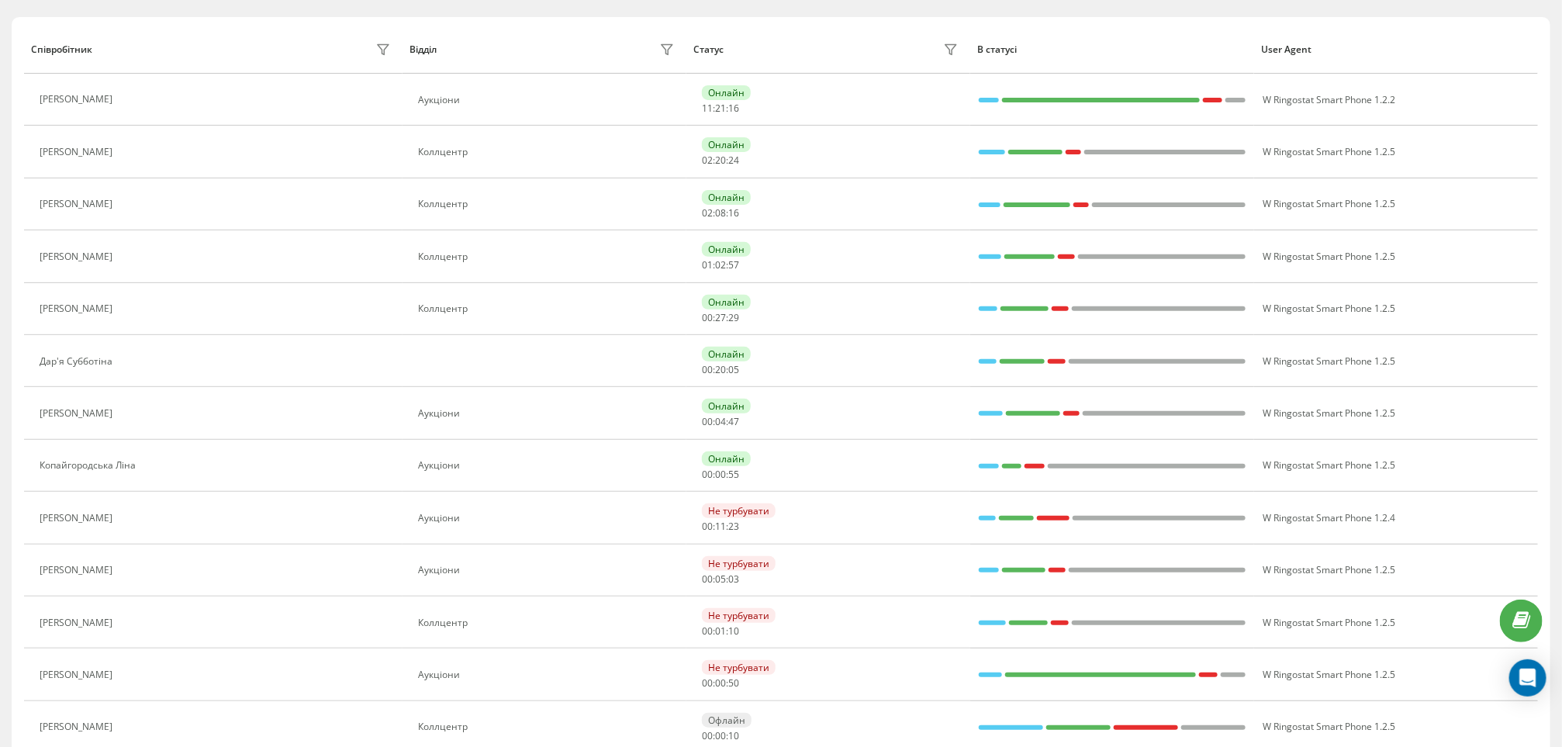
scroll to position [296, 0]
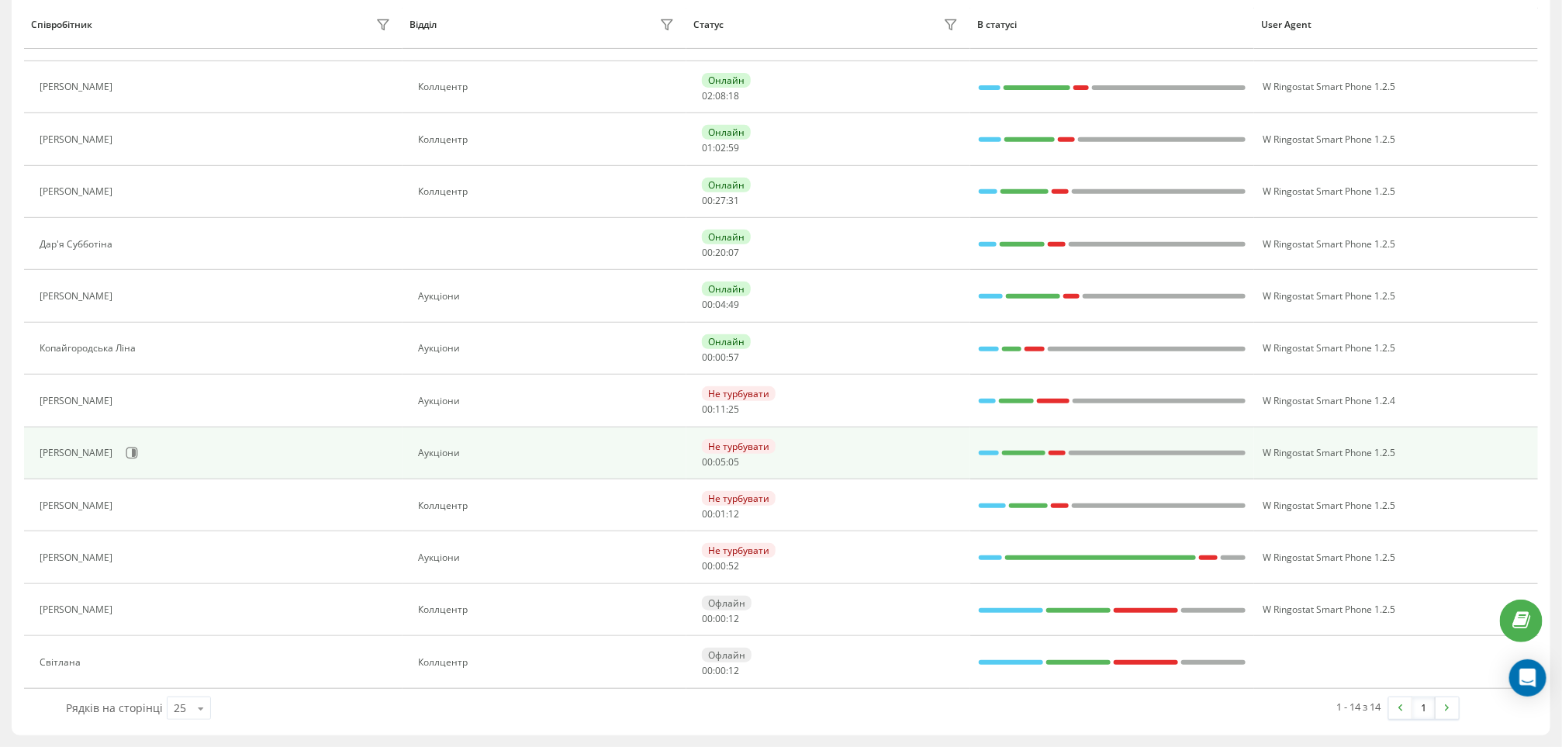
click at [170, 464] on div "[PERSON_NAME]" at bounding box center [217, 453] width 354 height 26
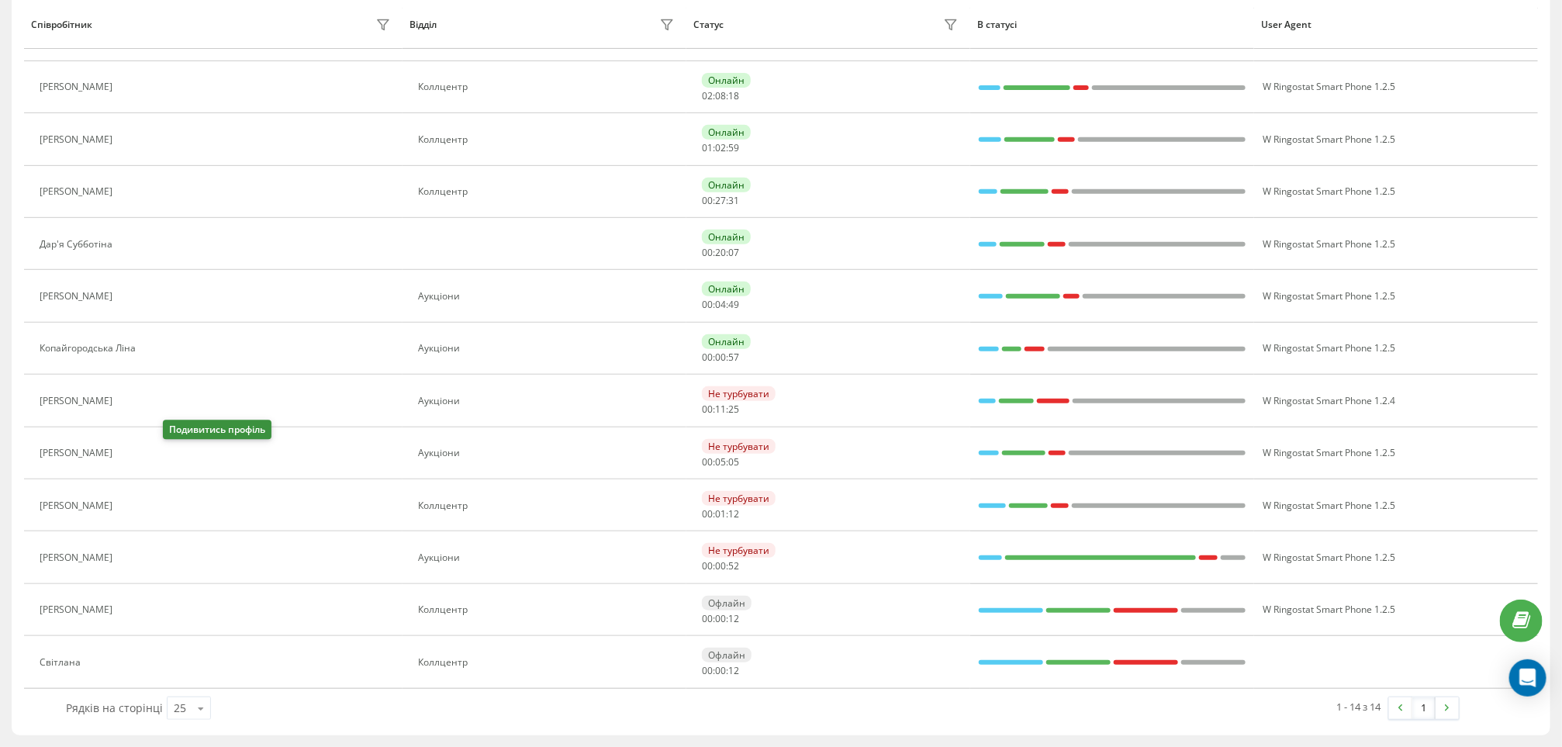
click at [136, 452] on icon at bounding box center [129, 453] width 12 height 12
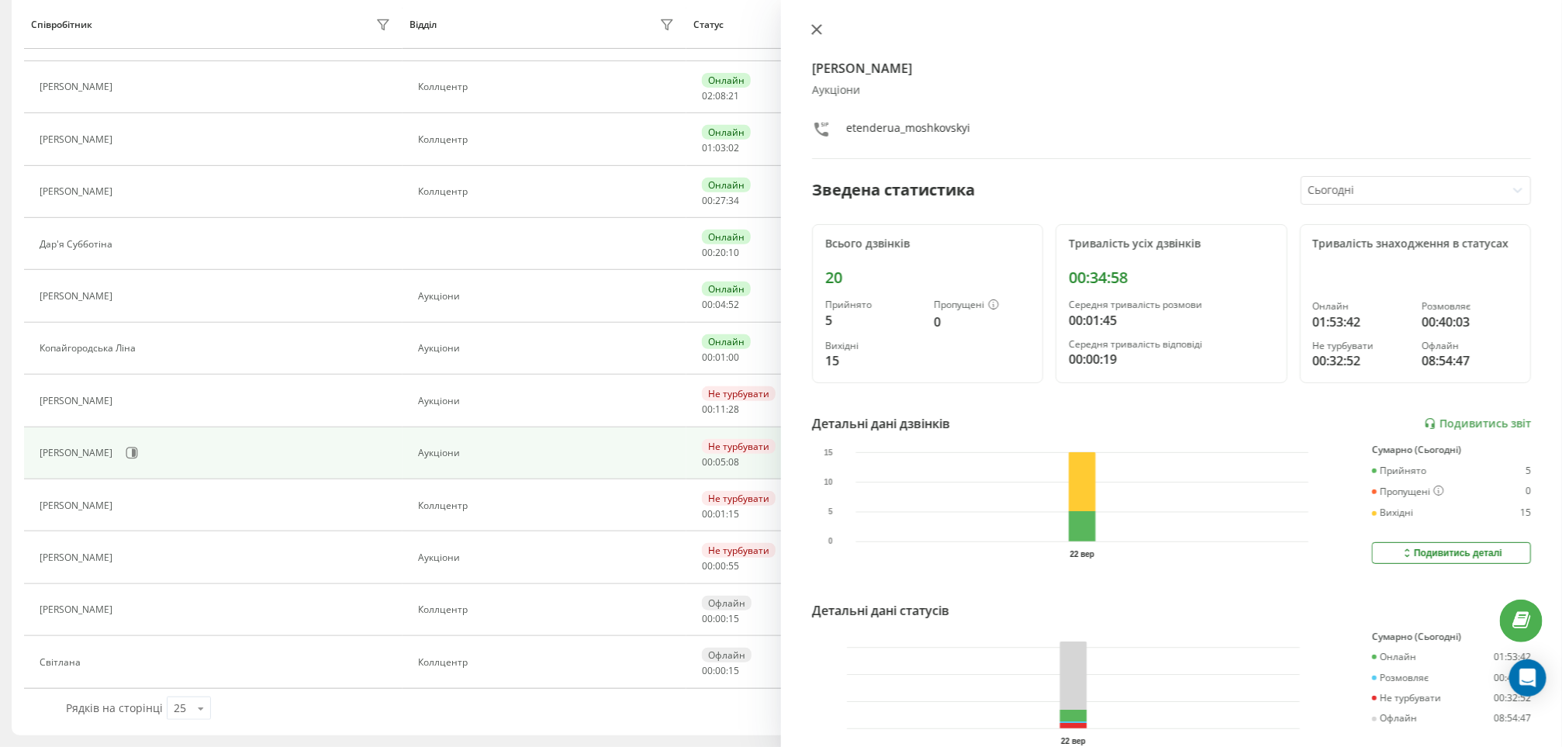
click at [817, 26] on icon at bounding box center [816, 29] width 11 height 11
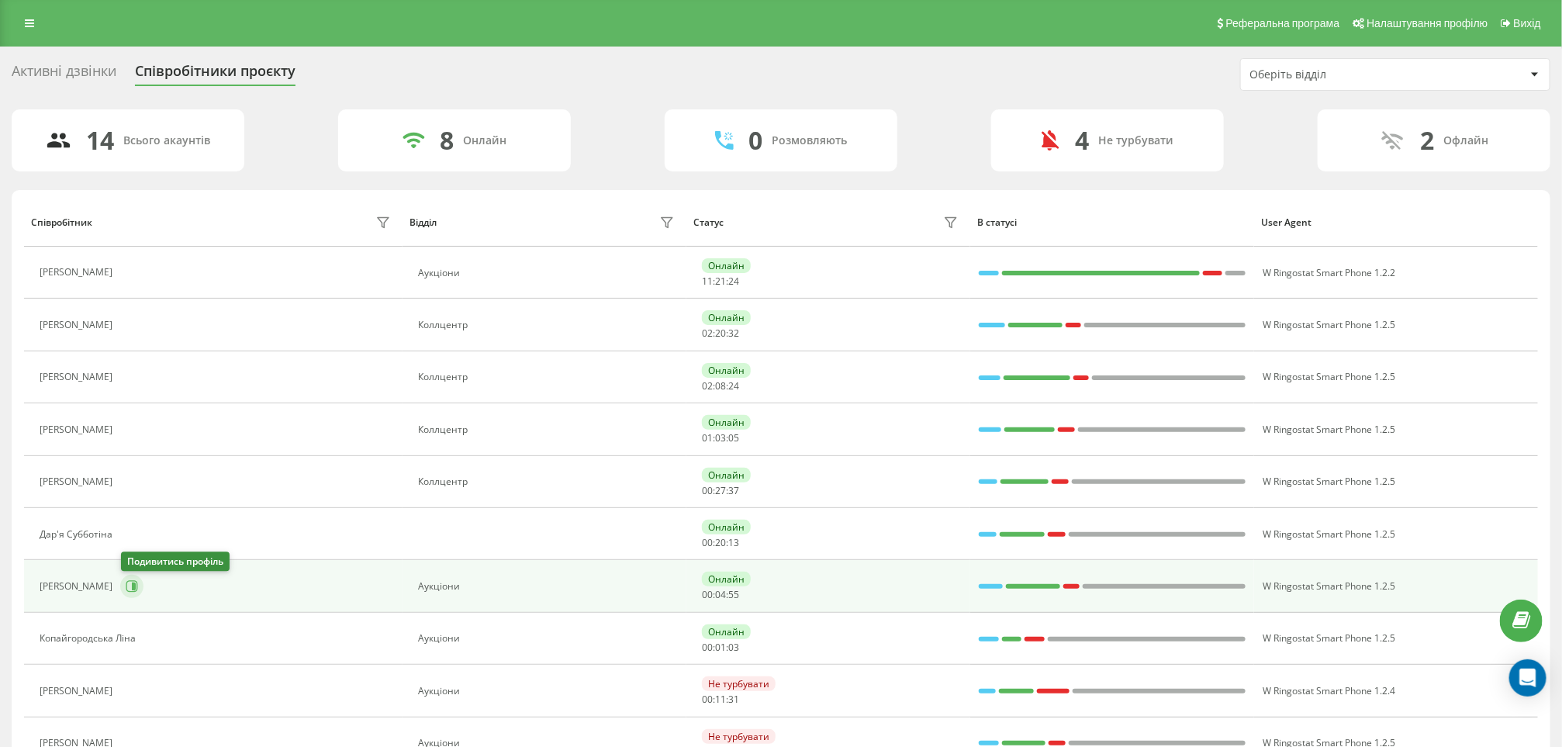
click at [131, 592] on icon at bounding box center [132, 586] width 12 height 12
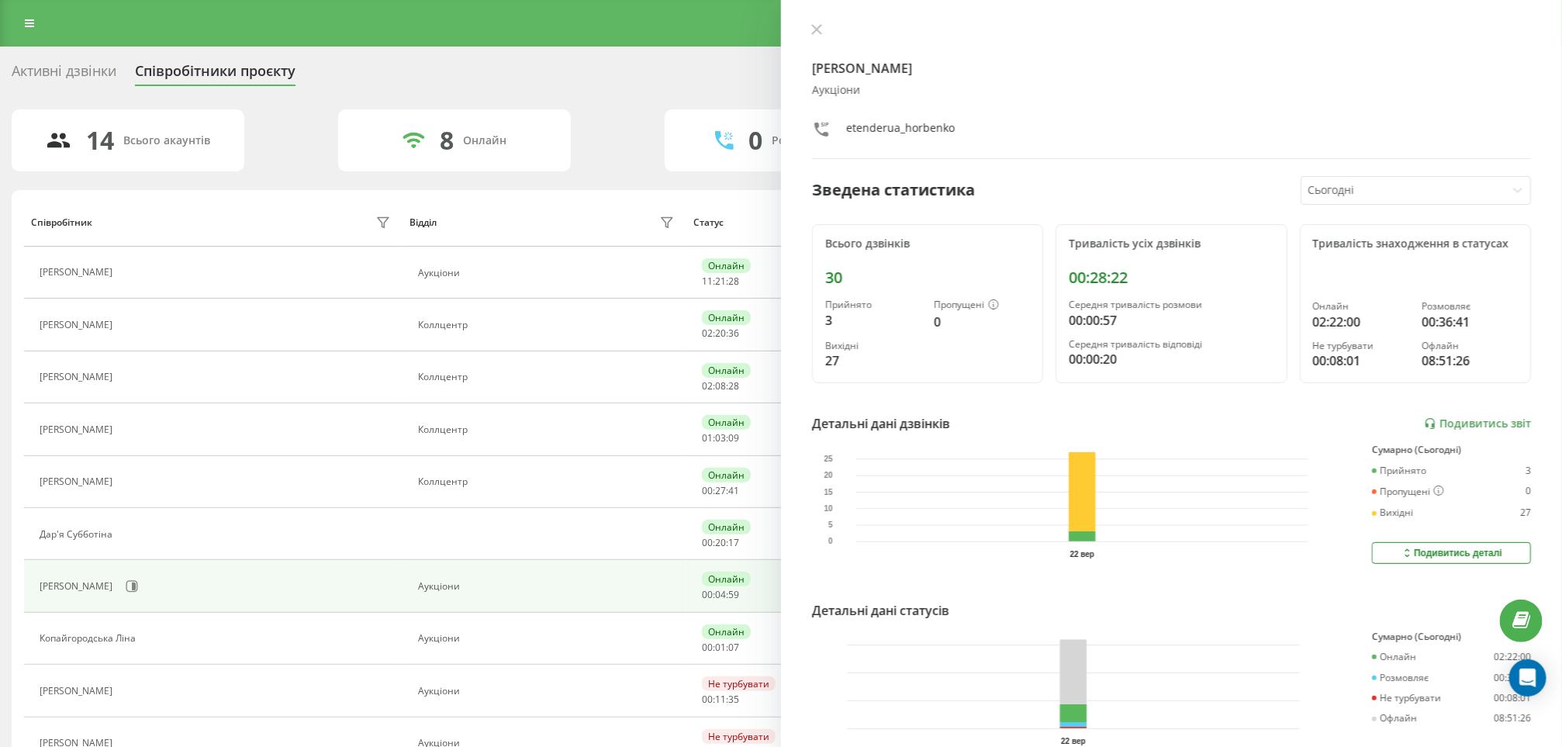
click at [814, 40] on div "Горбенко Антон Аукціони etenderua_horbenko" at bounding box center [1171, 91] width 719 height 136
click at [819, 33] on icon at bounding box center [816, 29] width 11 height 11
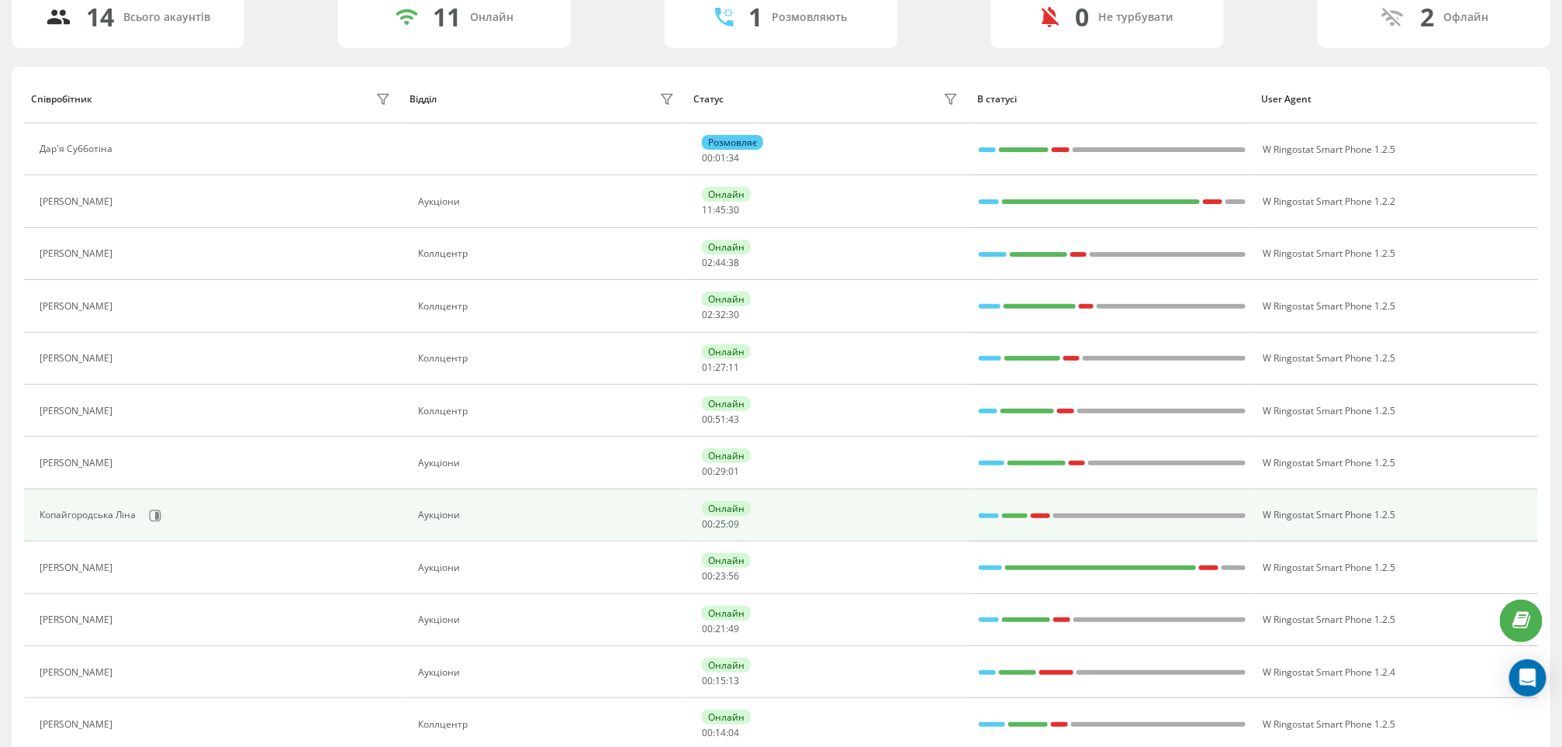
scroll to position [233, 0]
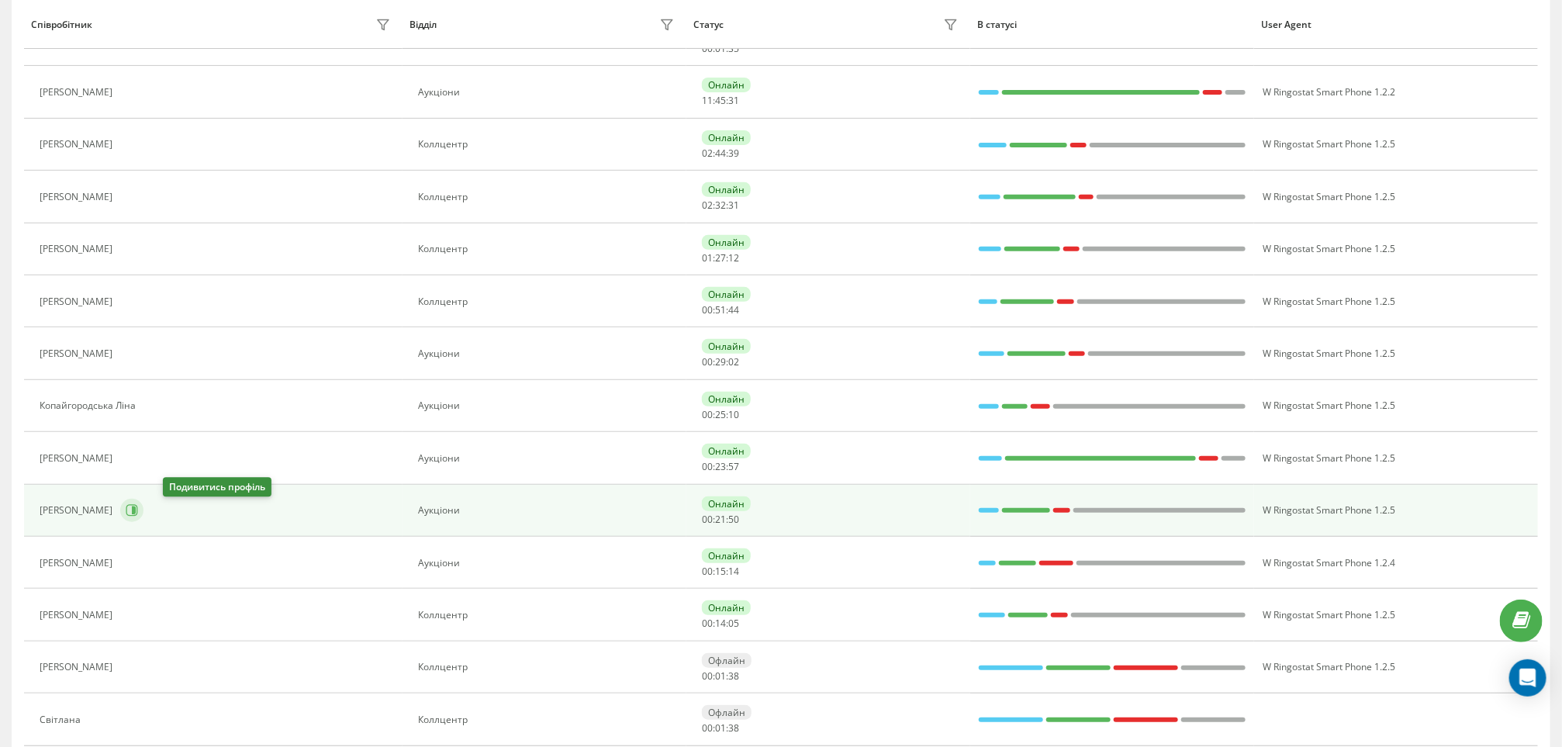
click at [136, 514] on icon at bounding box center [134, 511] width 4 height 8
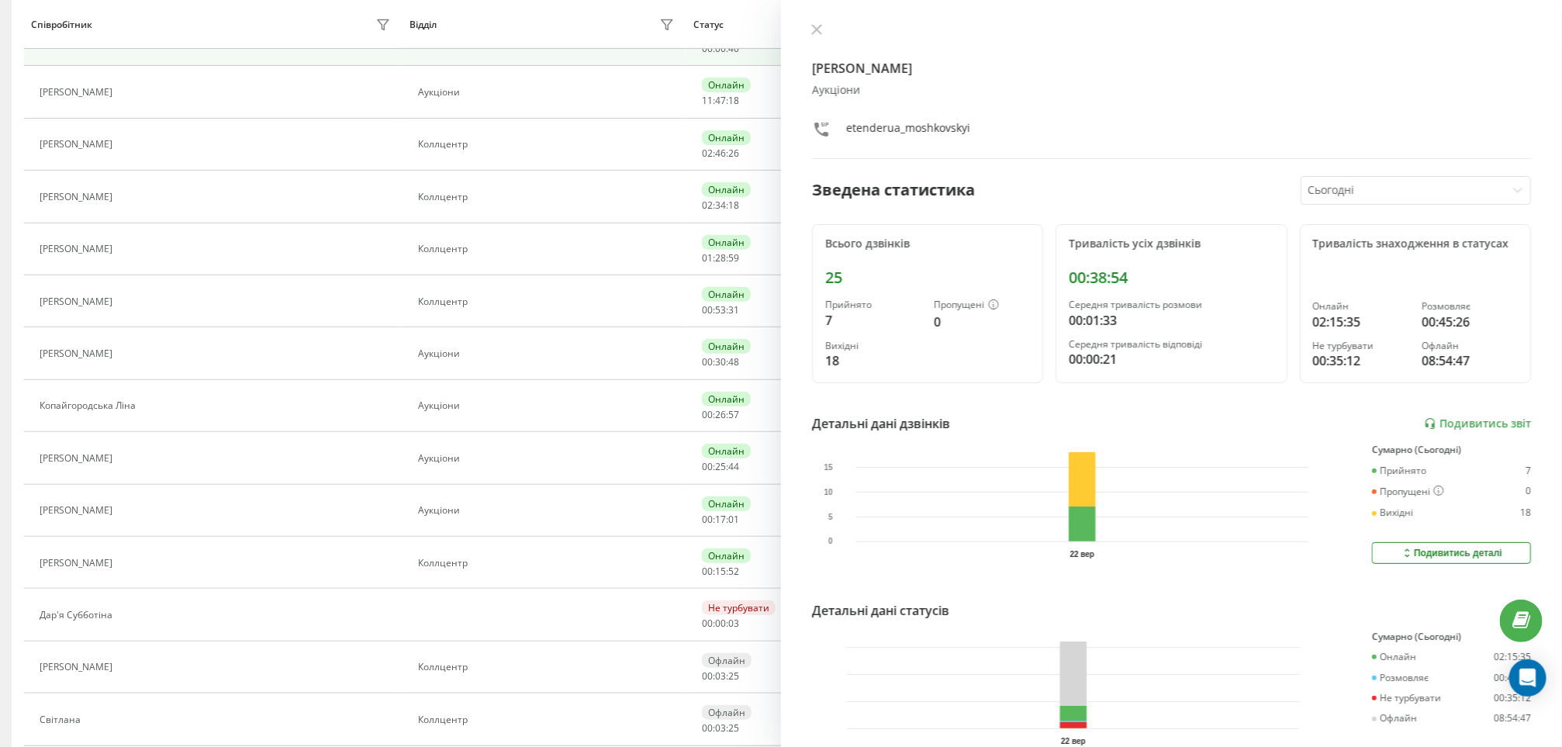
scroll to position [126, 0]
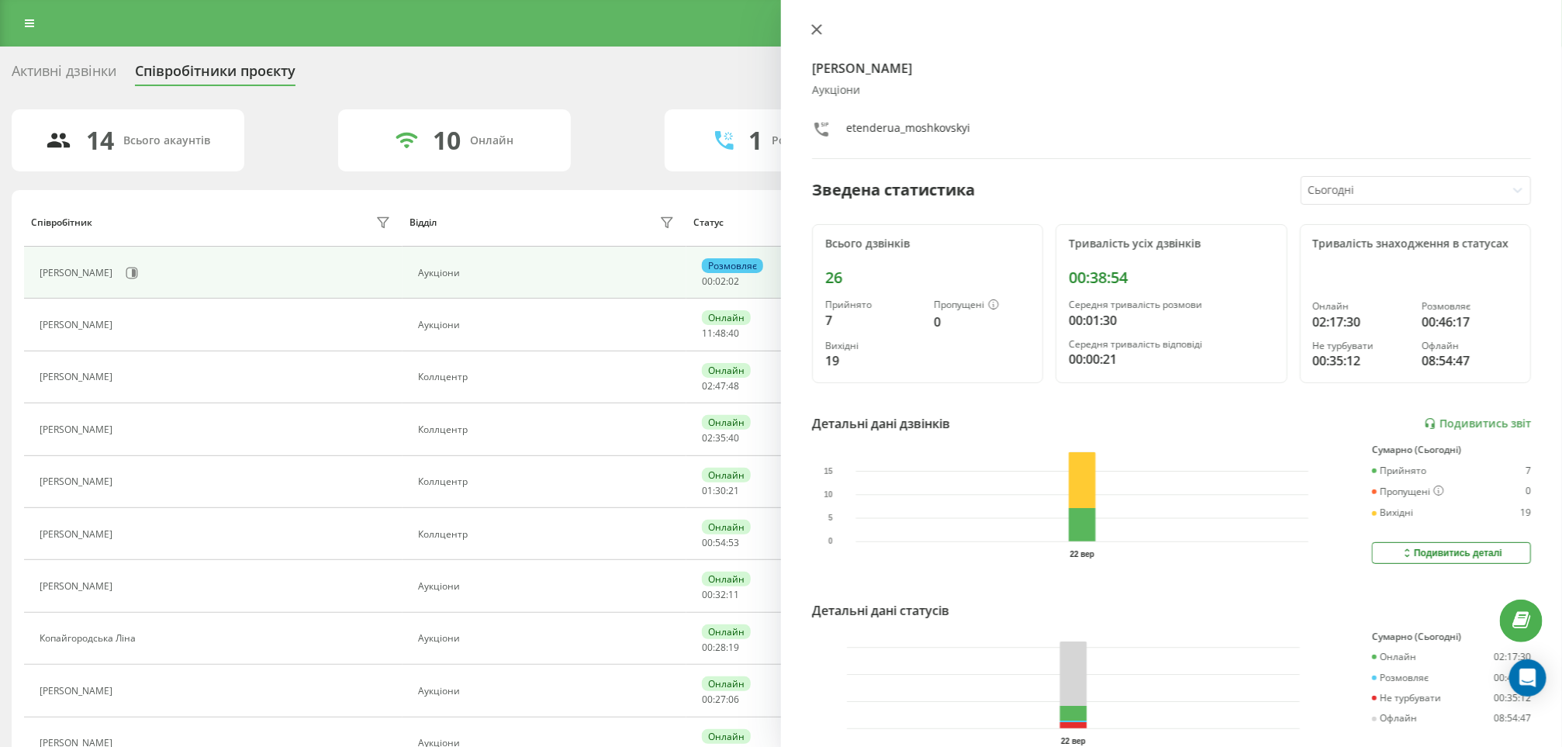
click at [815, 28] on icon at bounding box center [816, 29] width 9 height 9
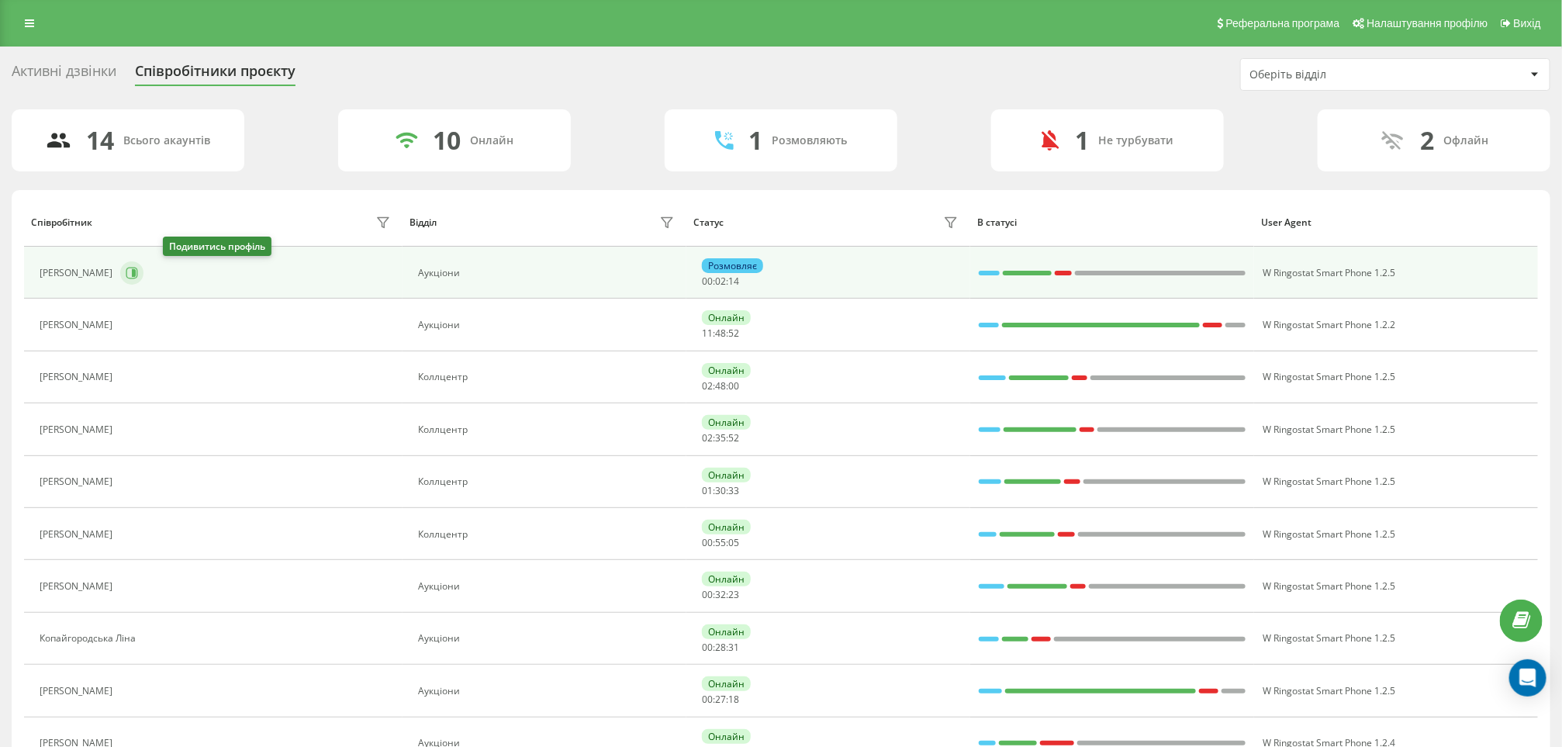
click at [143, 271] on button at bounding box center [131, 272] width 23 height 23
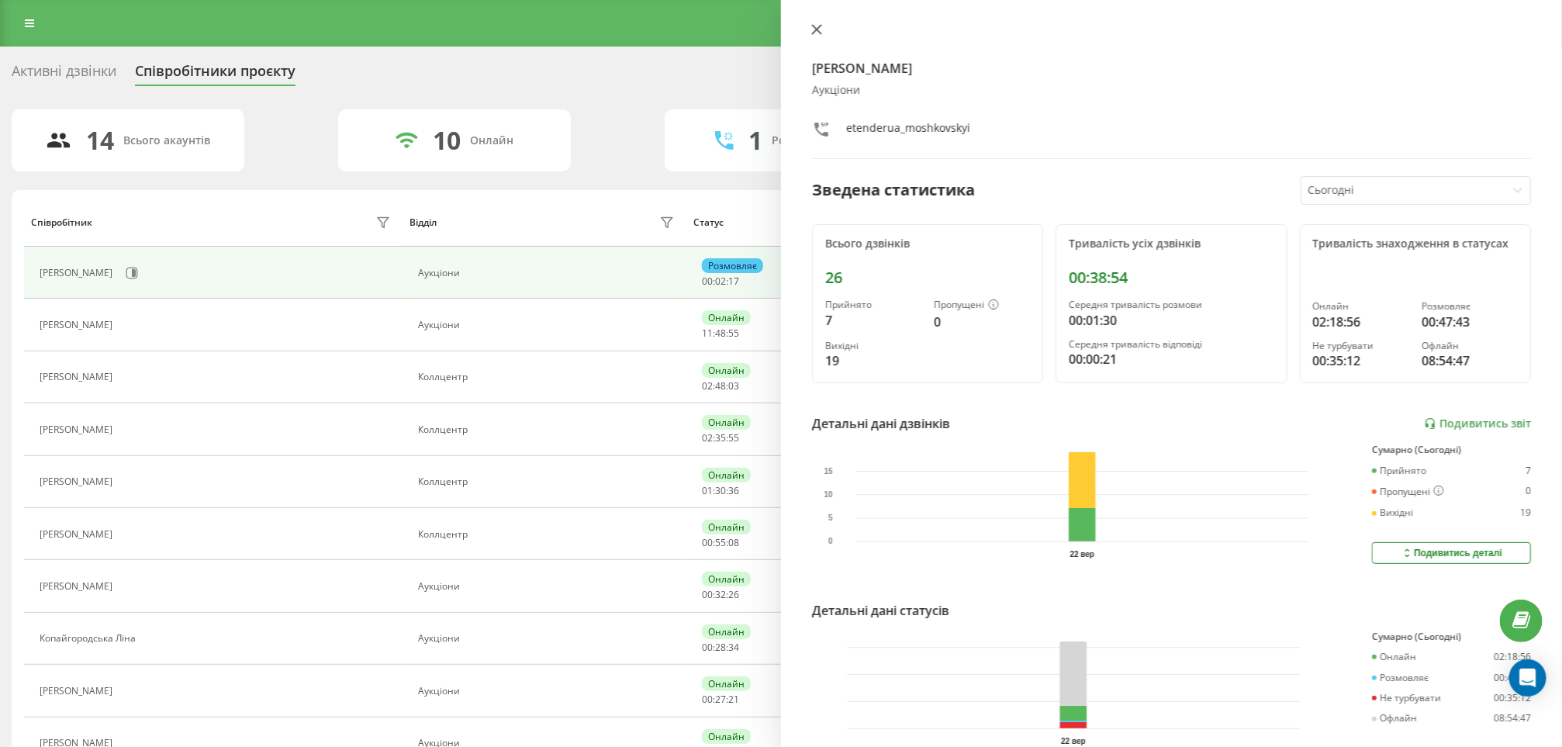
click at [822, 30] on button at bounding box center [817, 30] width 20 height 15
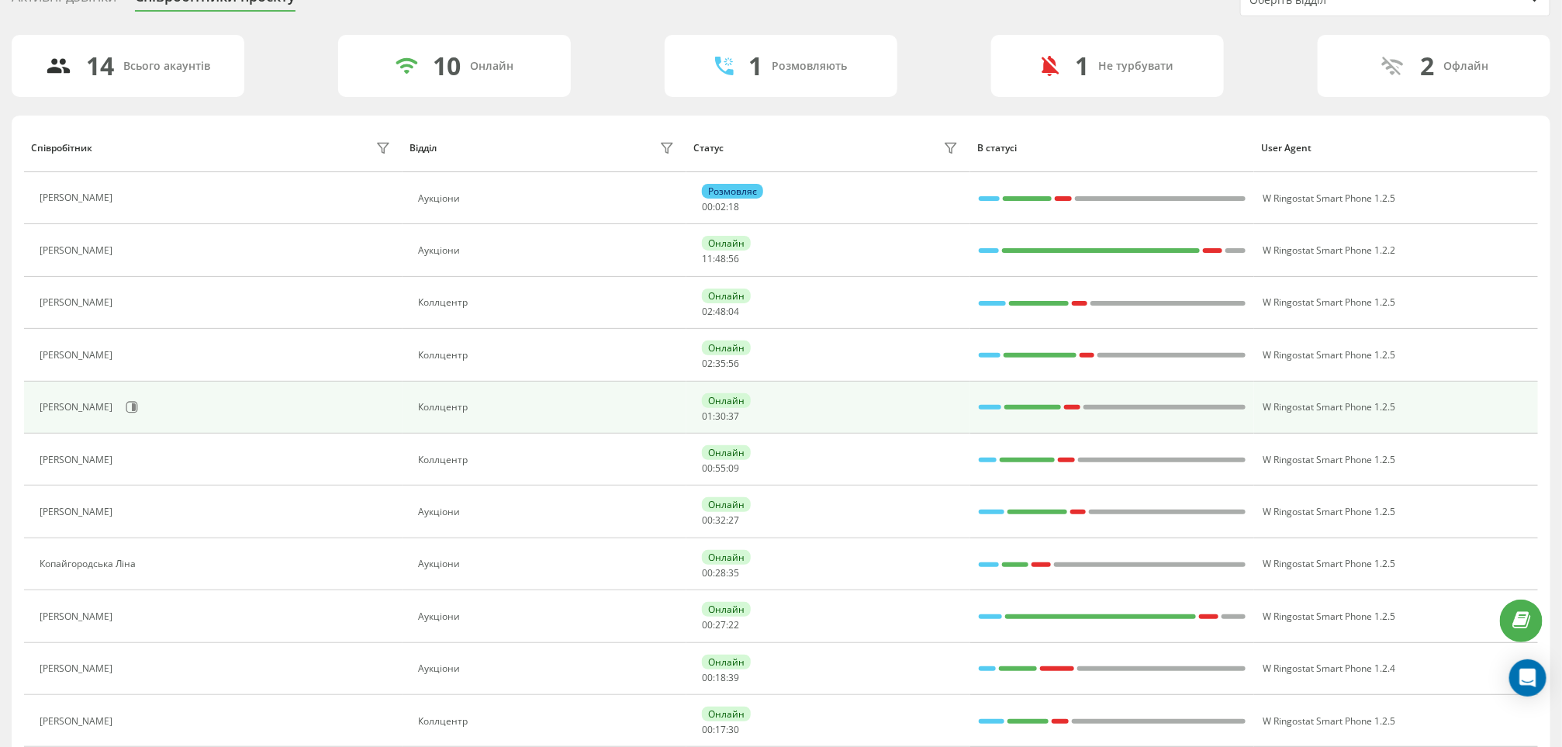
scroll to position [116, 0]
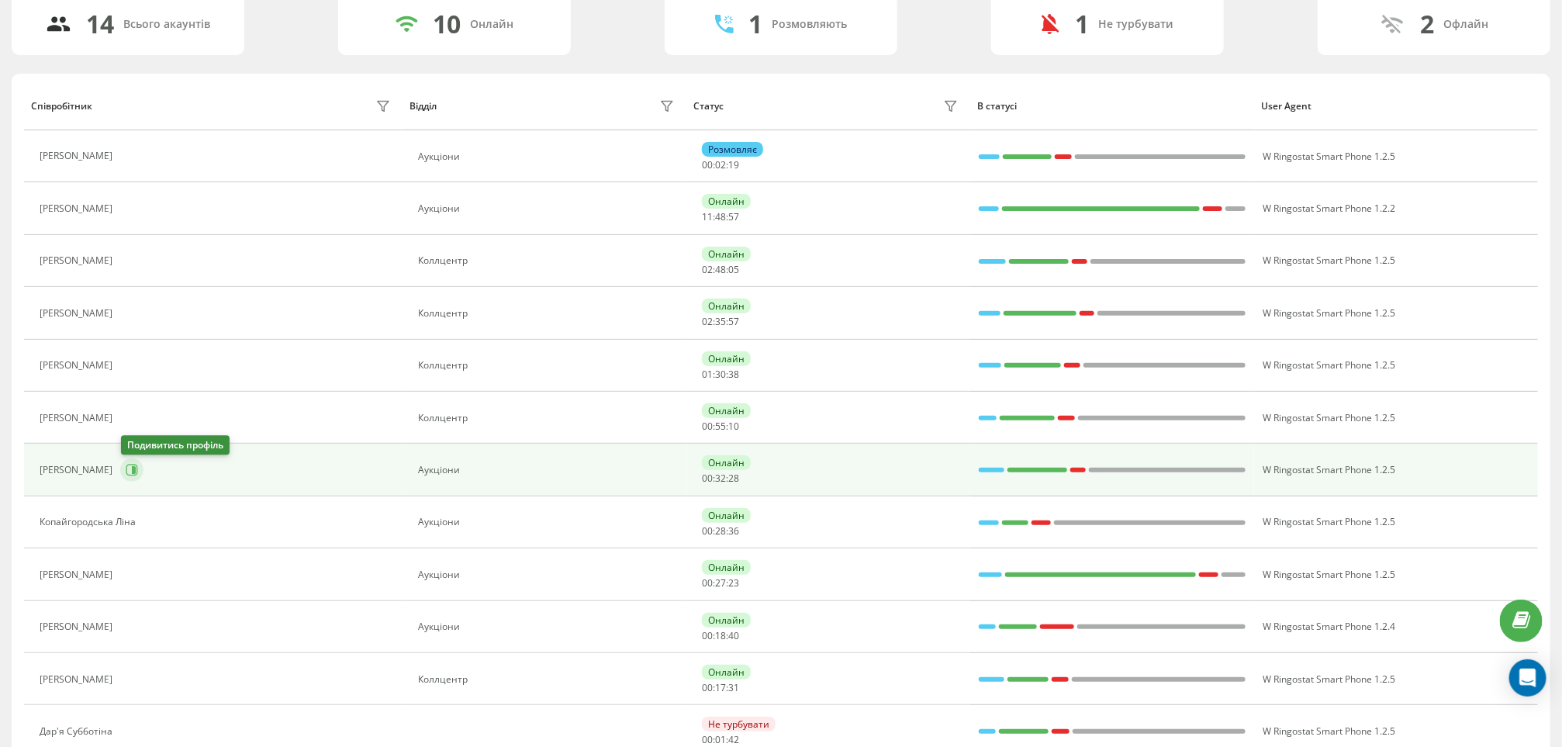
click at [136, 472] on icon at bounding box center [134, 470] width 4 height 8
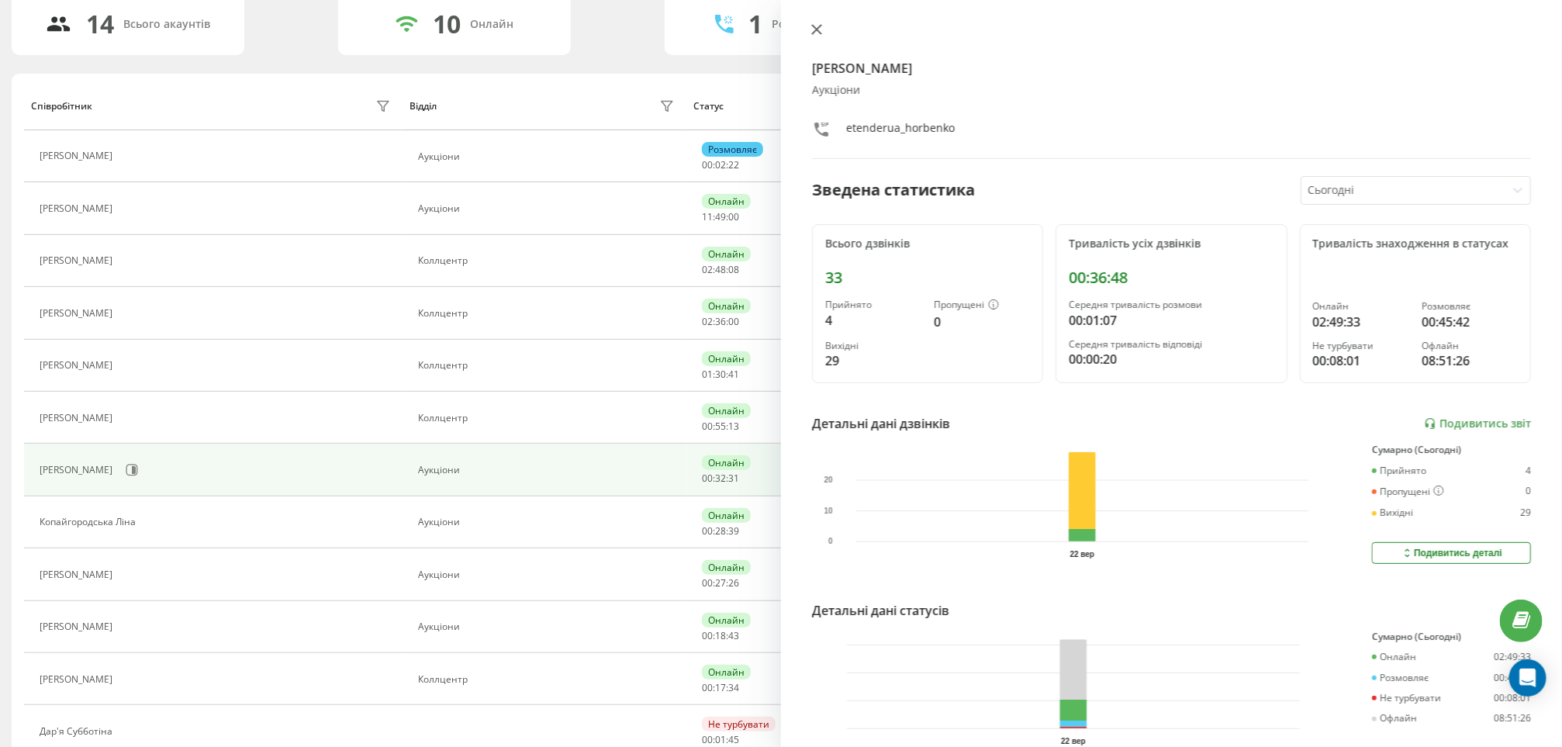
click at [817, 29] on icon at bounding box center [816, 29] width 9 height 9
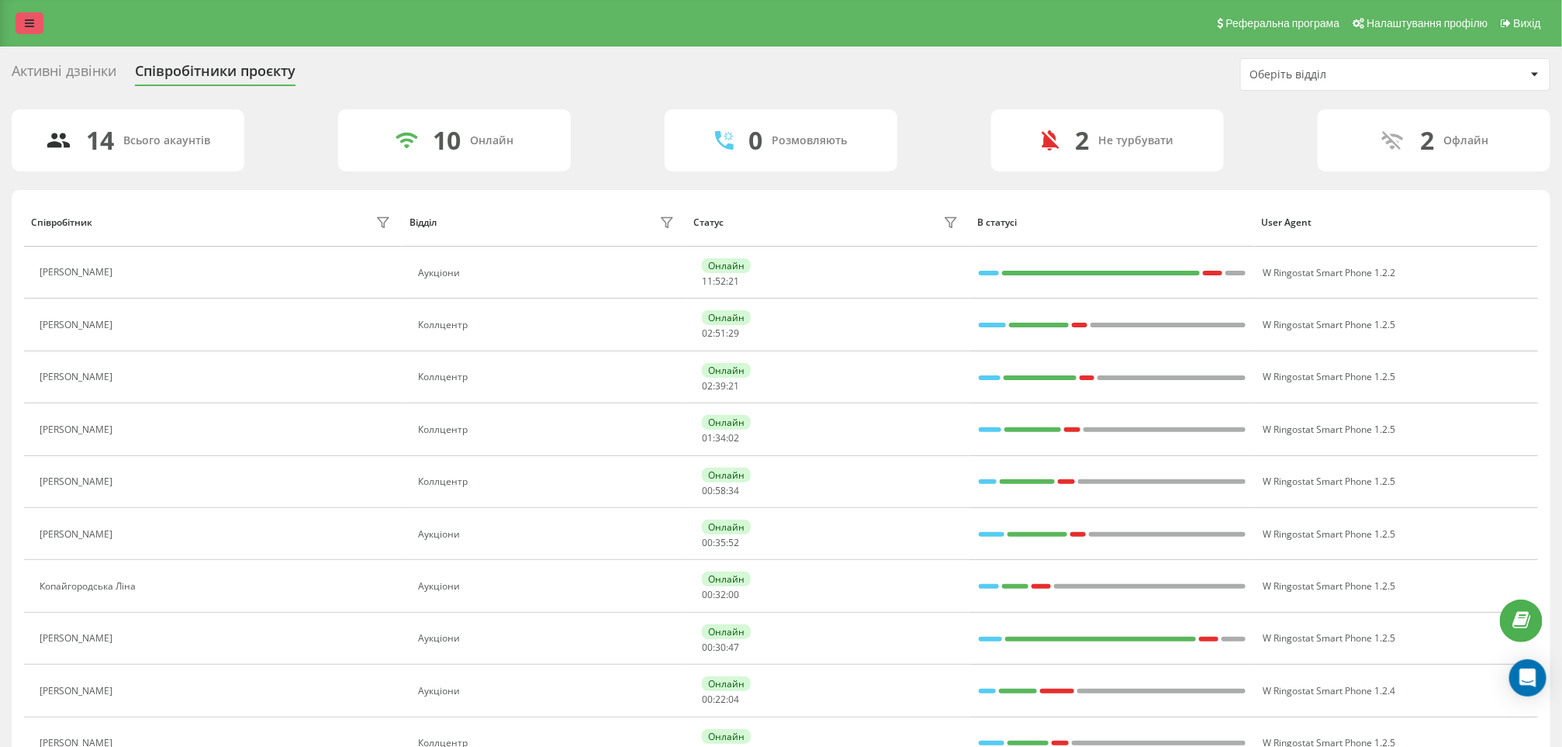
click at [28, 26] on icon at bounding box center [29, 23] width 9 height 11
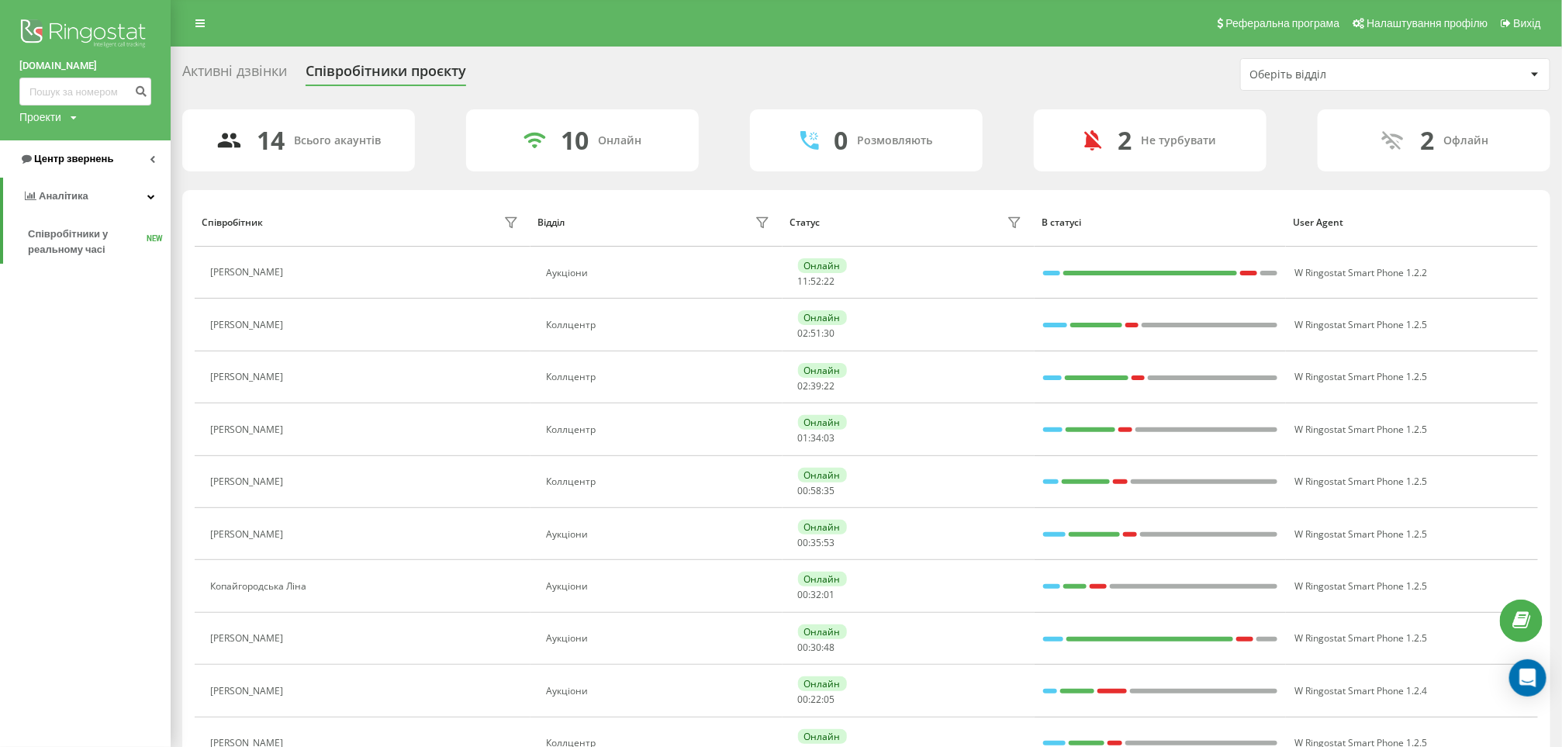
click at [79, 154] on span "Центр звернень" at bounding box center [73, 159] width 79 height 12
click at [82, 257] on span "Звіт про пропущені необроблені дзвінки" at bounding box center [95, 260] width 135 height 31
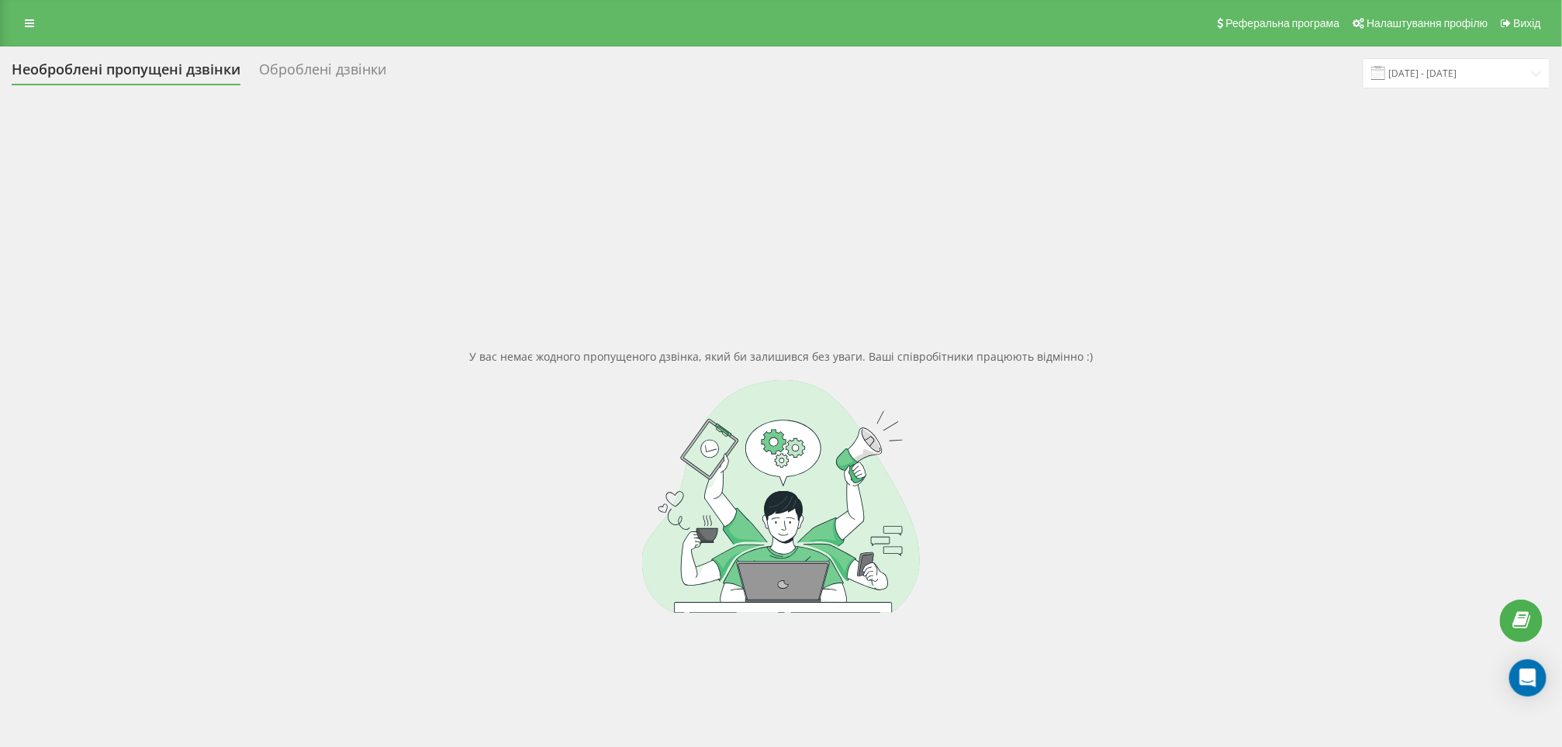
click at [5, 33] on div "Реферальна програма Налаштування профілю Вихід" at bounding box center [781, 23] width 1562 height 47
click at [24, 8] on div "Реферальна програма Налаштування профілю Вихід" at bounding box center [781, 23] width 1562 height 47
click at [26, 18] on icon at bounding box center [29, 23] width 9 height 11
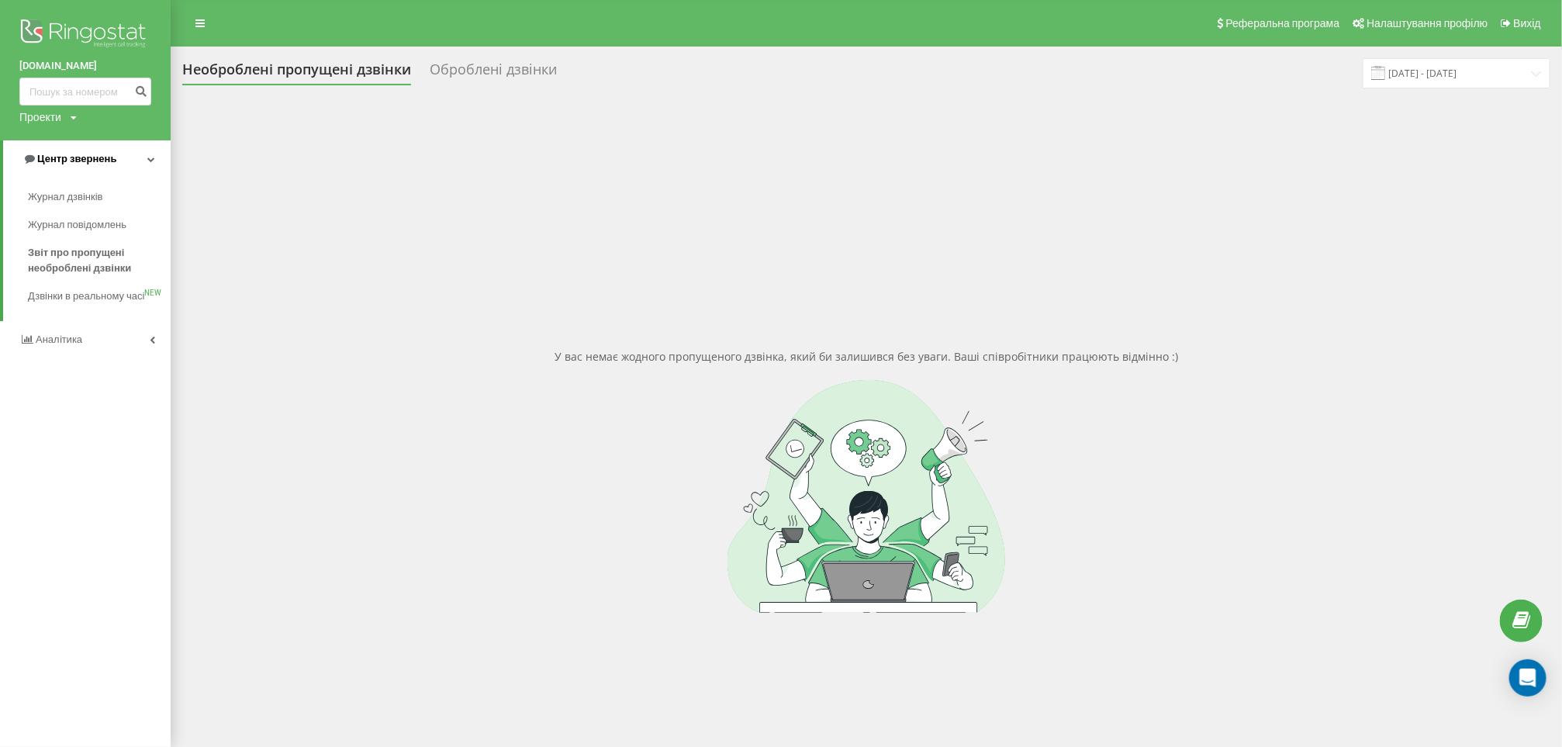
click at [84, 147] on link "Центр звернень" at bounding box center [87, 158] width 168 height 37
click at [105, 145] on link "Центр звернень" at bounding box center [85, 158] width 171 height 37
click at [88, 296] on span "Дзвінки в реальному часі" at bounding box center [87, 304] width 118 height 31
click at [102, 261] on span "Звіт про пропущені необроблені дзвінки" at bounding box center [95, 260] width 135 height 31
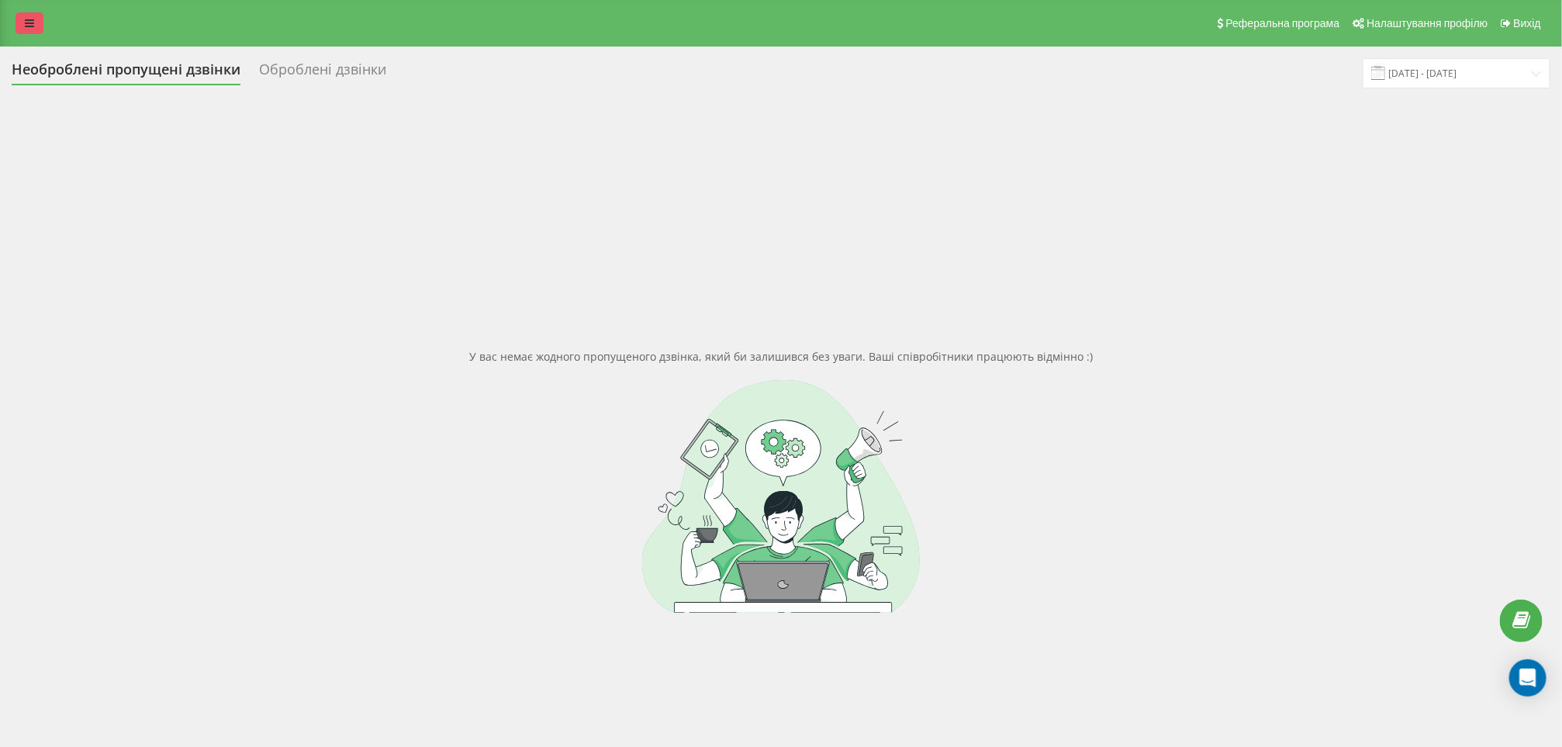
click at [22, 22] on link at bounding box center [30, 23] width 28 height 22
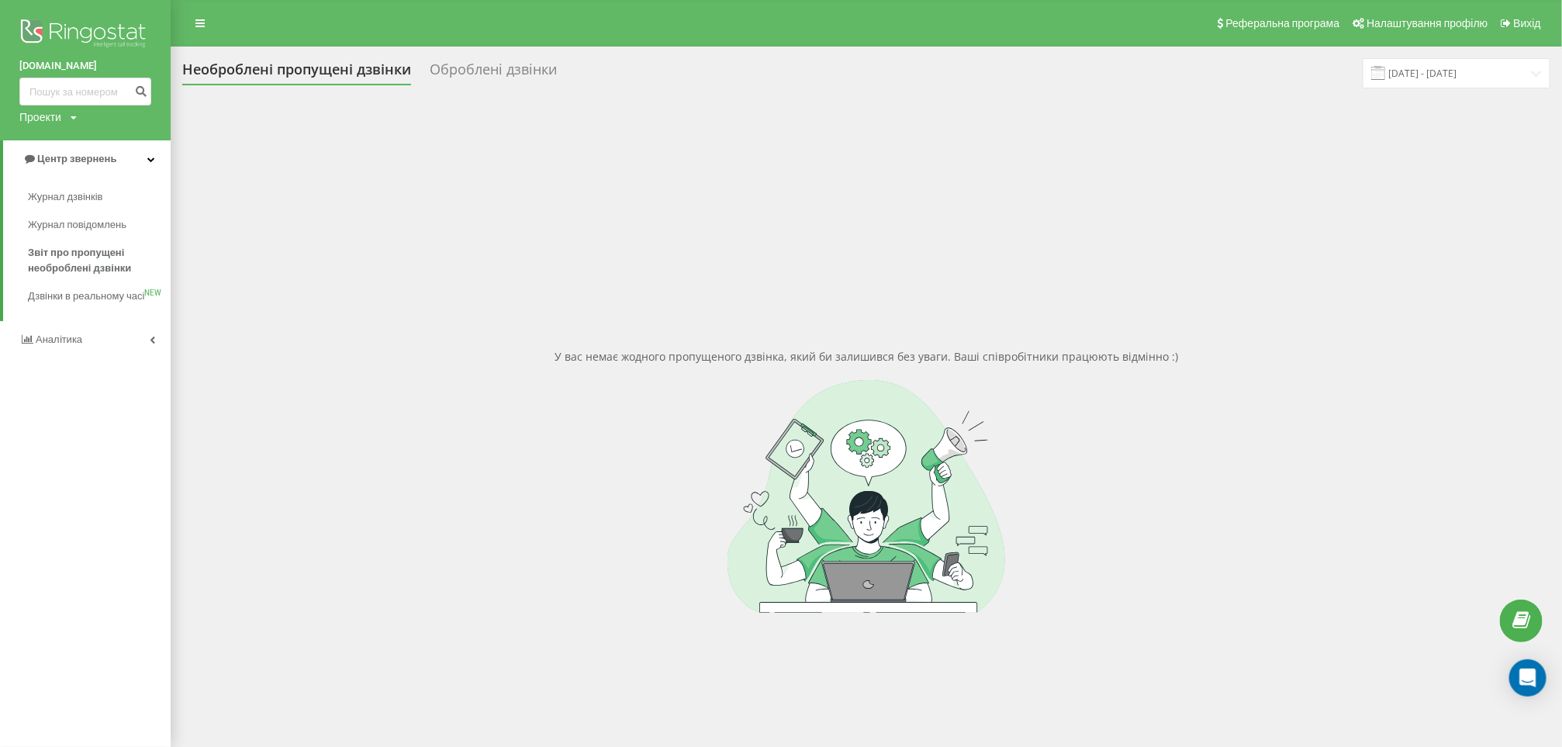
click at [84, 358] on link "Аналiтика" at bounding box center [85, 339] width 171 height 37
click at [87, 242] on span "Співробітники у реальному часі" at bounding box center [87, 241] width 118 height 31
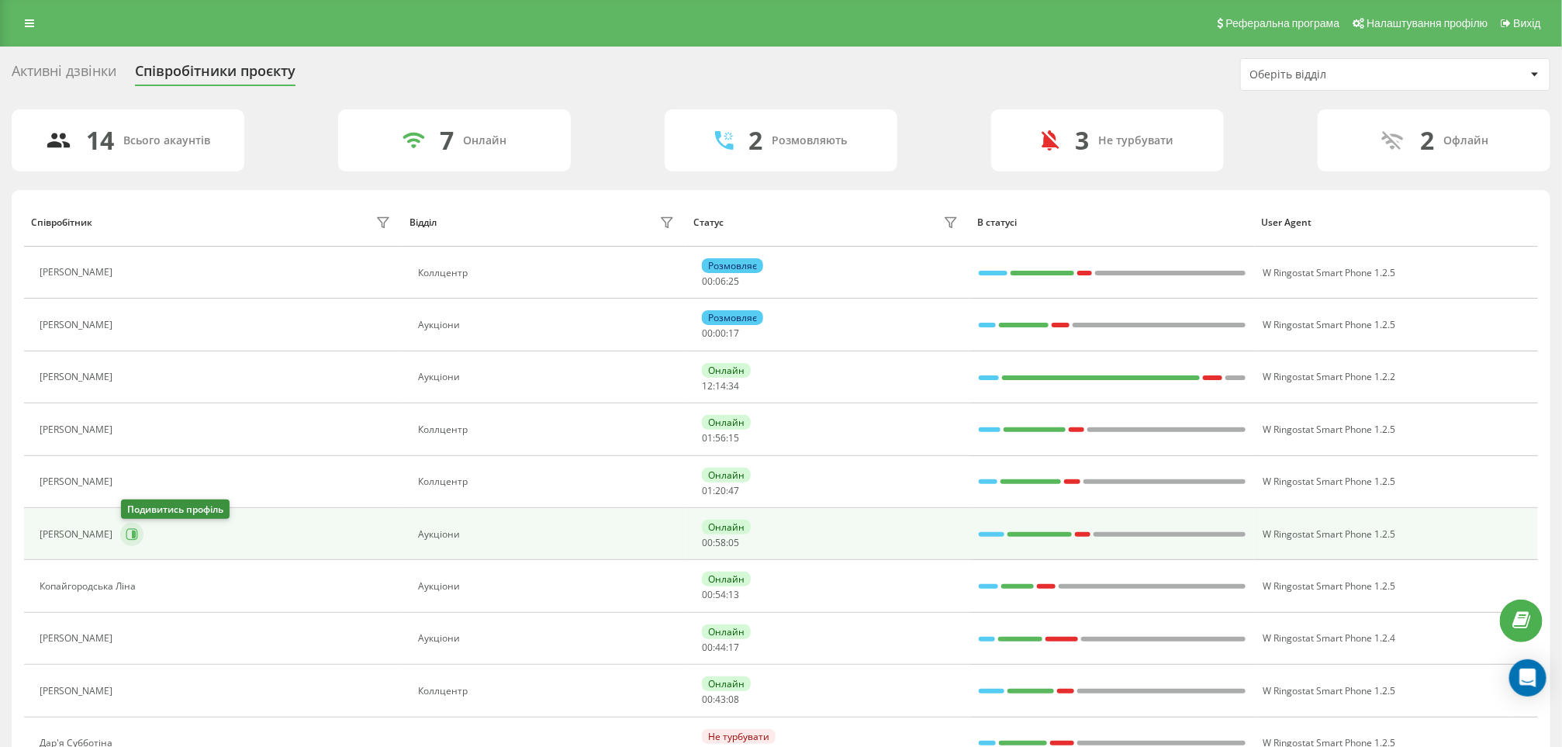
click at [133, 534] on icon at bounding box center [134, 535] width 4 height 8
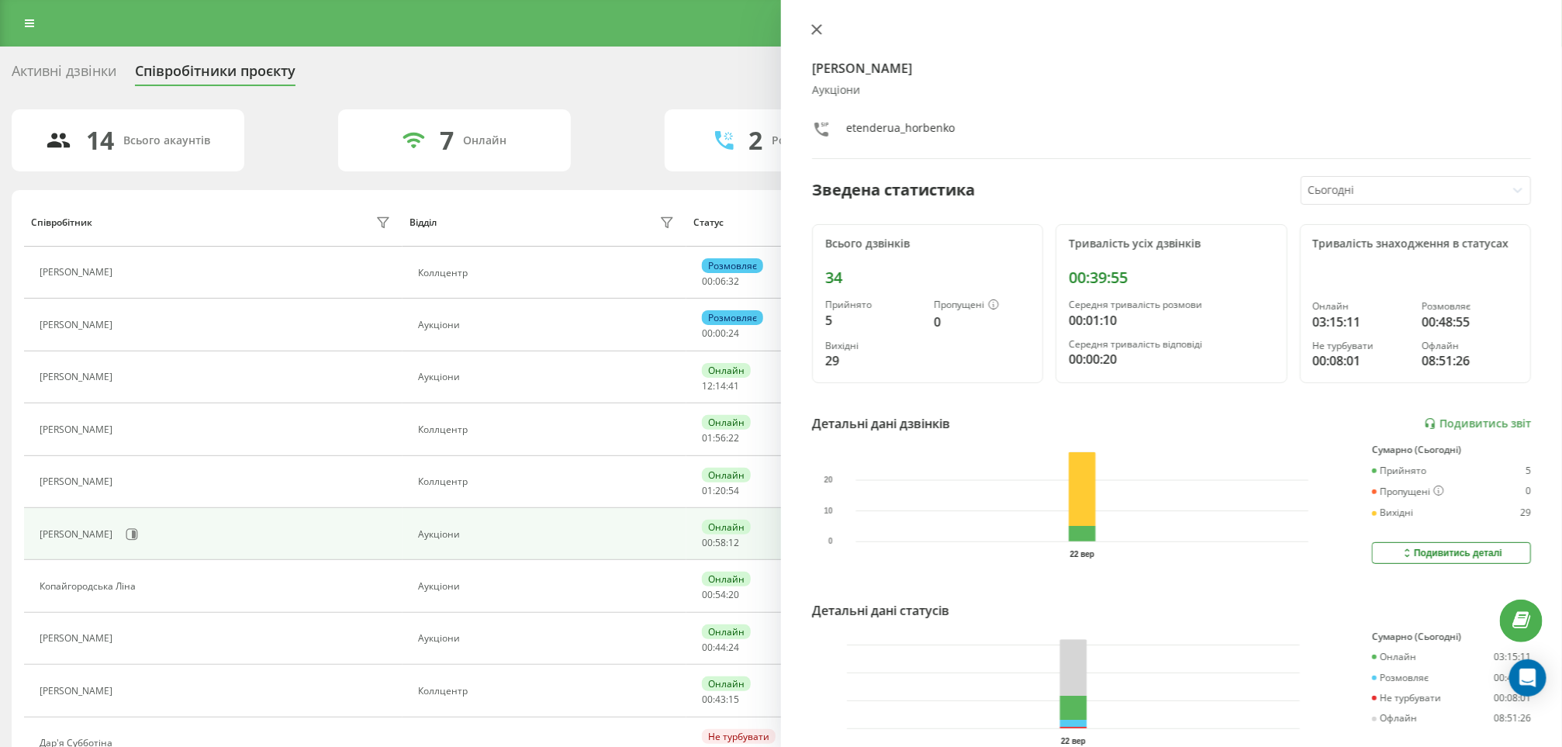
click at [819, 24] on icon at bounding box center [816, 29] width 11 height 11
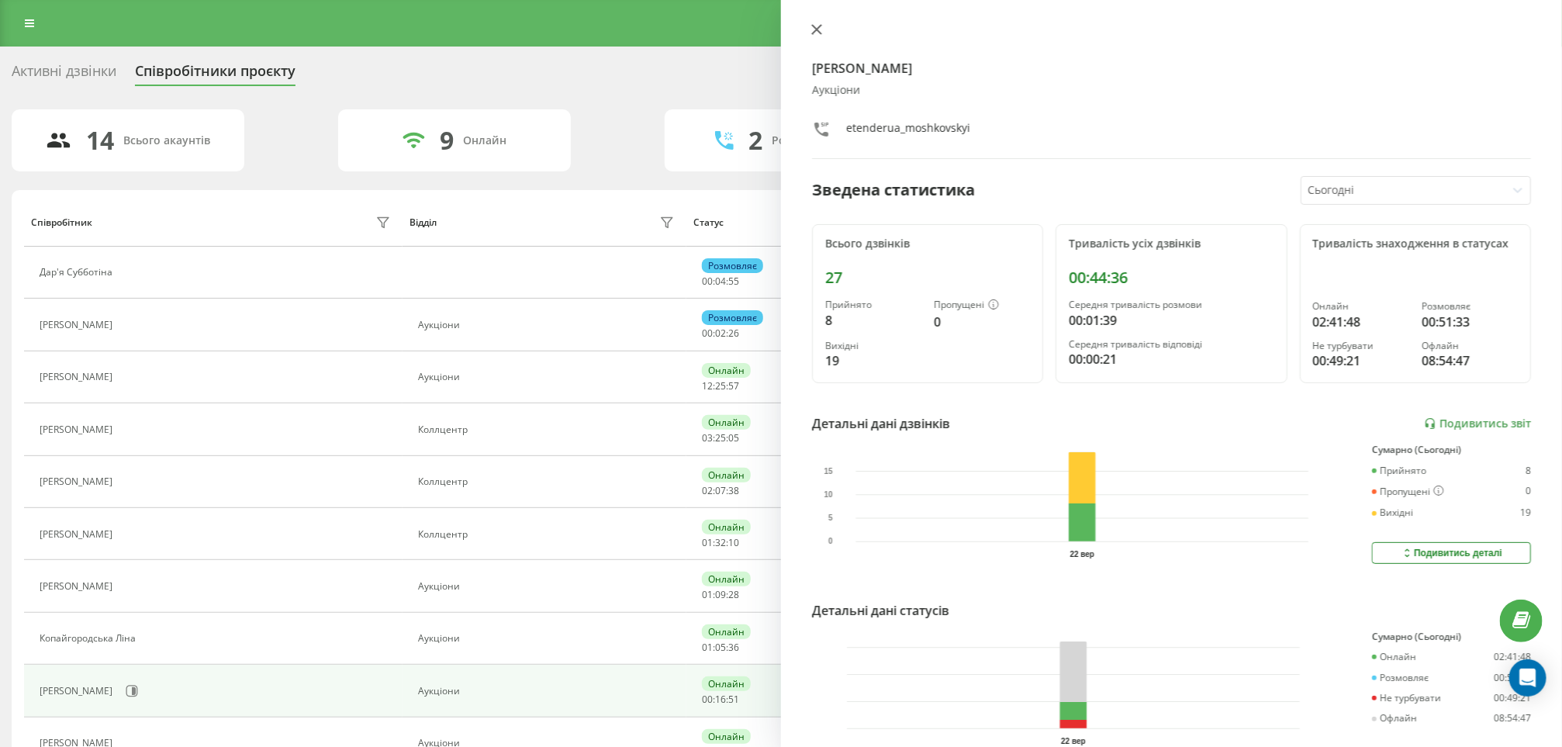
click at [813, 31] on icon at bounding box center [816, 29] width 11 height 11
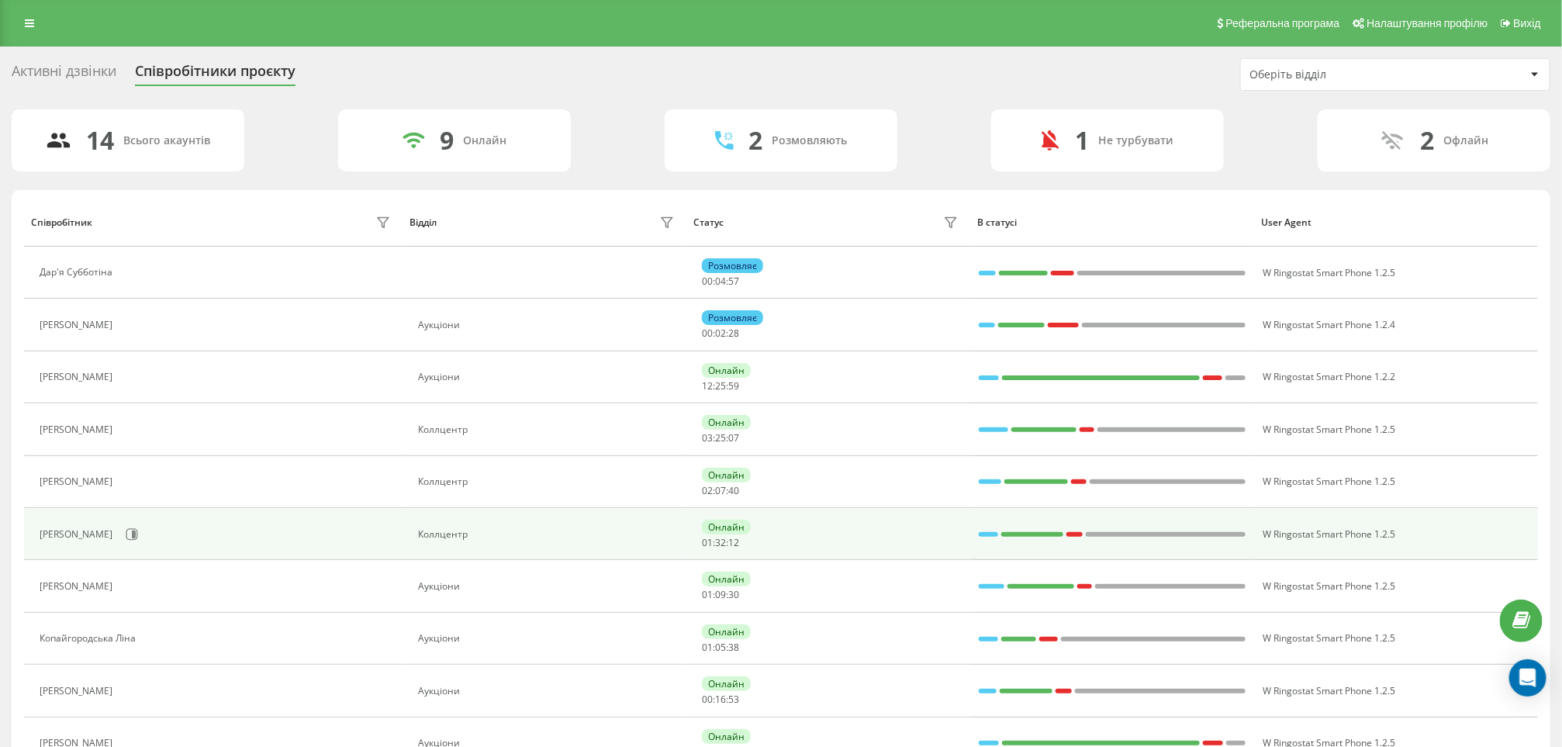
click at [126, 541] on icon at bounding box center [132, 534] width 12 height 12
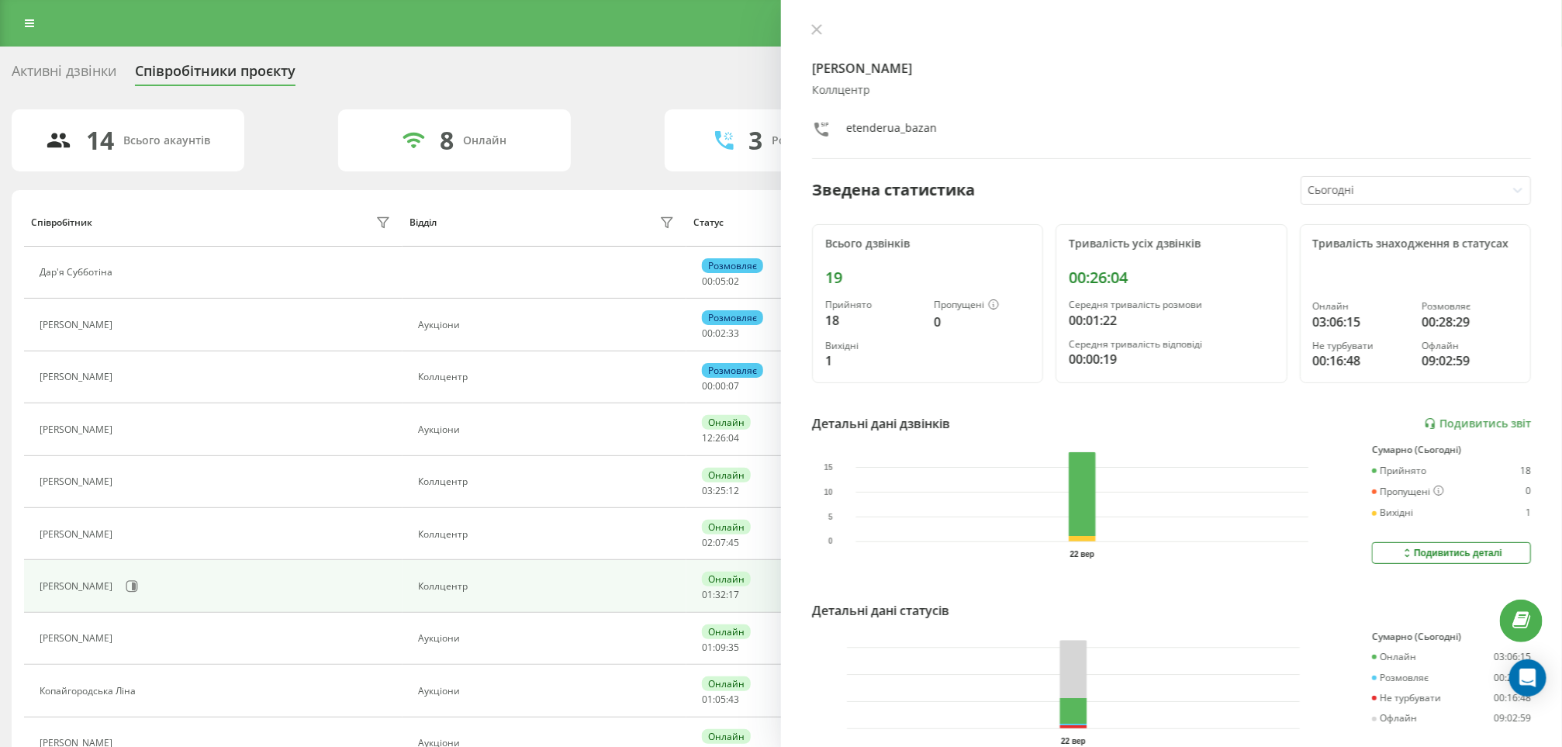
click at [817, 31] on icon at bounding box center [816, 29] width 11 height 11
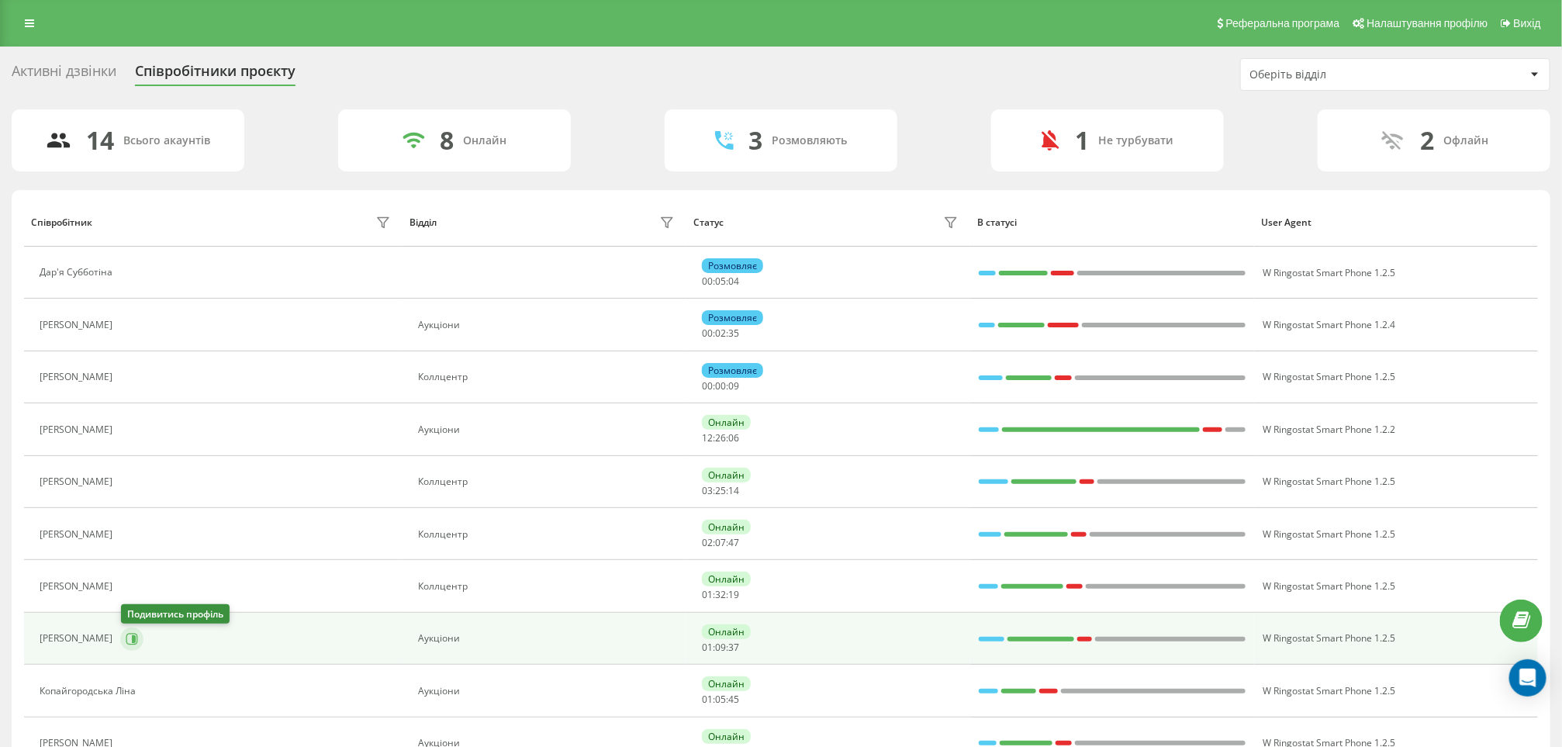
click at [128, 641] on icon at bounding box center [132, 639] width 12 height 12
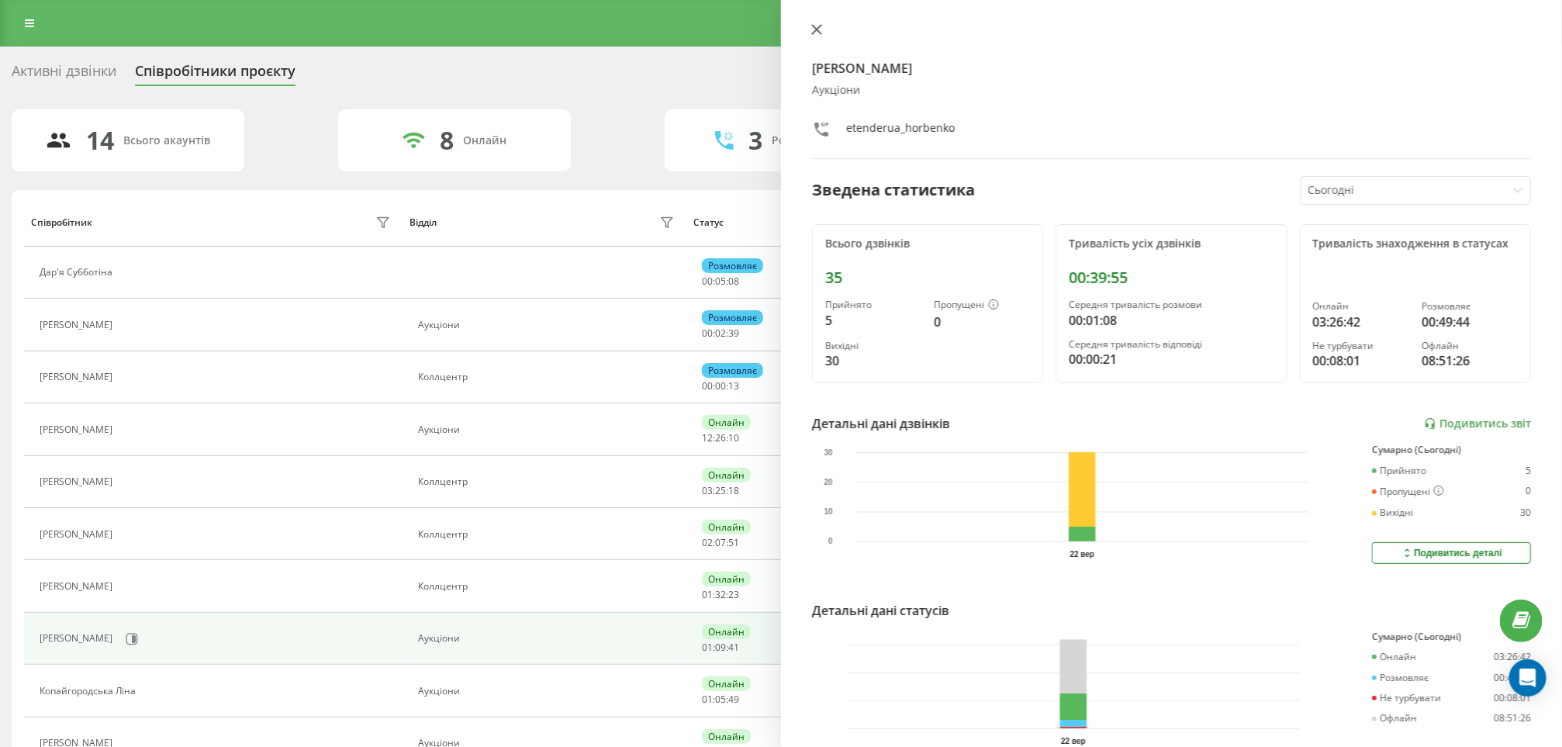
click at [815, 26] on icon at bounding box center [816, 29] width 11 height 11
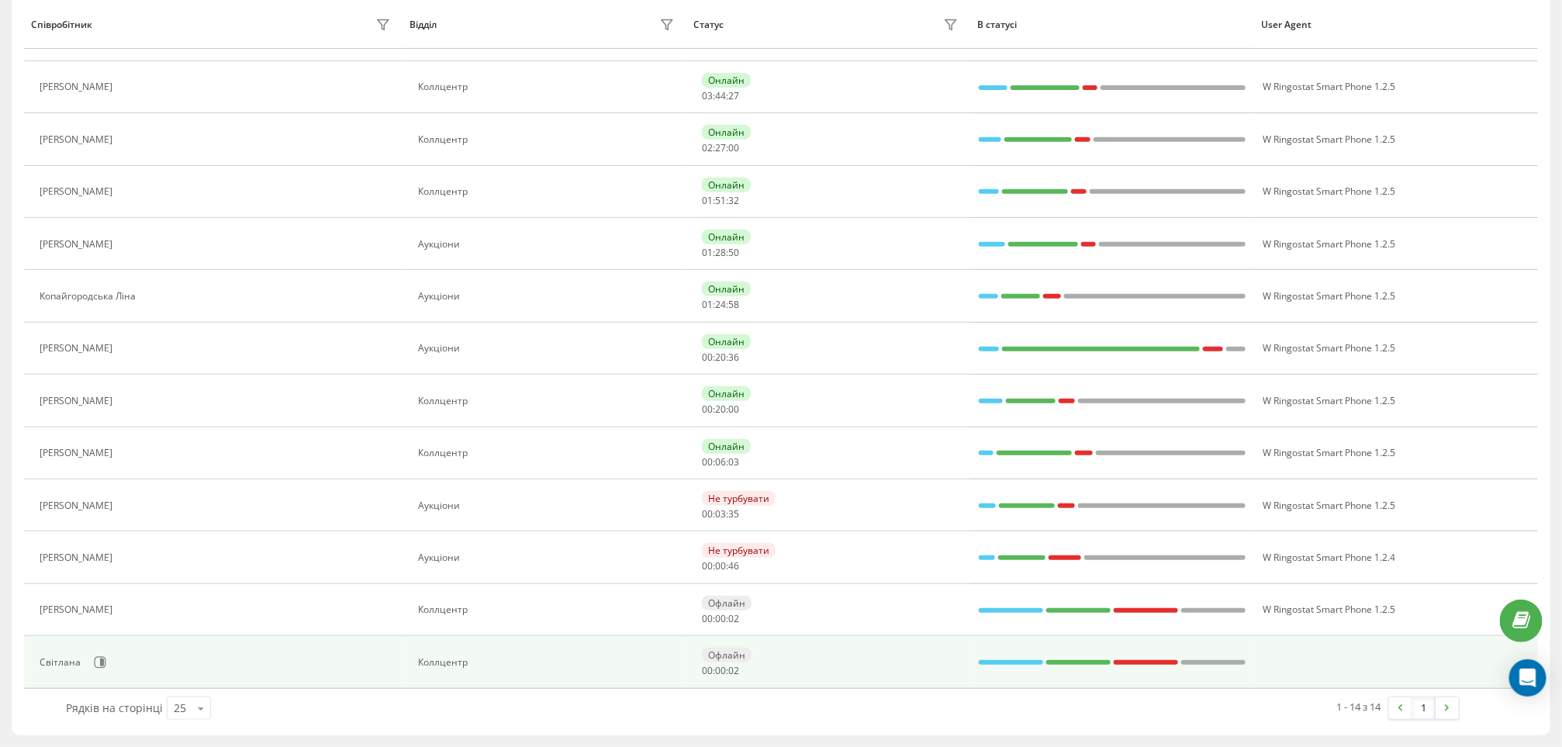
scroll to position [296, 0]
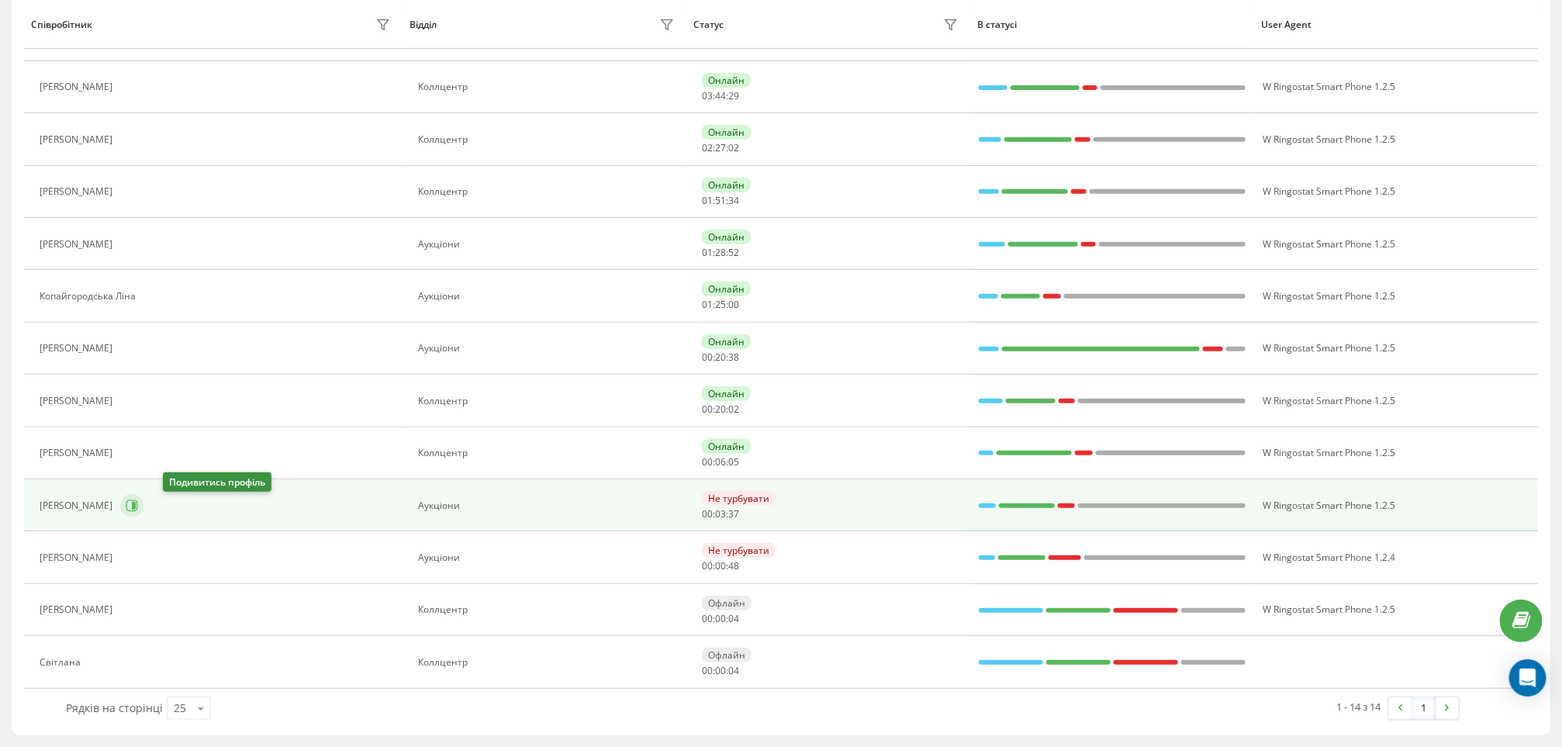
click at [138, 507] on icon at bounding box center [132, 506] width 12 height 12
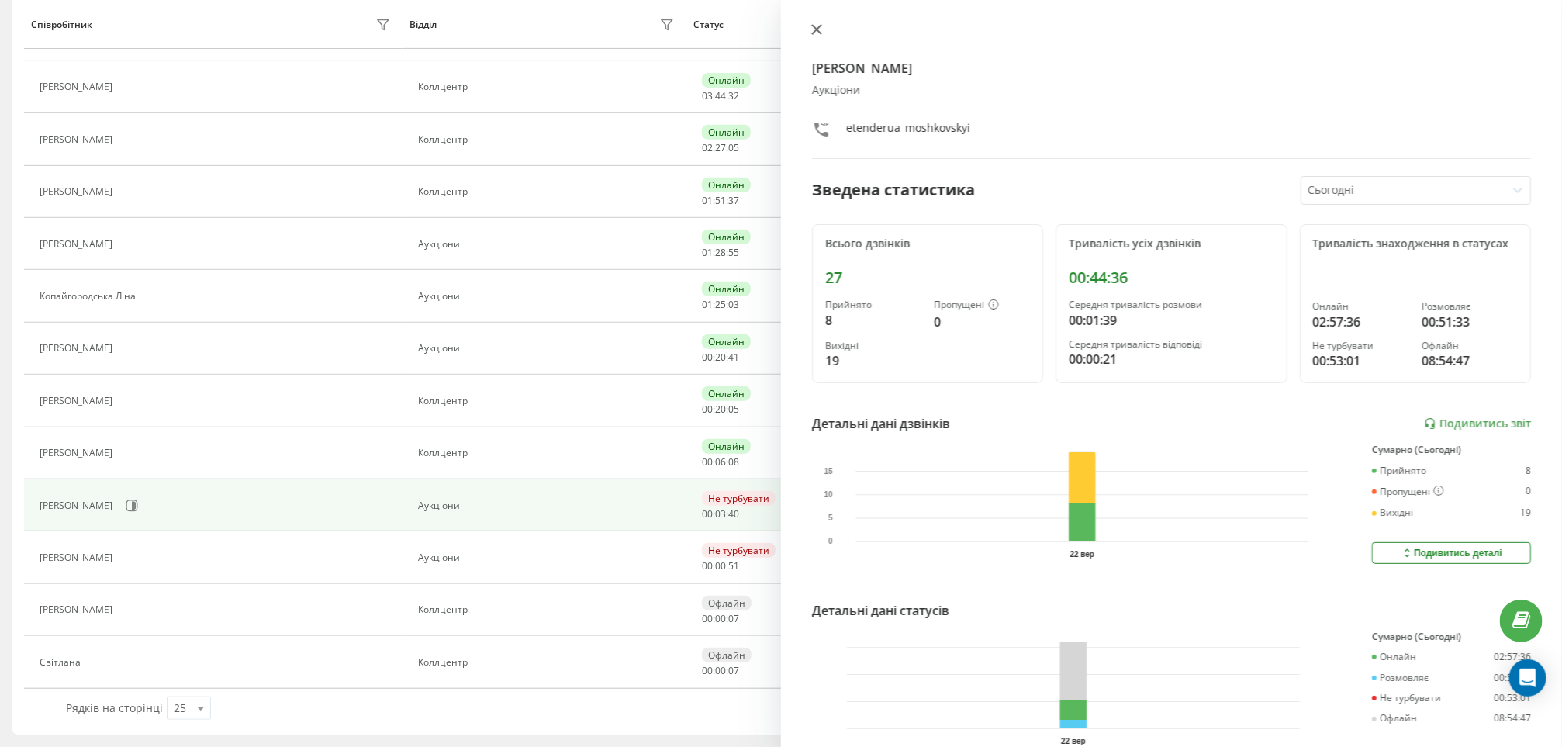
click at [813, 24] on icon at bounding box center [816, 29] width 11 height 11
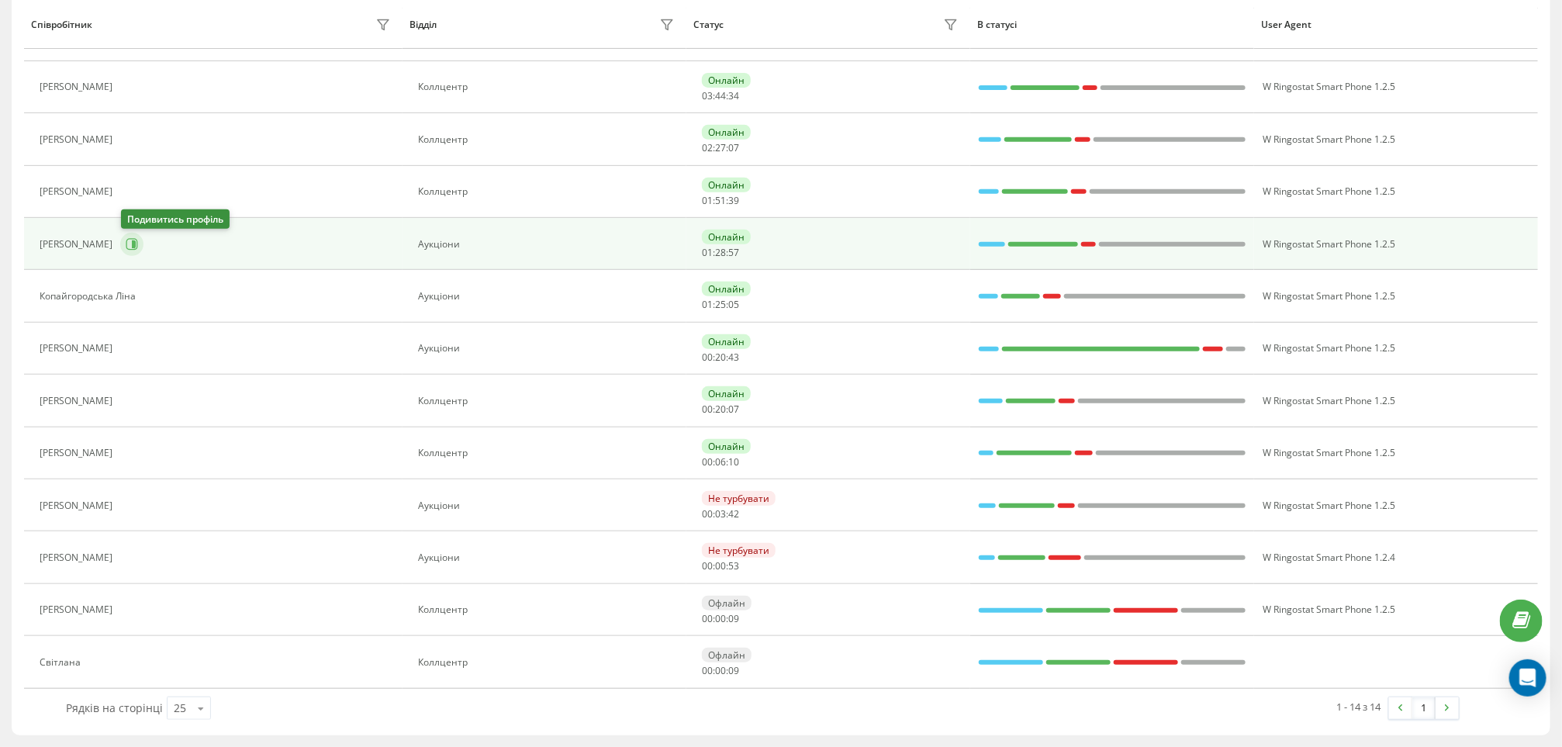
click at [135, 240] on icon at bounding box center [134, 244] width 4 height 8
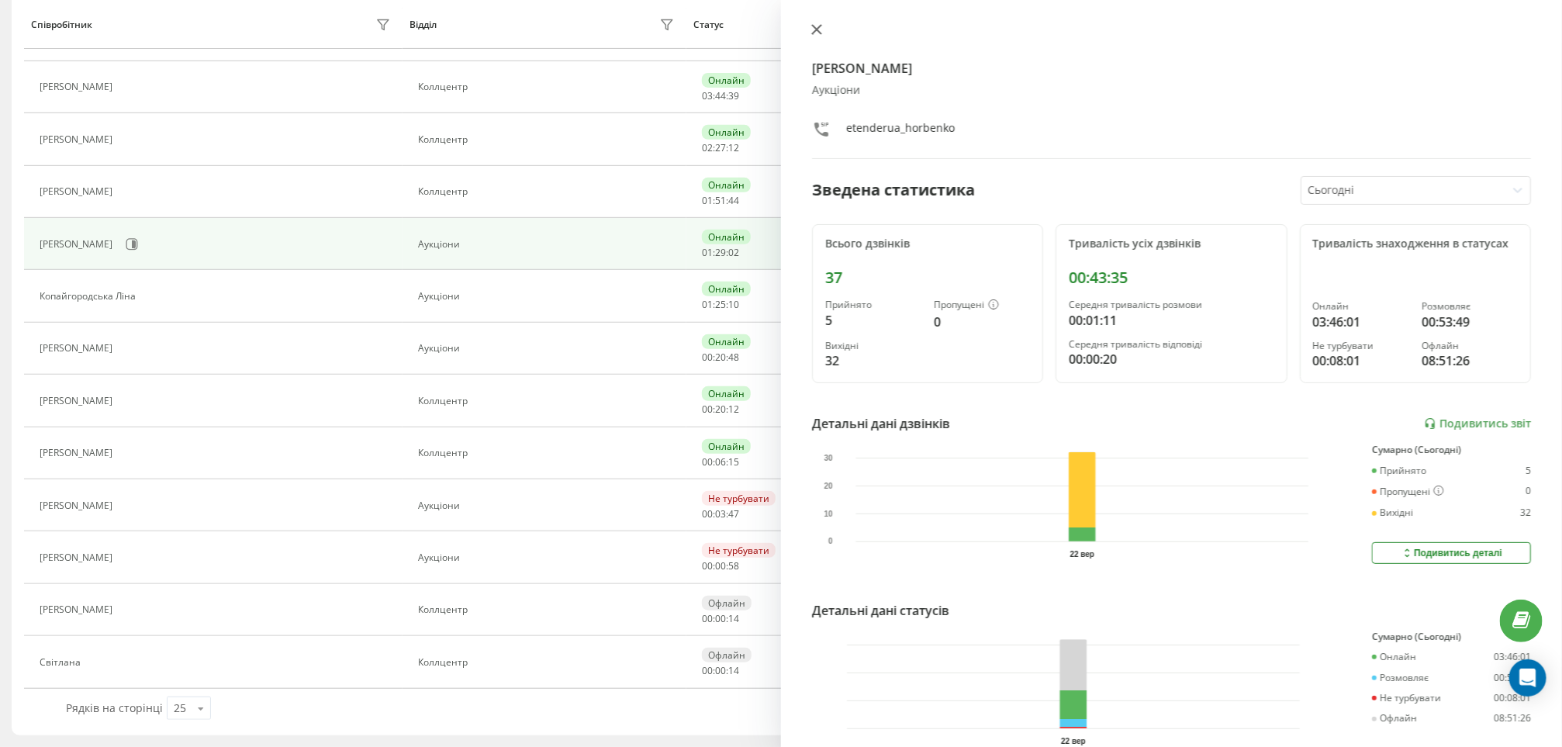
click at [819, 26] on icon at bounding box center [816, 29] width 11 height 11
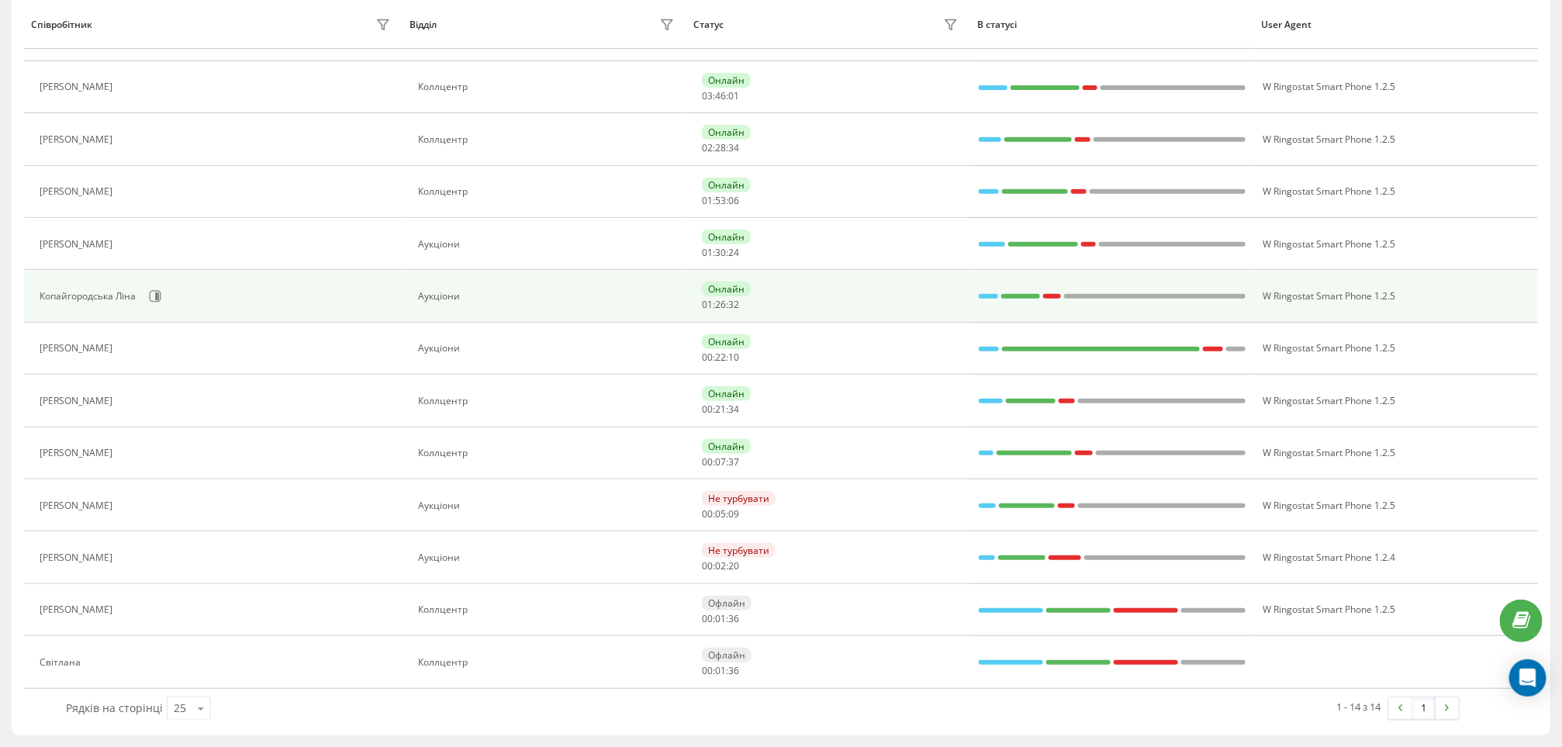
scroll to position [243, 0]
